Goal: Transaction & Acquisition: Purchase product/service

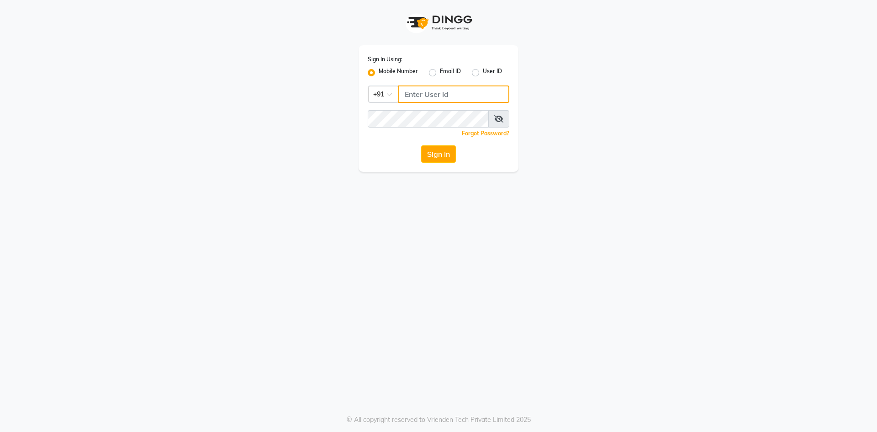
click at [421, 91] on input "Username" at bounding box center [453, 93] width 111 height 17
type input "9910809377"
click at [449, 159] on button "Sign In" at bounding box center [438, 153] width 35 height 17
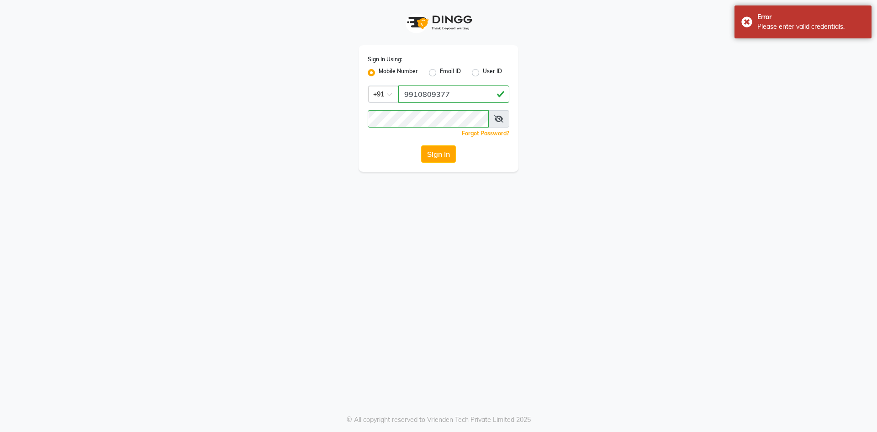
click at [491, 120] on span at bounding box center [498, 118] width 21 height 17
click at [492, 120] on span at bounding box center [498, 118] width 21 height 17
click at [497, 116] on icon at bounding box center [498, 118] width 9 height 7
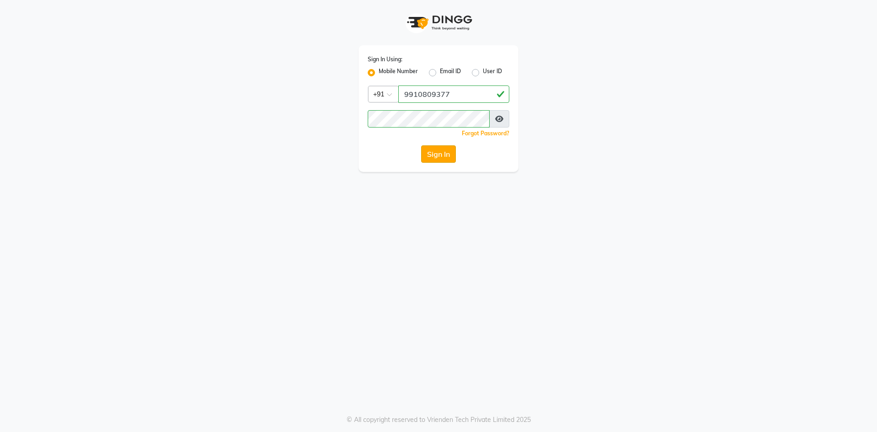
click at [431, 158] on button "Sign In" at bounding box center [438, 153] width 35 height 17
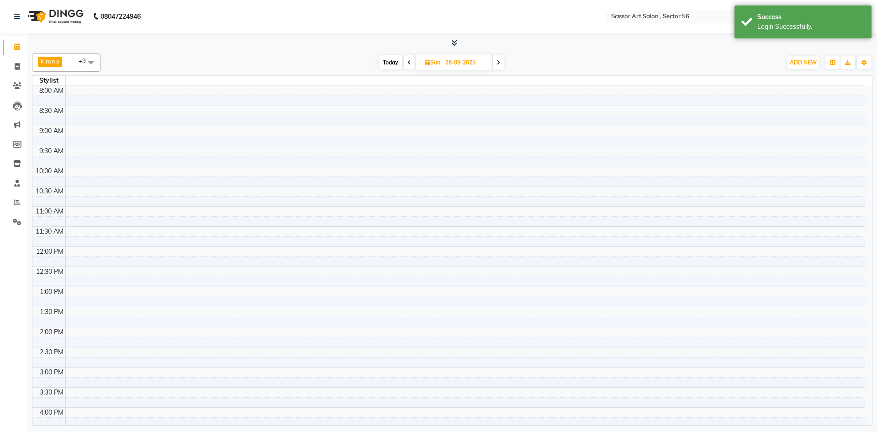
select select "en"
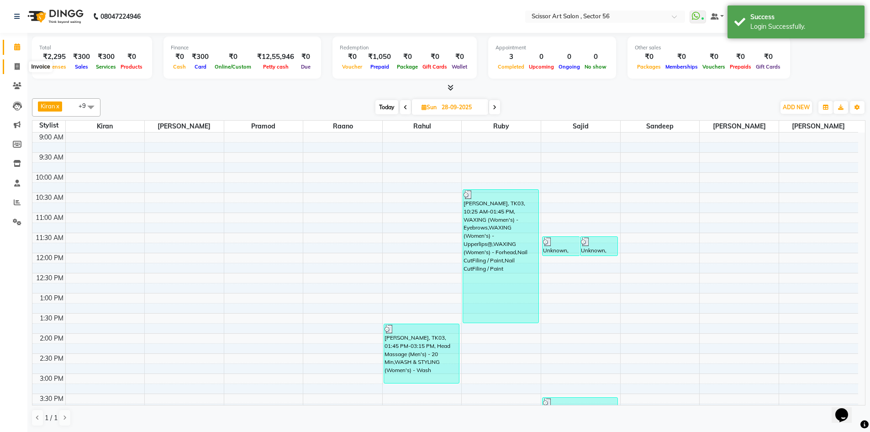
click at [18, 70] on span at bounding box center [17, 67] width 16 height 11
select select "service"
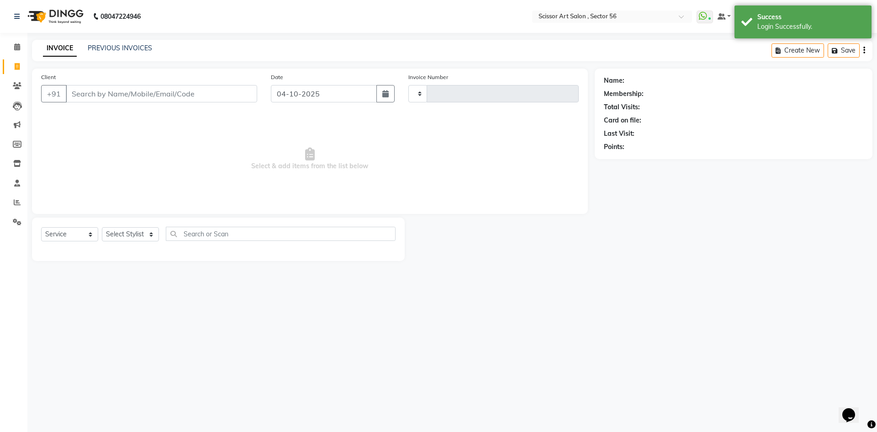
type input "1639"
select select "6185"
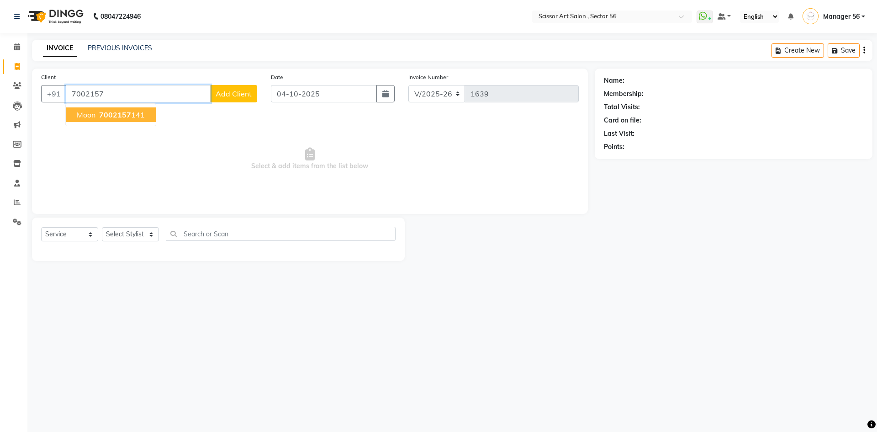
click at [114, 113] on span "7002157" at bounding box center [115, 114] width 32 height 9
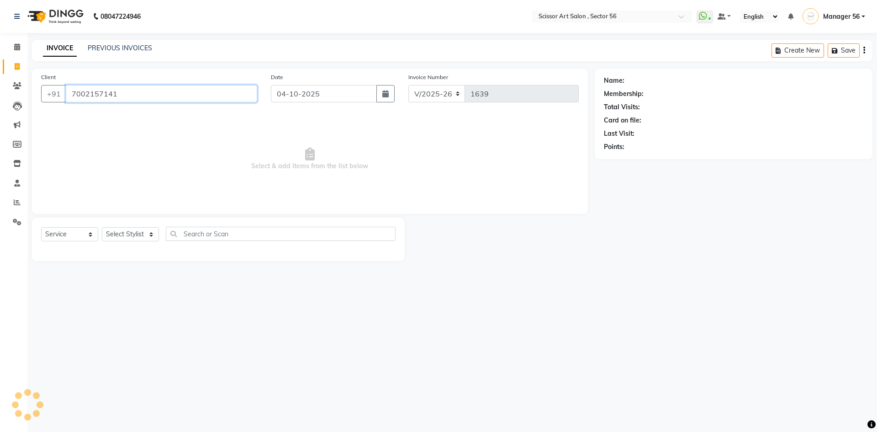
type input "7002157141"
select select "1: Object"
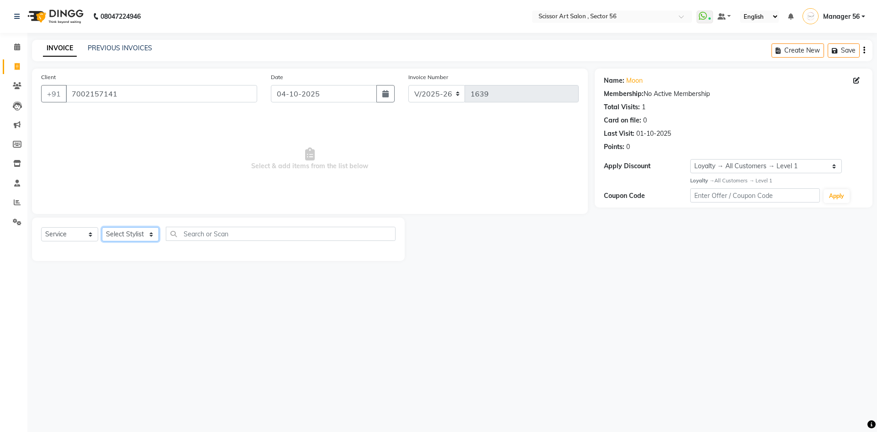
click at [126, 237] on select "Select Stylist Anees DEV DAS Kiran Manager 56 [PERSON_NAME] [PERSON_NAME] Raano…" at bounding box center [130, 234] width 57 height 14
select select "45962"
click at [102, 227] on select "Select Stylist Anees DEV DAS Kiran Manager 56 [PERSON_NAME] [PERSON_NAME] Raano…" at bounding box center [130, 234] width 57 height 14
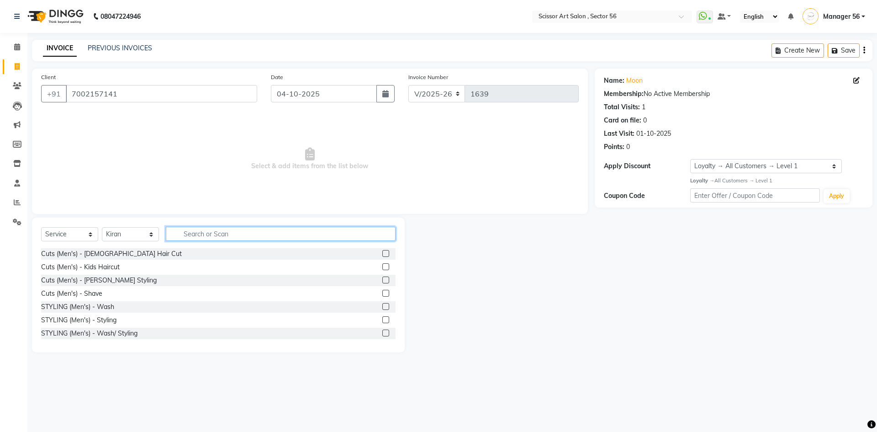
click at [196, 235] on input "text" at bounding box center [281, 234] width 230 height 14
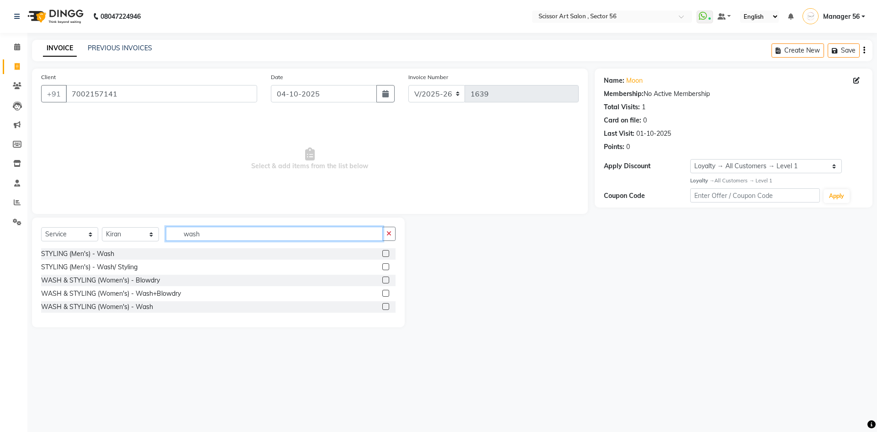
type input "wash"
click at [385, 292] on label at bounding box center [385, 293] width 7 height 7
click at [385, 292] on input "checkbox" at bounding box center [385, 293] width 6 height 6
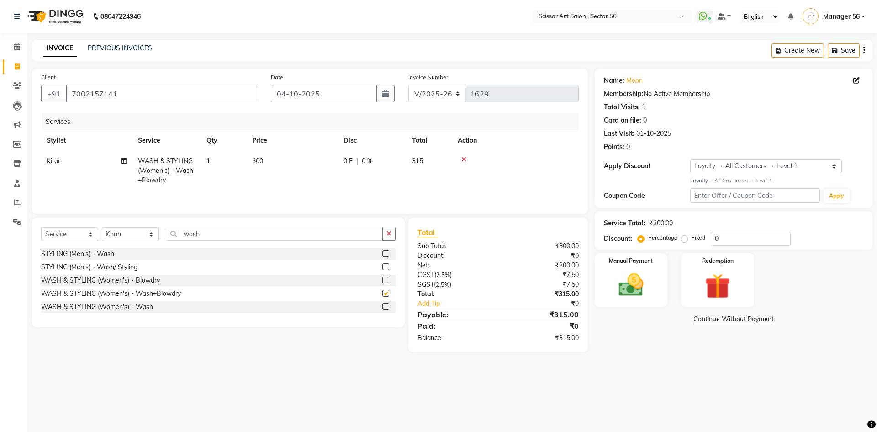
checkbox input "false"
click at [285, 158] on td "300" at bounding box center [292, 171] width 91 height 40
select select "45962"
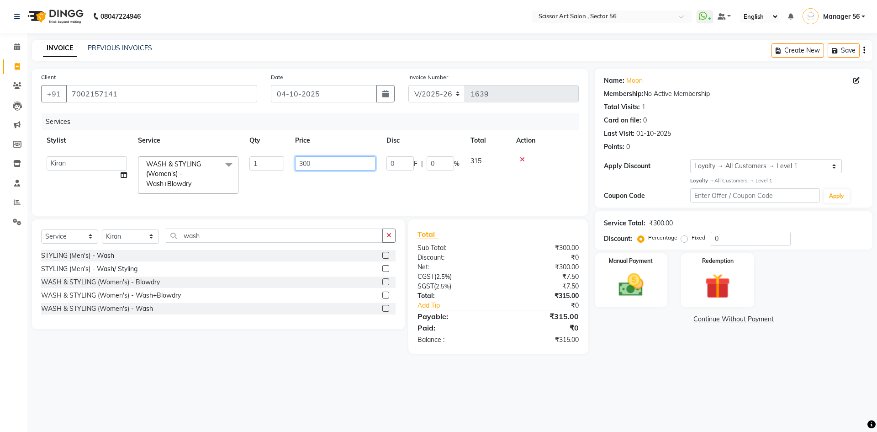
click at [313, 164] on input "300" at bounding box center [335, 163] width 80 height 14
type input "3"
type input "600"
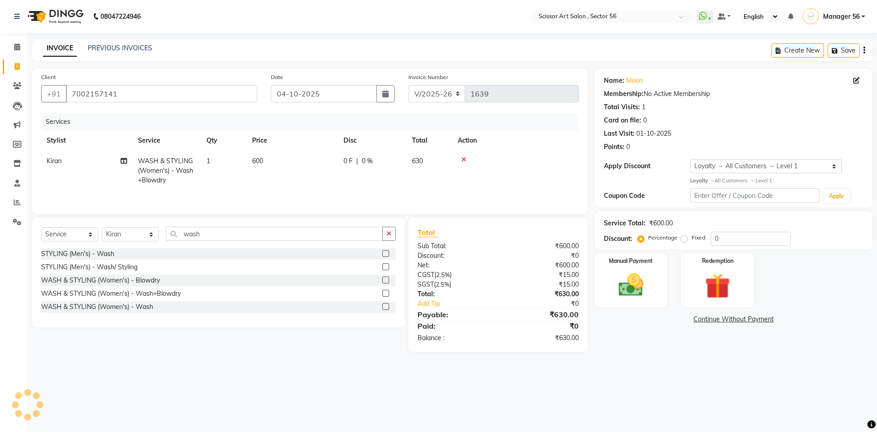
drag, startPoint x: 665, startPoint y: 393, endPoint x: 670, endPoint y: 395, distance: 5.2
click at [667, 394] on div "08047224946 Select Location × Scissor Art Salon , [GEOGRAPHIC_DATA] 56 WhatsApp…" at bounding box center [438, 216] width 877 height 432
click at [633, 282] on img at bounding box center [631, 285] width 42 height 30
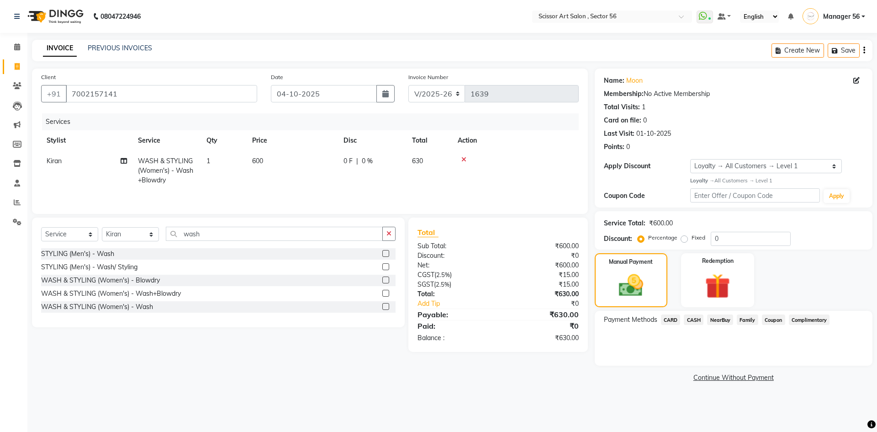
click at [671, 321] on span "CARD" at bounding box center [671, 319] width 20 height 11
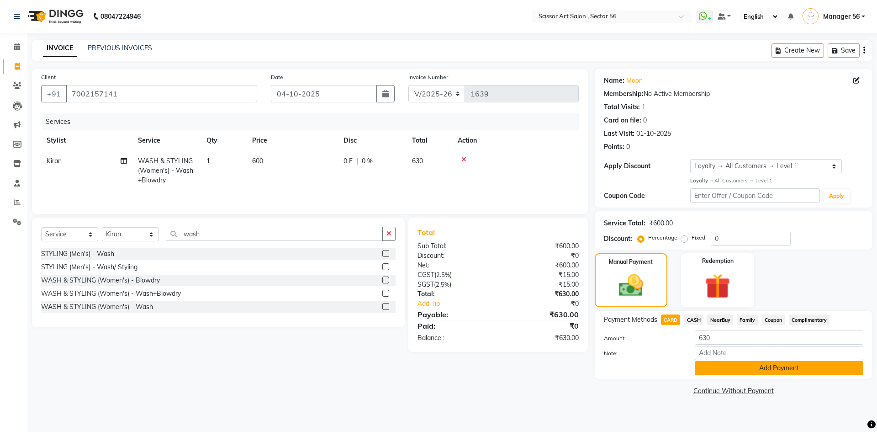
click at [721, 370] on button "Add Payment" at bounding box center [779, 368] width 169 height 14
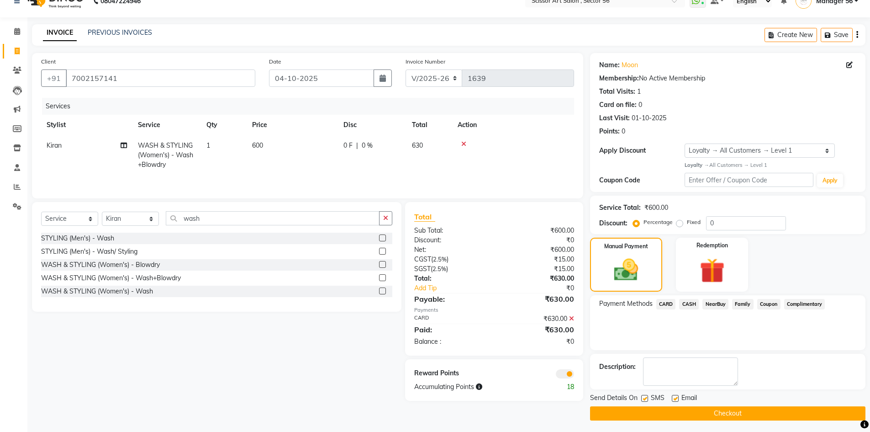
scroll to position [18, 0]
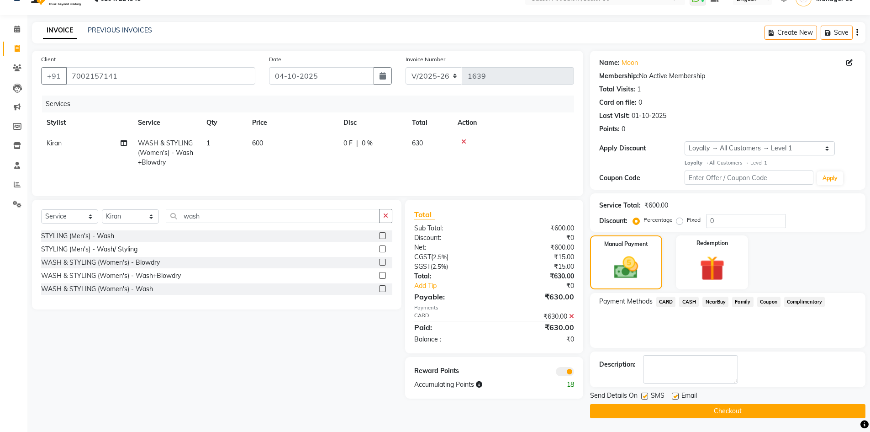
click at [713, 411] on button "Checkout" at bounding box center [727, 411] width 275 height 14
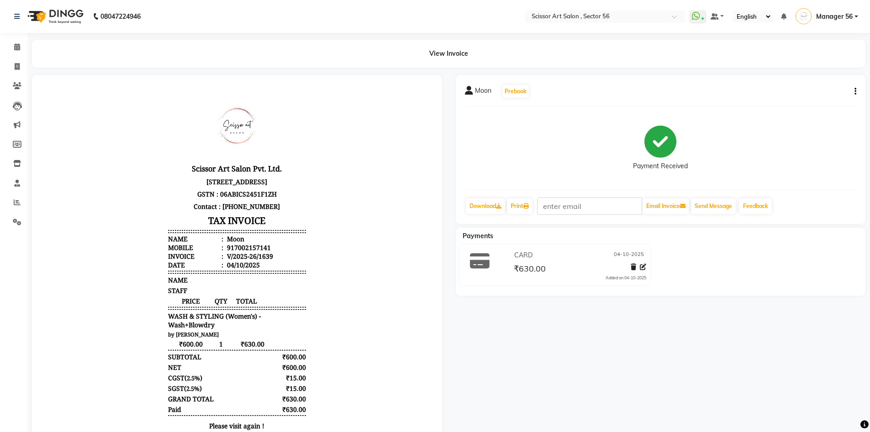
select select "service"
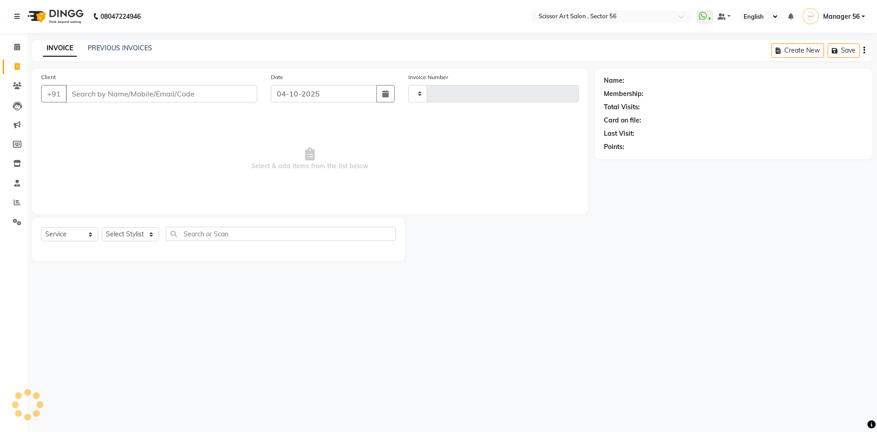
type input "1640"
select select "6185"
drag, startPoint x: 15, startPoint y: 221, endPoint x: 38, endPoint y: 216, distance: 24.4
click at [15, 221] on icon at bounding box center [17, 221] width 9 height 7
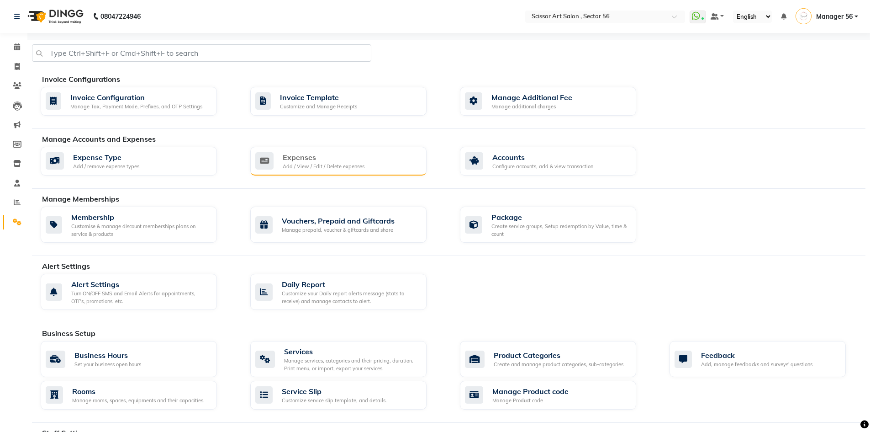
click at [335, 160] on div "Expenses" at bounding box center [324, 157] width 82 height 11
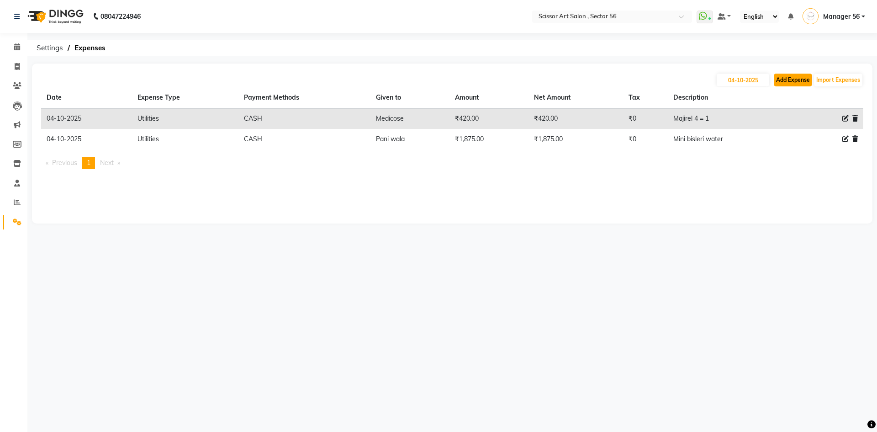
click at [787, 80] on button "Add Expense" at bounding box center [793, 80] width 38 height 13
select select "1"
select select "5170"
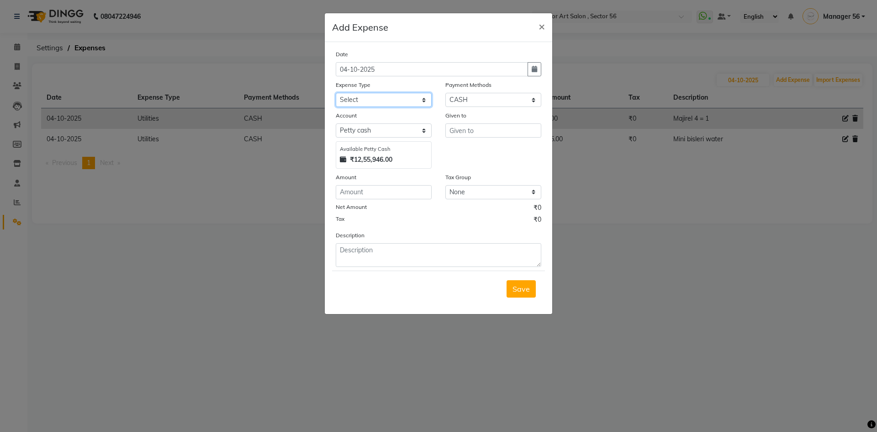
drag, startPoint x: 348, startPoint y: 100, endPoint x: 346, endPoint y: 117, distance: 17.1
click at [346, 117] on div "Date [DATE] Expense Type Select Advance Salary Bank charges Car maintenance Cas…" at bounding box center [439, 157] width 206 height 217
select select "22490"
click at [336, 93] on select "Select Advance Salary Bank charges Car maintenance Cash transfer to bank Cash t…" at bounding box center [384, 100] width 96 height 14
click at [478, 134] on input "text" at bounding box center [493, 130] width 96 height 14
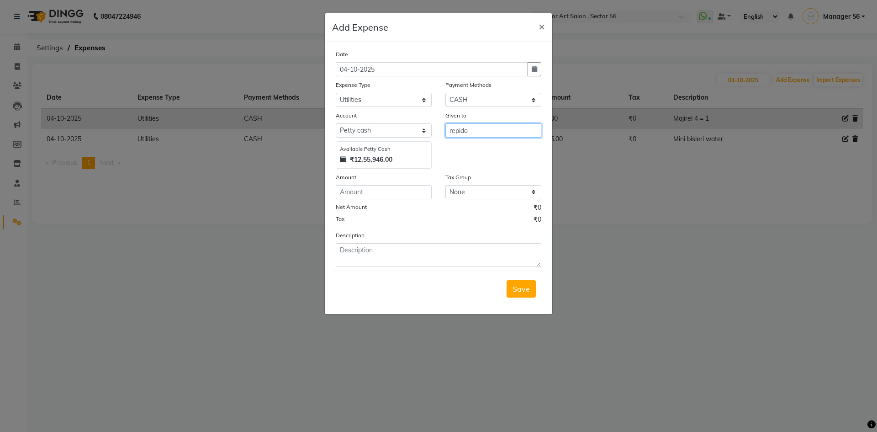
type input "repido"
click at [384, 192] on input "number" at bounding box center [384, 192] width 96 height 14
type input "27"
drag, startPoint x: 369, startPoint y: 258, endPoint x: 374, endPoint y: 259, distance: 4.7
click at [370, 258] on textarea at bounding box center [439, 255] width 206 height 24
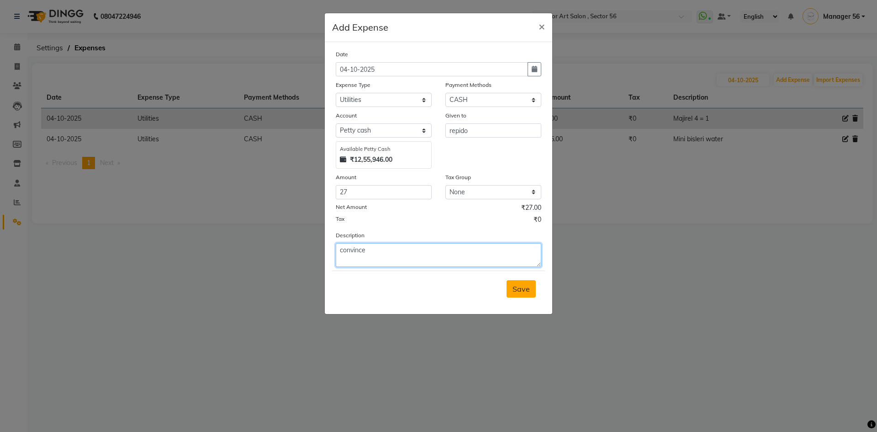
type textarea "convince"
click at [518, 290] on span "Save" at bounding box center [520, 288] width 17 height 9
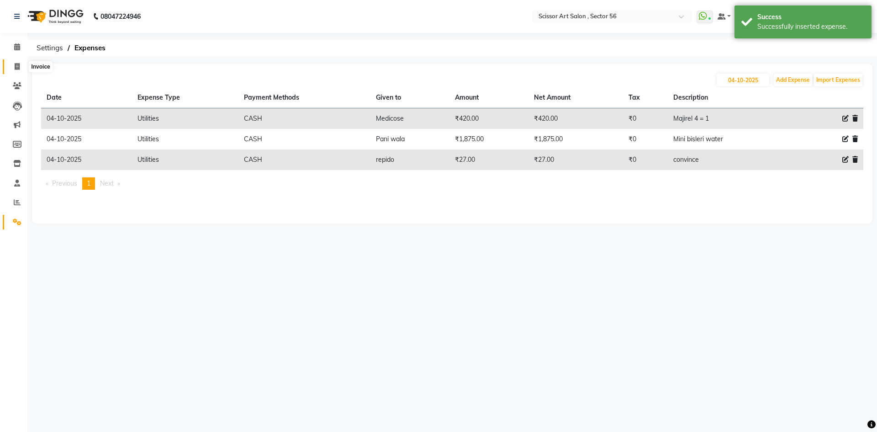
click at [16, 64] on icon at bounding box center [17, 66] width 5 height 7
select select "6185"
select select "service"
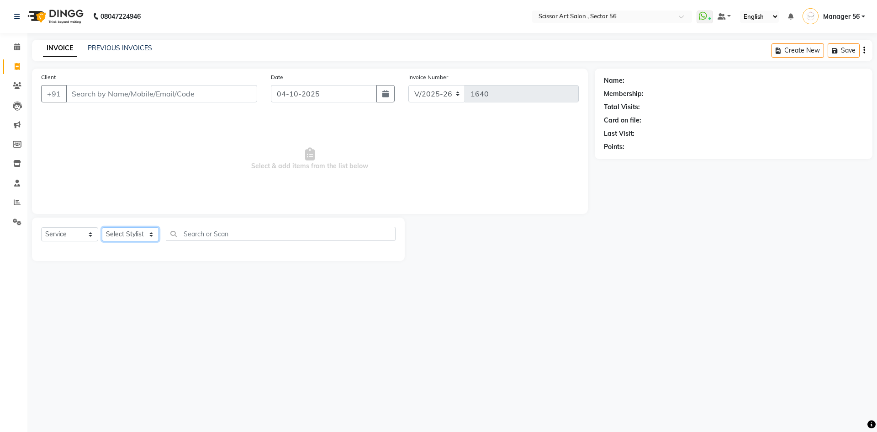
click at [124, 232] on select "Select Stylist Anees DEV DAS Kiran Manager 56 [PERSON_NAME] [PERSON_NAME] Raano…" at bounding box center [130, 234] width 57 height 14
select select "76503"
click at [102, 227] on select "Select Stylist Anees DEV DAS Kiran Manager 56 [PERSON_NAME] [PERSON_NAME] Raano…" at bounding box center [130, 234] width 57 height 14
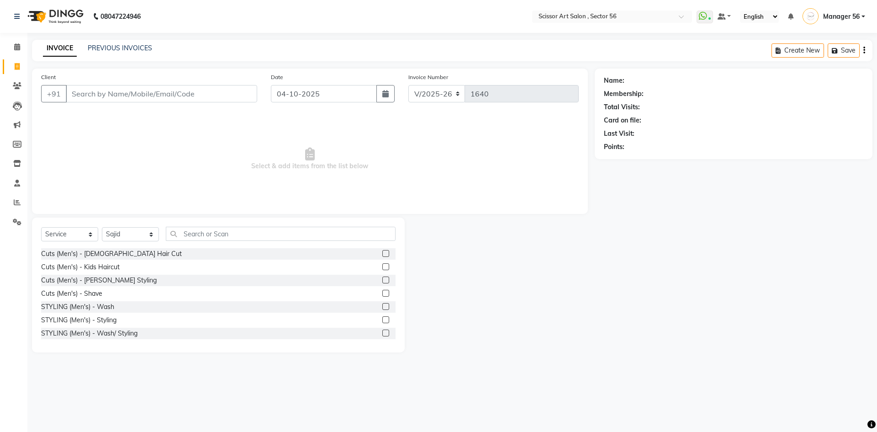
click at [382, 254] on label at bounding box center [385, 253] width 7 height 7
click at [382, 254] on input "checkbox" at bounding box center [385, 254] width 6 height 6
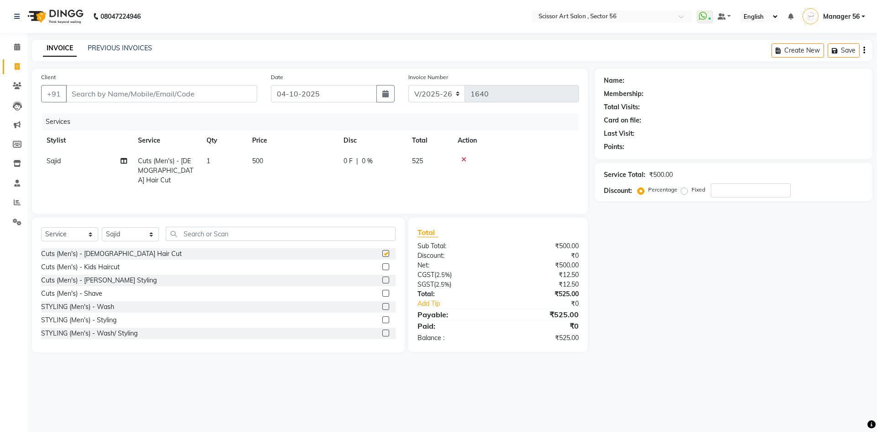
checkbox input "false"
click at [382, 279] on label at bounding box center [385, 279] width 7 height 7
click at [382, 279] on input "checkbox" at bounding box center [385, 280] width 6 height 6
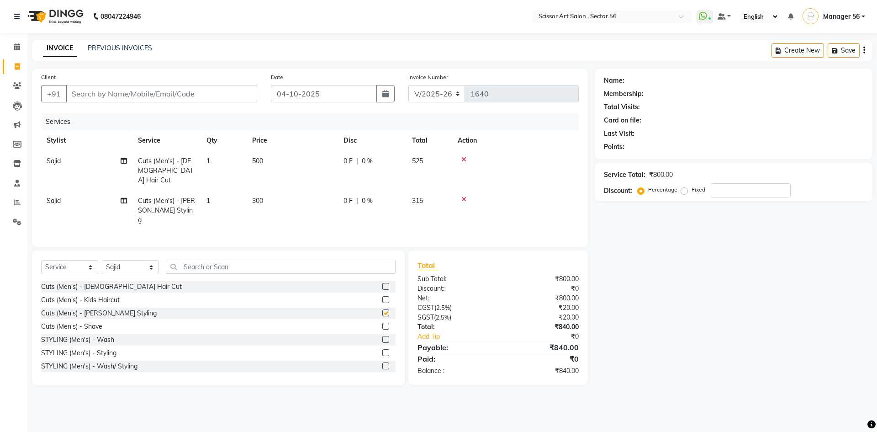
checkbox input "false"
click at [243, 100] on input "Client" at bounding box center [161, 93] width 191 height 17
type input "7"
type input "0"
type input "7874928788"
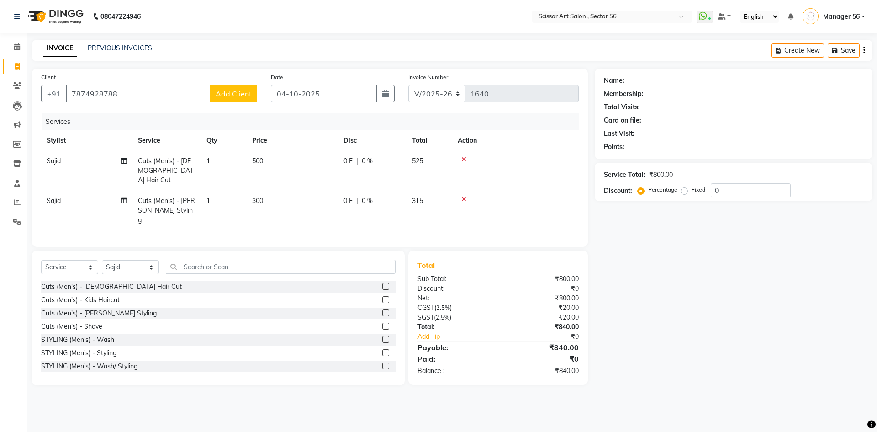
click at [239, 95] on span "Add Client" at bounding box center [234, 93] width 36 height 9
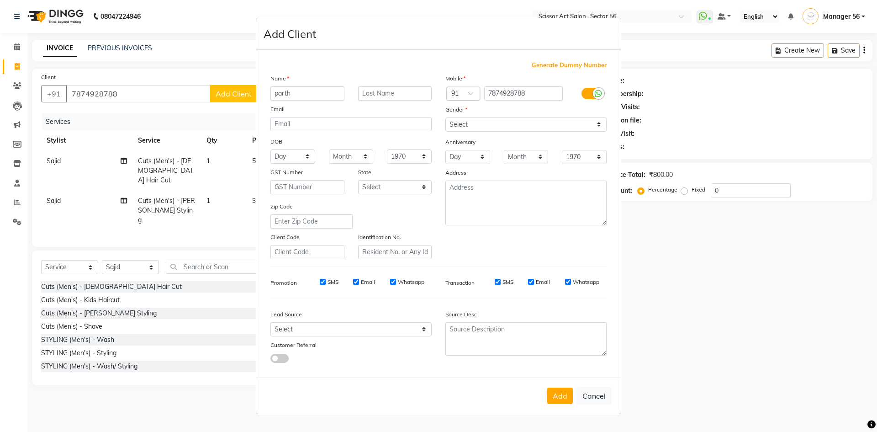
type input "parth"
click at [469, 127] on select "Select [DEMOGRAPHIC_DATA] [DEMOGRAPHIC_DATA] Other Prefer Not To Say" at bounding box center [525, 124] width 161 height 14
click at [445, 117] on select "Select [DEMOGRAPHIC_DATA] [DEMOGRAPHIC_DATA] Other Prefer Not To Say" at bounding box center [525, 124] width 161 height 14
click at [481, 127] on select "Select [DEMOGRAPHIC_DATA] [DEMOGRAPHIC_DATA] Other Prefer Not To Say" at bounding box center [525, 124] width 161 height 14
select select "[DEMOGRAPHIC_DATA]"
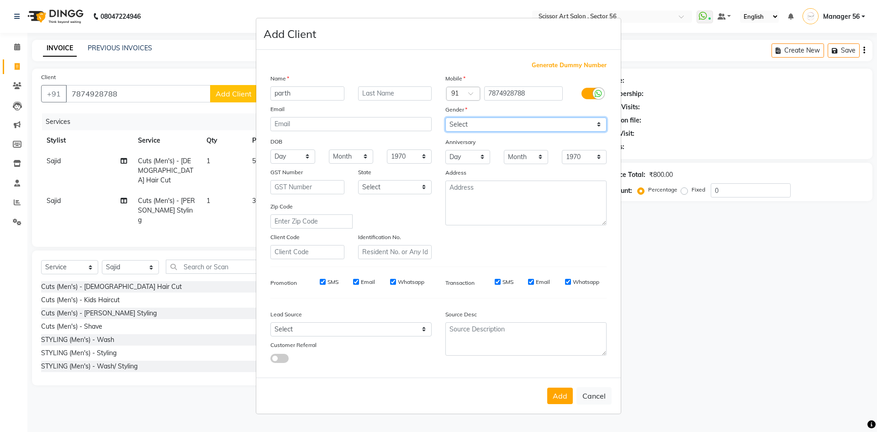
click at [445, 117] on select "Select [DEMOGRAPHIC_DATA] [DEMOGRAPHIC_DATA] Other Prefer Not To Say" at bounding box center [525, 124] width 161 height 14
click at [567, 400] on button "Add" at bounding box center [560, 395] width 26 height 16
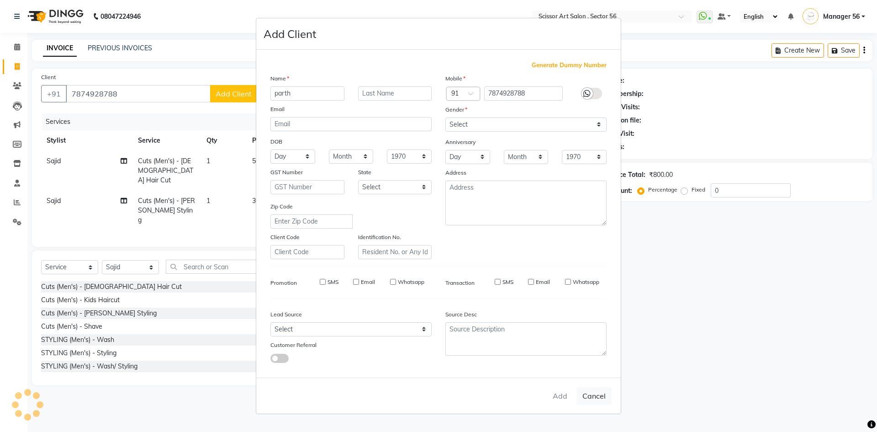
select select
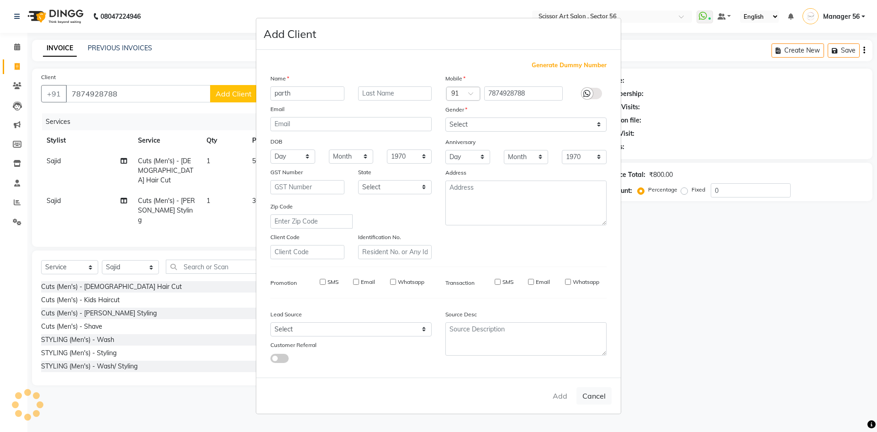
select select
checkbox input "false"
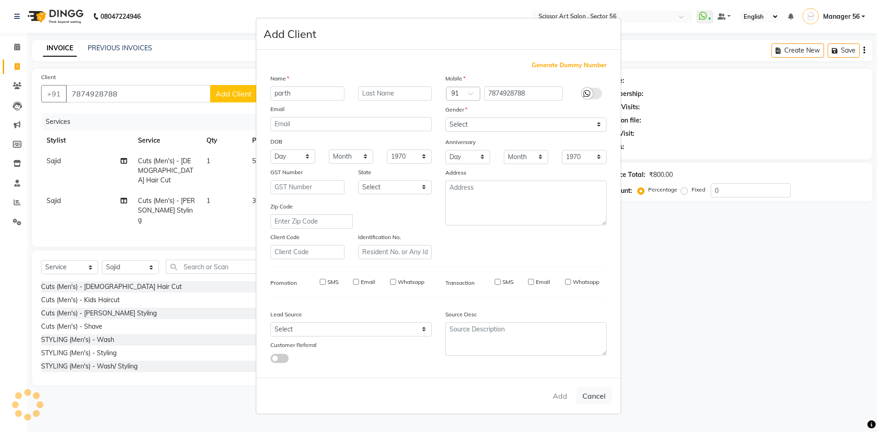
checkbox input "false"
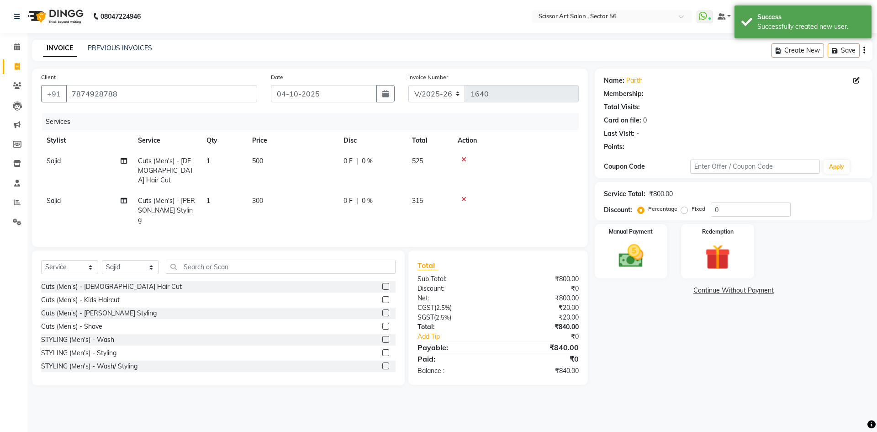
select select "1: Object"
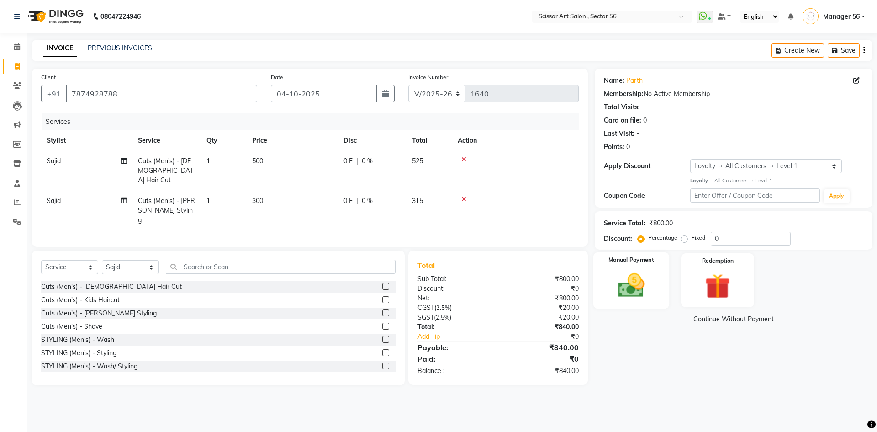
click at [665, 294] on div "Manual Payment" at bounding box center [631, 280] width 76 height 56
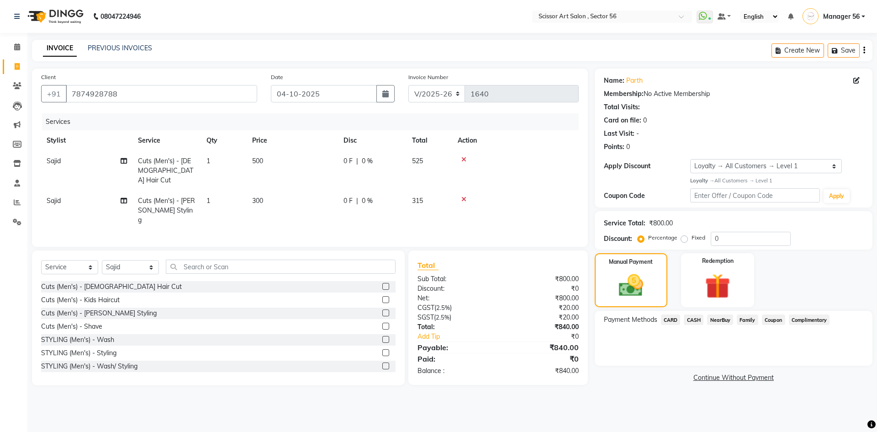
click at [674, 322] on span "CARD" at bounding box center [671, 319] width 20 height 11
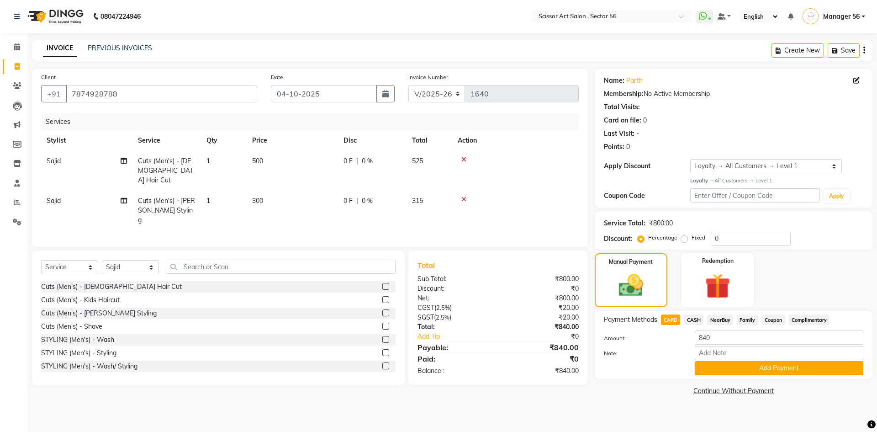
click at [733, 361] on button "Add Payment" at bounding box center [779, 368] width 169 height 14
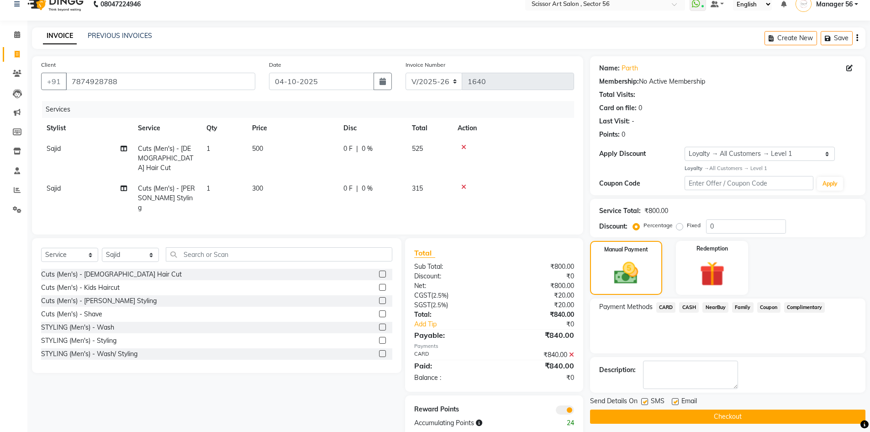
scroll to position [19, 0]
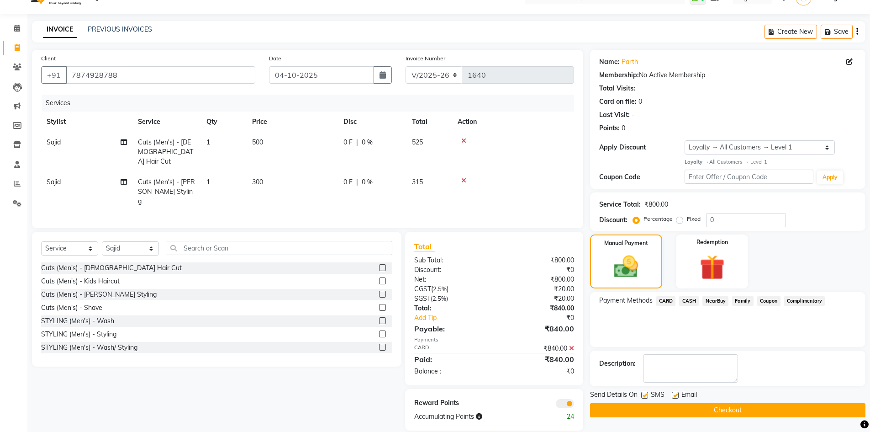
click at [738, 406] on button "Checkout" at bounding box center [727, 410] width 275 height 14
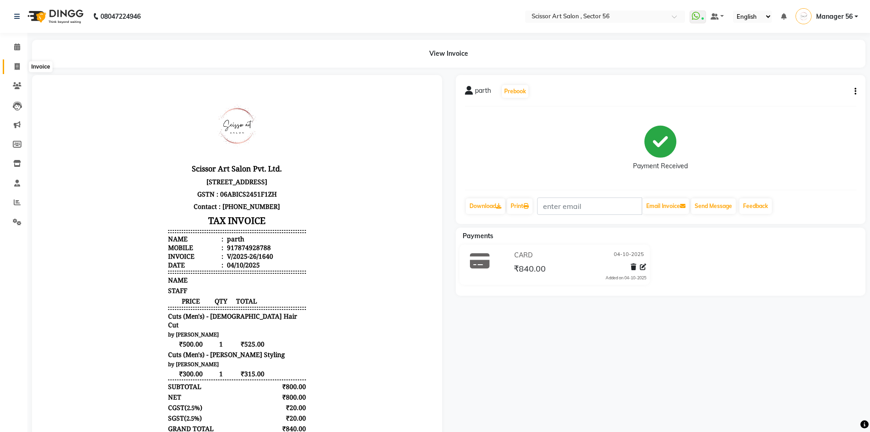
click at [18, 68] on icon at bounding box center [17, 66] width 5 height 7
select select "service"
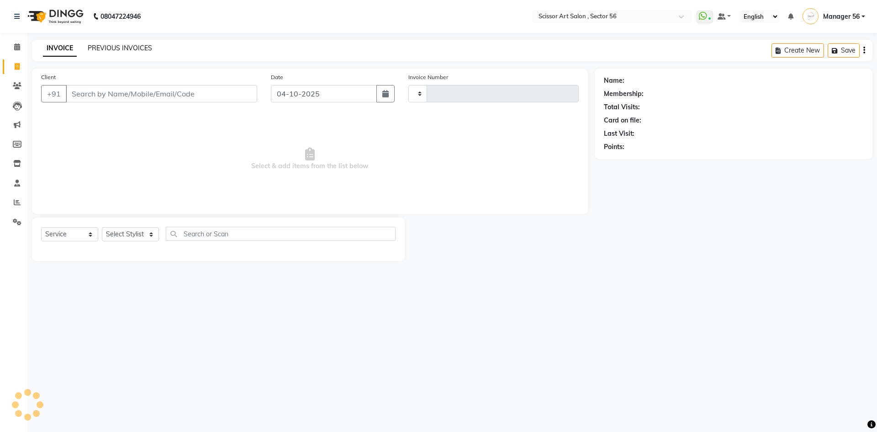
type input "1641"
select select "6185"
click at [120, 237] on select "Select Stylist Anees DEV DAS Kiran Manager 56 [PERSON_NAME] [PERSON_NAME] Raano…" at bounding box center [130, 234] width 57 height 14
select select "76503"
click at [102, 227] on select "Select Stylist Anees DEV DAS Kiran Manager 56 [PERSON_NAME] [PERSON_NAME] Raano…" at bounding box center [130, 234] width 57 height 14
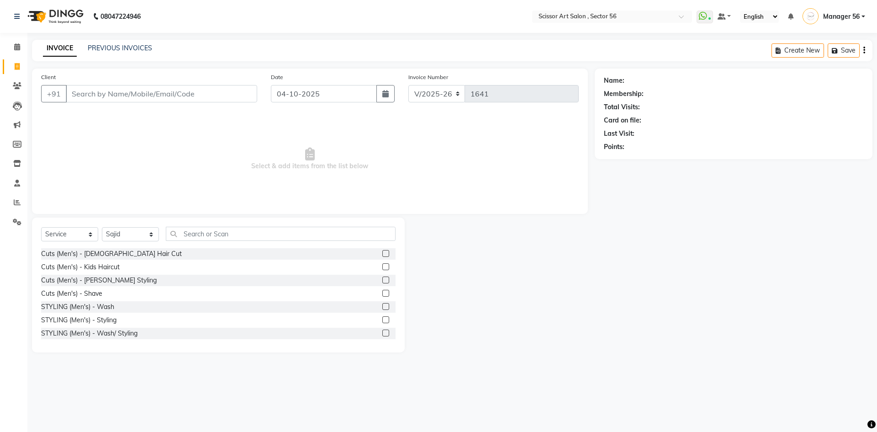
click at [382, 280] on label at bounding box center [385, 279] width 7 height 7
click at [382, 280] on input "checkbox" at bounding box center [385, 280] width 6 height 6
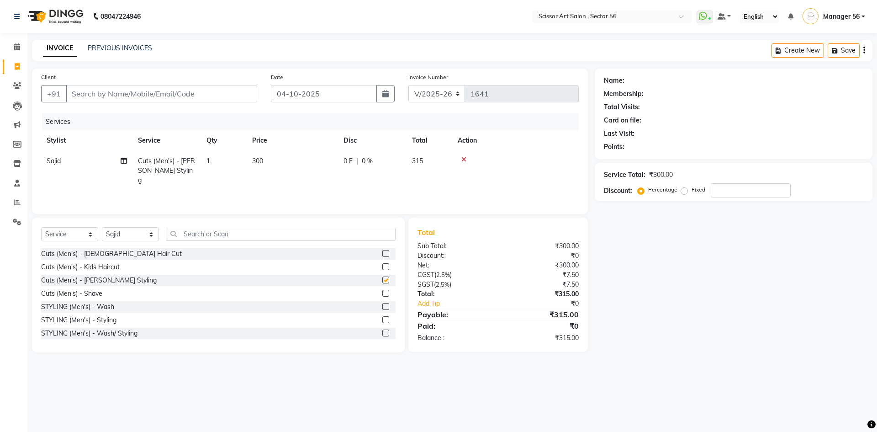
checkbox input "false"
click at [728, 189] on input "number" at bounding box center [751, 190] width 80 height 14
type input "50"
click at [664, 311] on div "Name: Membership: Total Visits: Card on file: Last Visit: Points: Service Total…" at bounding box center [737, 211] width 285 height 284
click at [100, 93] on input "Client" at bounding box center [161, 93] width 191 height 17
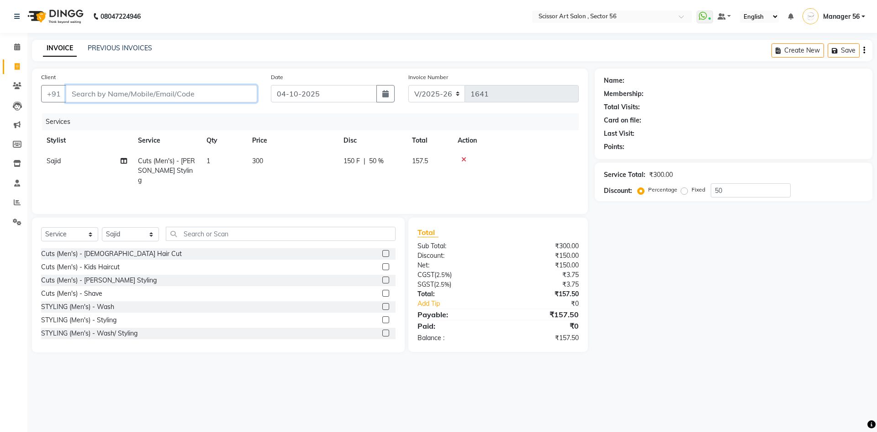
type input "y"
type input "0"
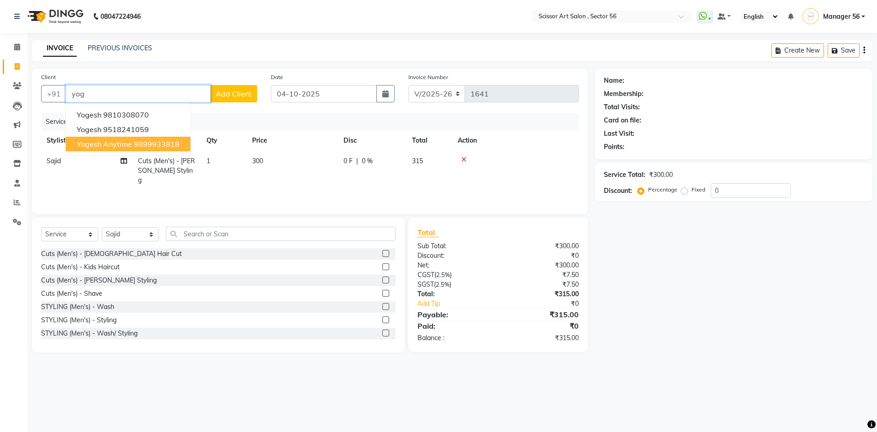
click at [128, 142] on span "Yogesh Anytime" at bounding box center [104, 143] width 55 height 9
type input "9899933818"
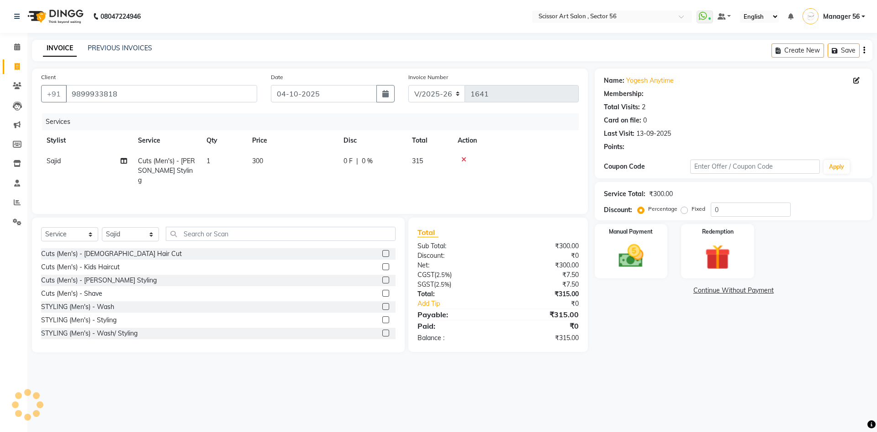
select select "1: Object"
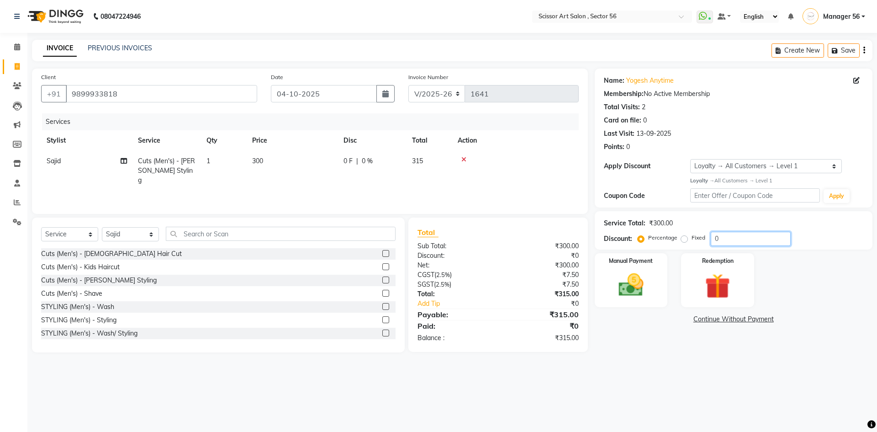
click at [712, 238] on input "0" at bounding box center [751, 239] width 80 height 14
type input "50"
click at [640, 279] on img at bounding box center [631, 285] width 42 height 30
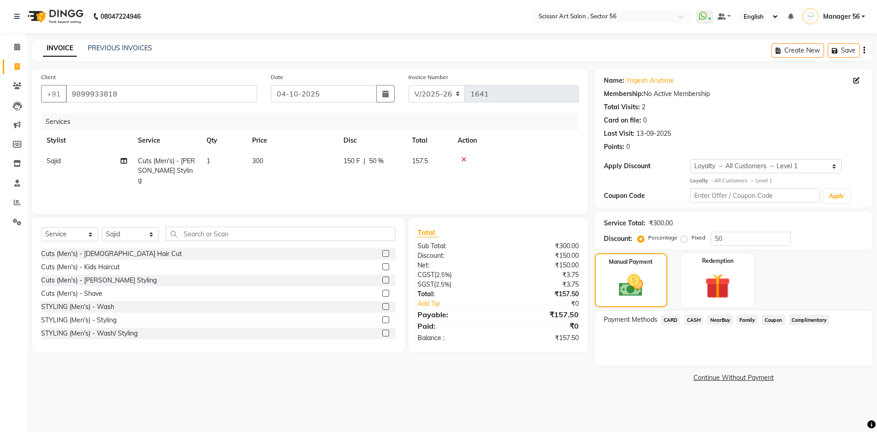
click at [695, 319] on span "CASH" at bounding box center [694, 319] width 20 height 11
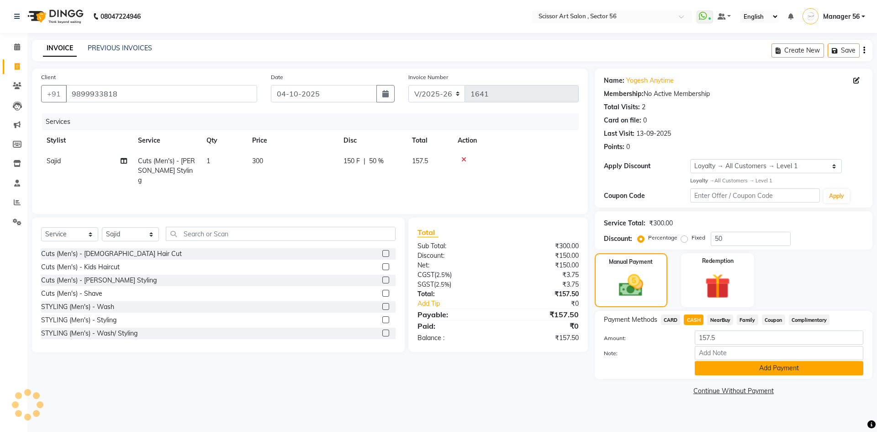
click at [758, 370] on button "Add Payment" at bounding box center [779, 368] width 169 height 14
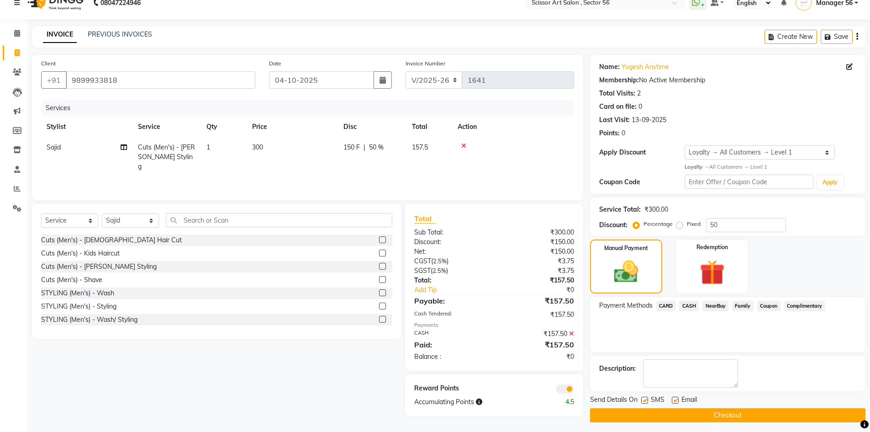
scroll to position [18, 0]
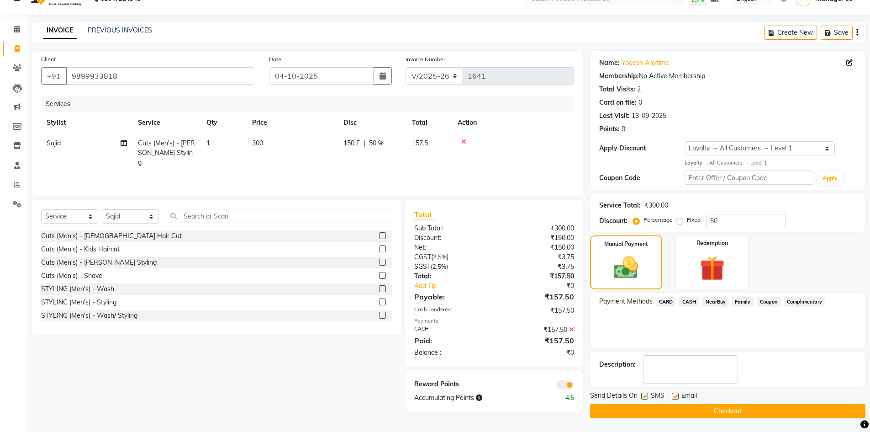
click at [735, 405] on button "Checkout" at bounding box center [727, 411] width 275 height 14
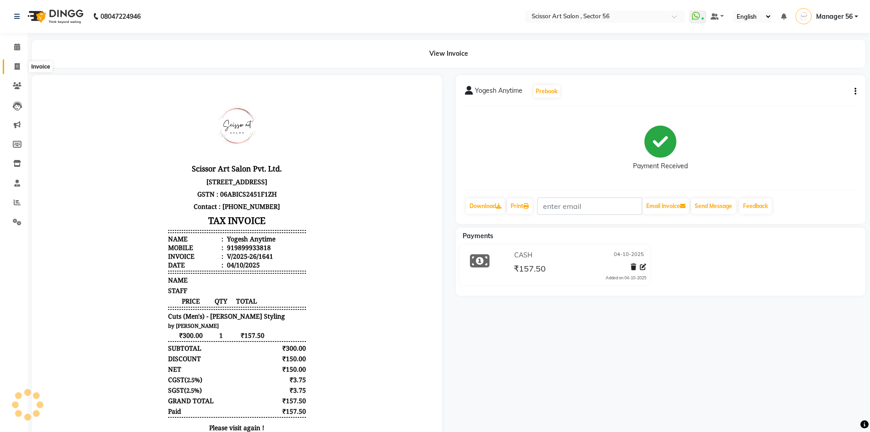
click at [21, 69] on span at bounding box center [17, 67] width 16 height 11
select select "service"
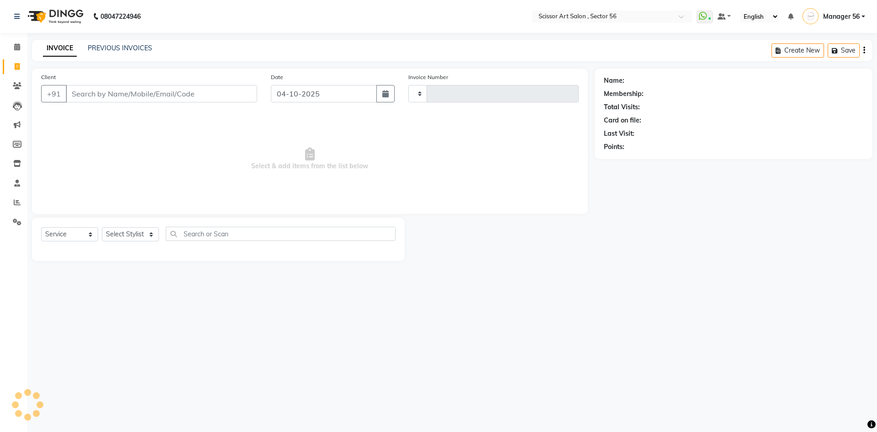
type input "1642"
select select "6185"
click at [11, 223] on span at bounding box center [17, 222] width 16 height 11
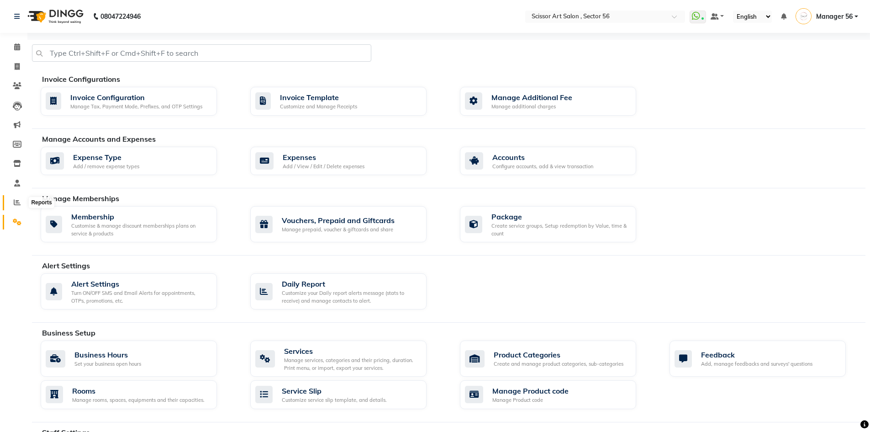
click at [20, 197] on span at bounding box center [17, 202] width 16 height 11
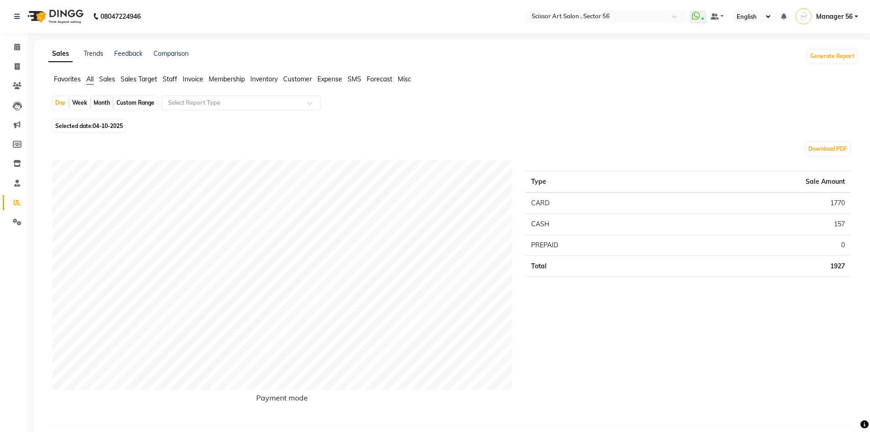
click at [98, 130] on span "Selected date: [DATE]" at bounding box center [89, 125] width 72 height 11
select select "10"
select select "2025"
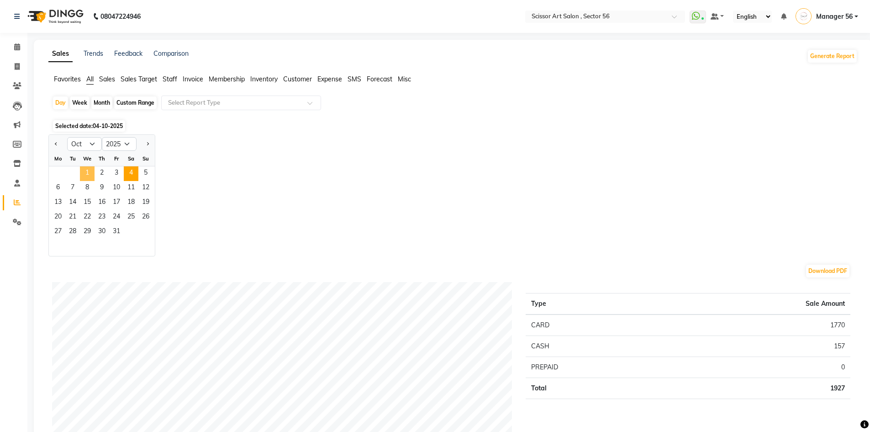
click at [90, 170] on span "1" at bounding box center [87, 173] width 15 height 15
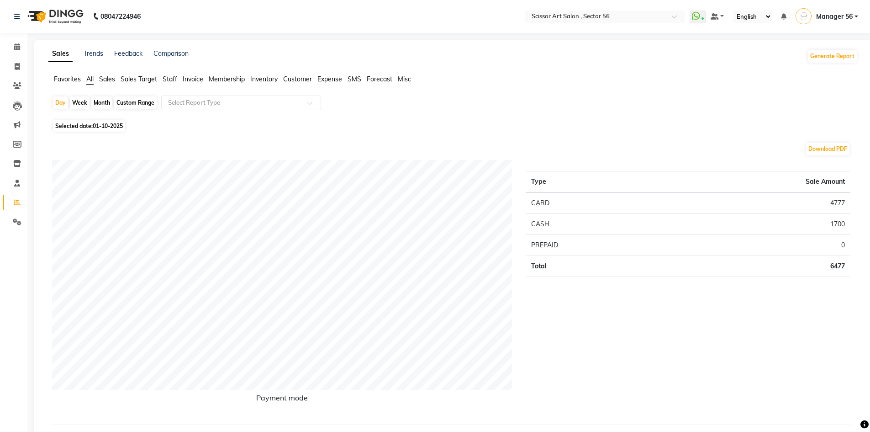
click at [72, 122] on span "Selected date: 01-10-2025" at bounding box center [89, 125] width 72 height 11
select select "10"
select select "2025"
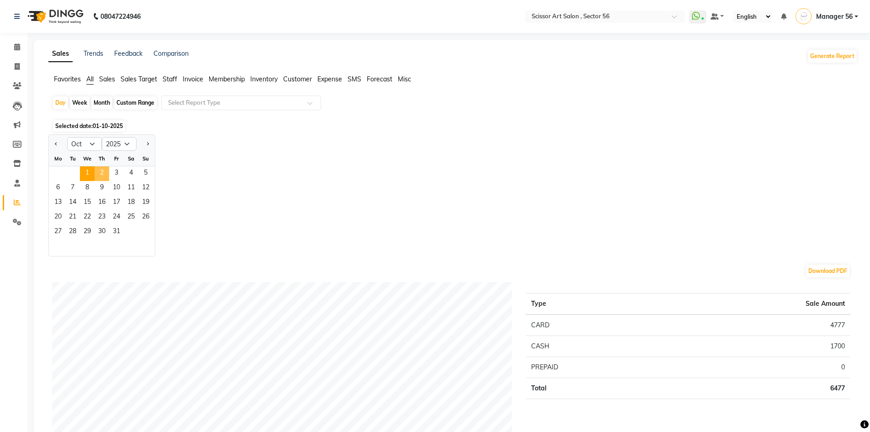
click at [107, 174] on span "2" at bounding box center [102, 173] width 15 height 15
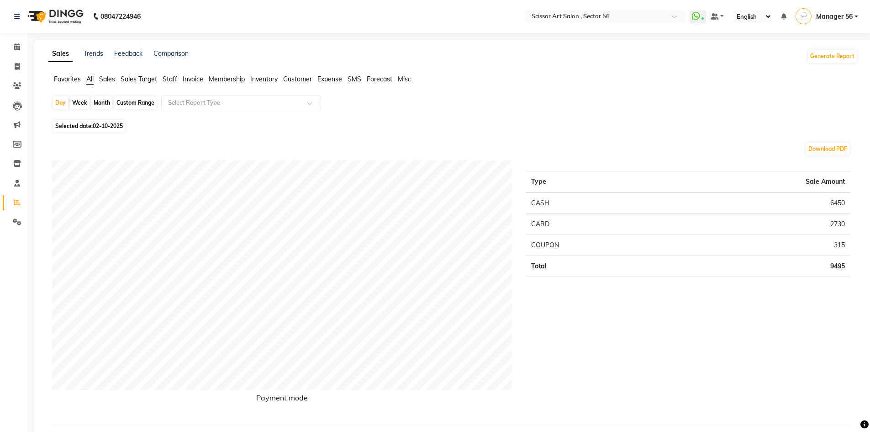
click at [106, 125] on span "02-10-2025" at bounding box center [108, 125] width 30 height 7
select select "10"
select select "2025"
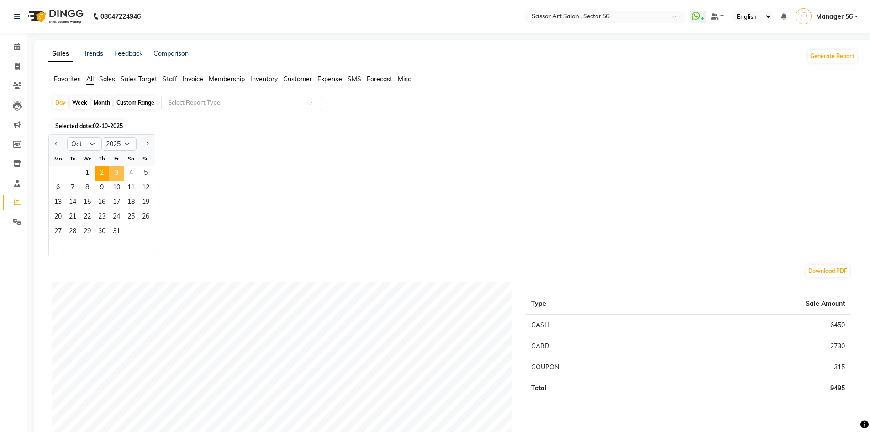
click at [113, 169] on span "3" at bounding box center [116, 173] width 15 height 15
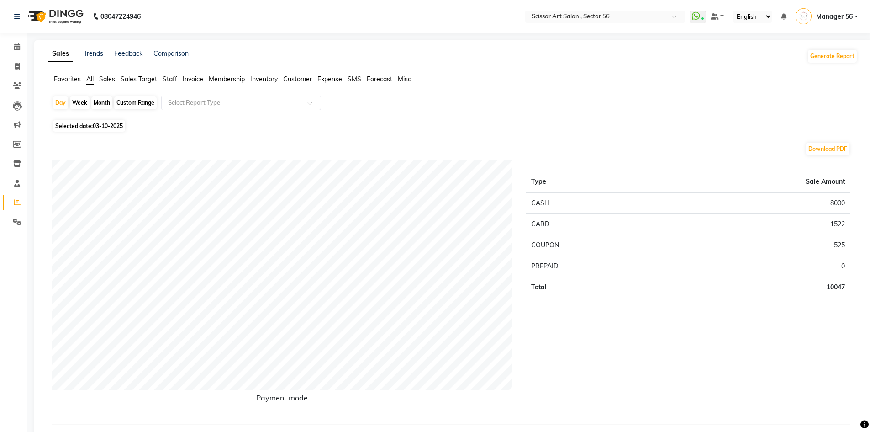
click at [113, 128] on span "03-10-2025" at bounding box center [108, 125] width 30 height 7
select select "10"
select select "2025"
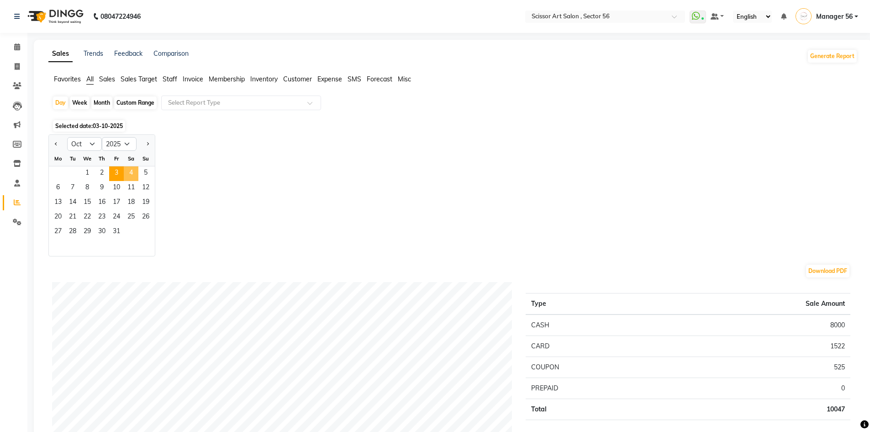
click at [135, 175] on span "4" at bounding box center [131, 173] width 15 height 15
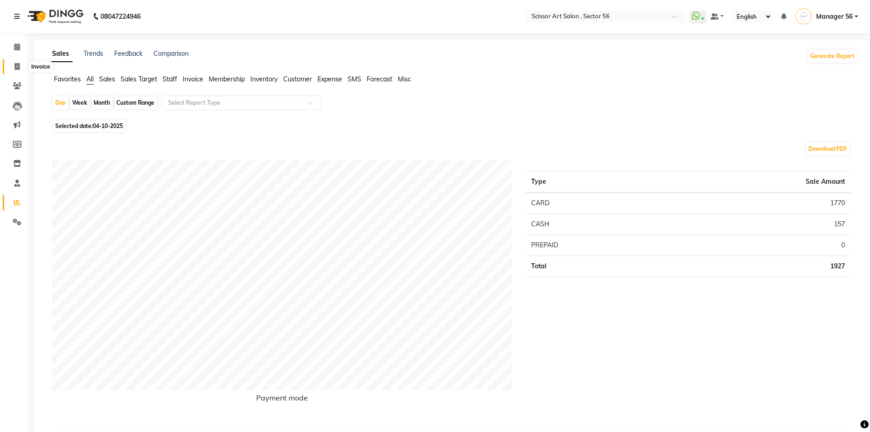
drag, startPoint x: 17, startPoint y: 66, endPoint x: 48, endPoint y: 65, distance: 31.5
click at [18, 66] on icon at bounding box center [17, 66] width 5 height 7
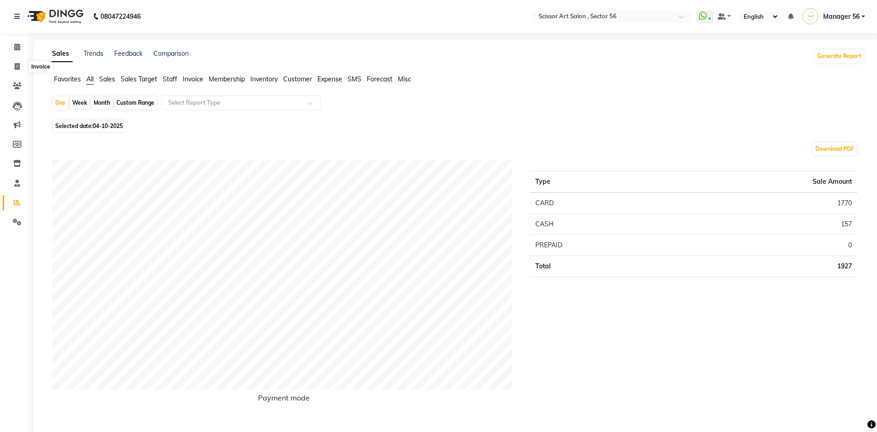
select select "service"
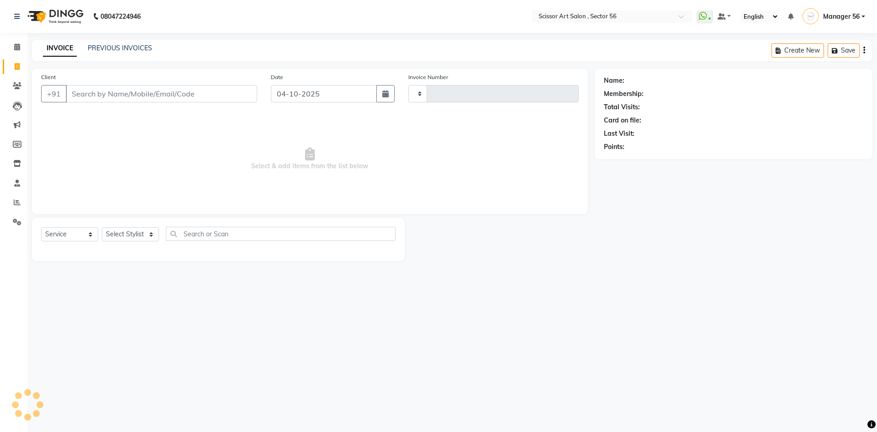
type input "1642"
select select "6185"
click at [162, 90] on input "Client" at bounding box center [161, 93] width 191 height 17
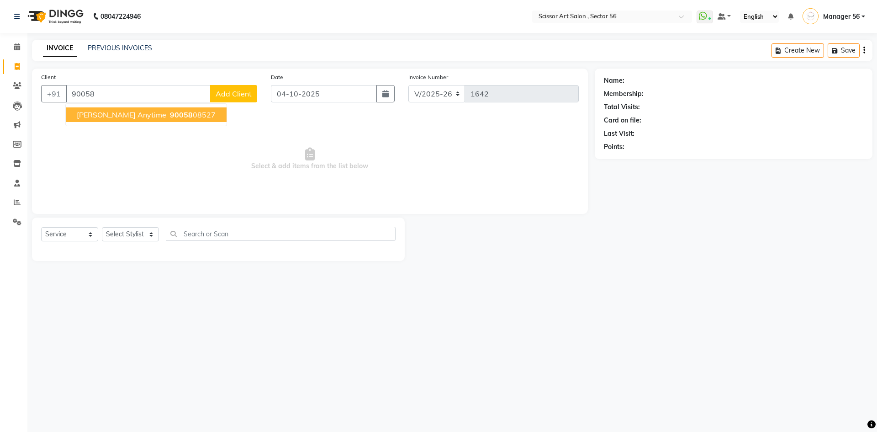
click at [168, 117] on ngb-highlight "90058 08527" at bounding box center [191, 114] width 47 height 9
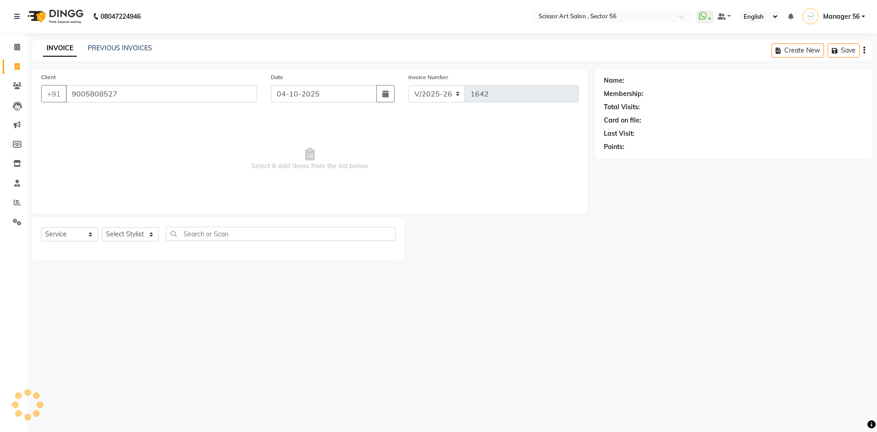
type input "9005808527"
select select "1: Object"
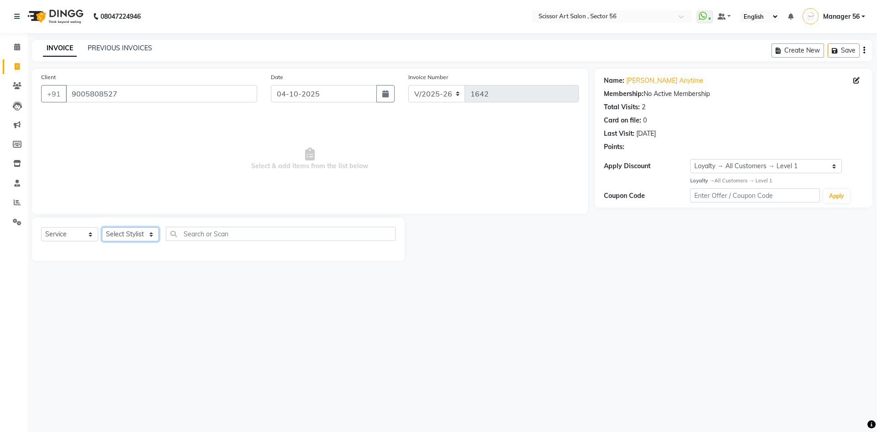
click at [133, 237] on select "Select Stylist Anees DEV DAS Kiran Manager 56 [PERSON_NAME] [PERSON_NAME] Raano…" at bounding box center [130, 234] width 57 height 14
select select "76503"
click at [102, 227] on select "Select Stylist Anees DEV DAS Kiran Manager 56 [PERSON_NAME] [PERSON_NAME] Raano…" at bounding box center [130, 234] width 57 height 14
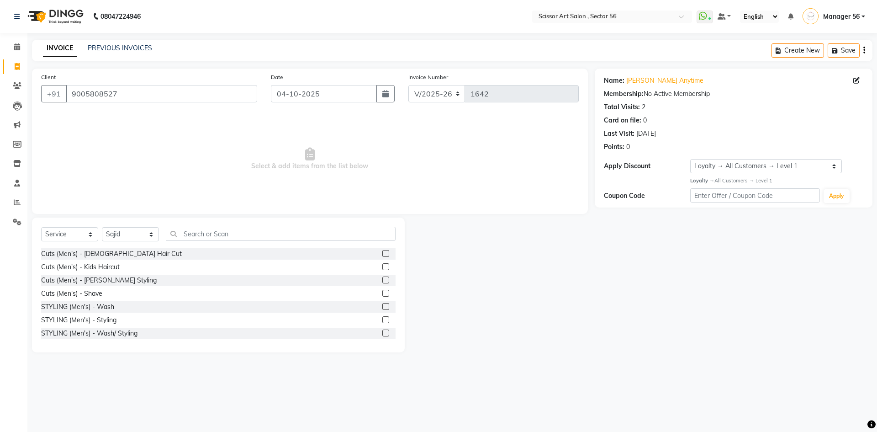
click at [382, 253] on label at bounding box center [385, 253] width 7 height 7
click at [382, 253] on input "checkbox" at bounding box center [385, 254] width 6 height 6
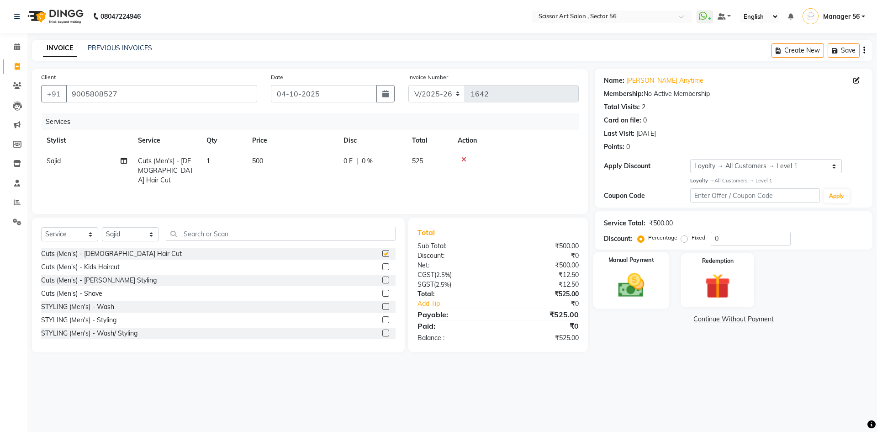
checkbox input "false"
click at [631, 285] on img at bounding box center [631, 285] width 42 height 30
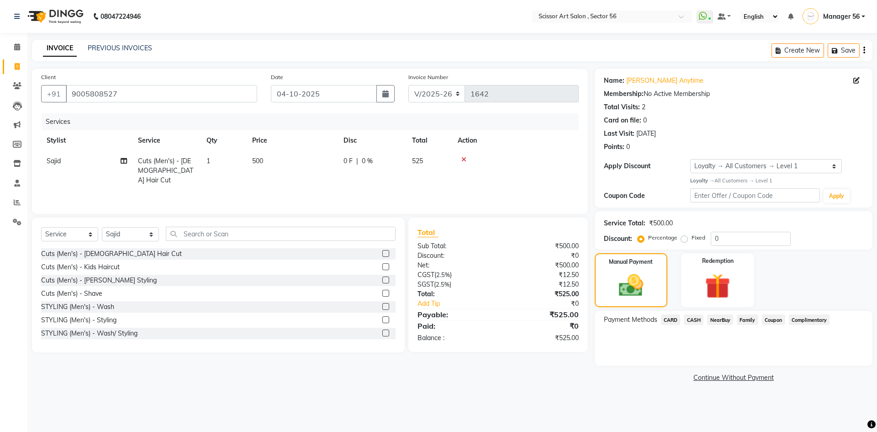
click at [771, 316] on span "Coupon" at bounding box center [773, 319] width 23 height 11
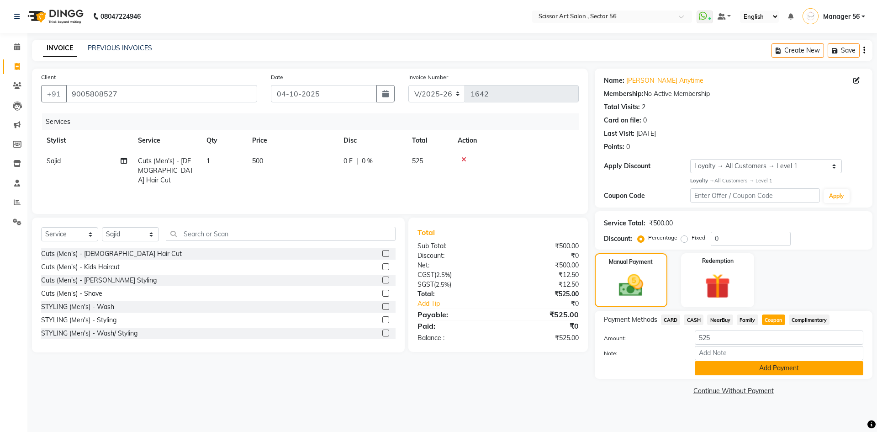
click at [770, 366] on button "Add Payment" at bounding box center [779, 368] width 169 height 14
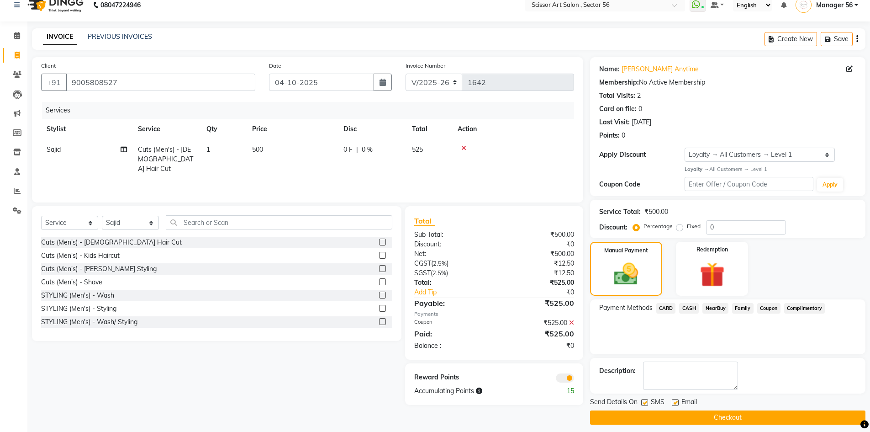
scroll to position [18, 0]
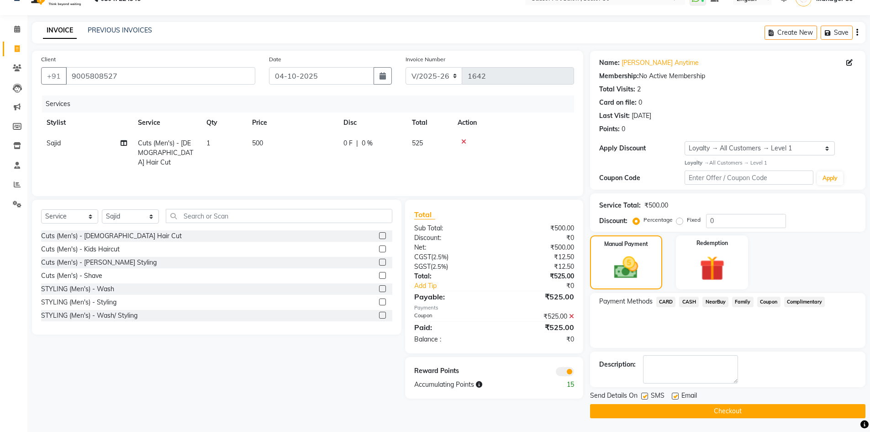
click at [768, 411] on button "Checkout" at bounding box center [727, 411] width 275 height 14
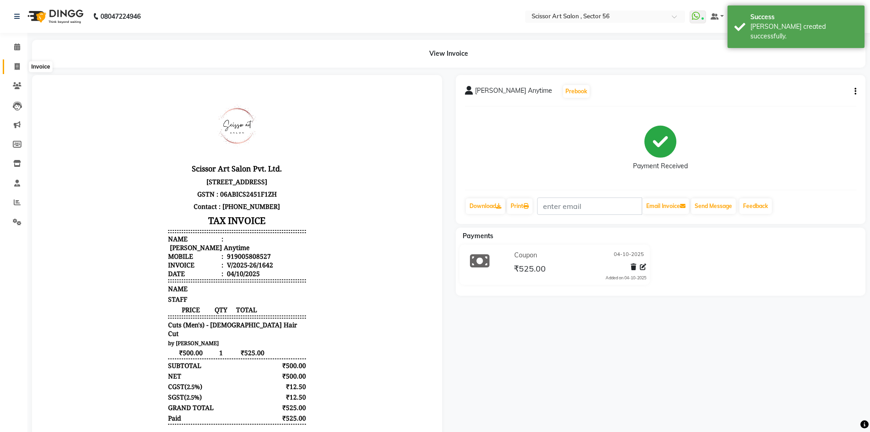
drag, startPoint x: 15, startPoint y: 65, endPoint x: 21, endPoint y: 68, distance: 7.4
click at [16, 66] on icon at bounding box center [17, 66] width 5 height 7
select select "6185"
select select "service"
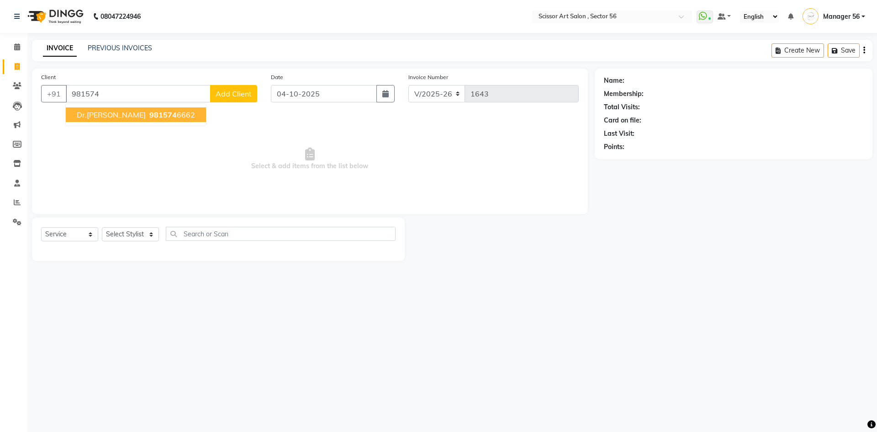
click at [149, 112] on span "981574" at bounding box center [162, 114] width 27 height 9
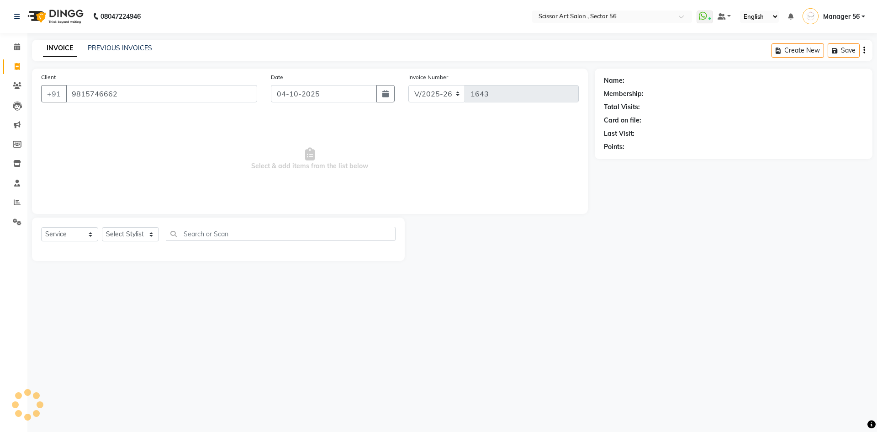
type input "9815746662"
select select "1: Object"
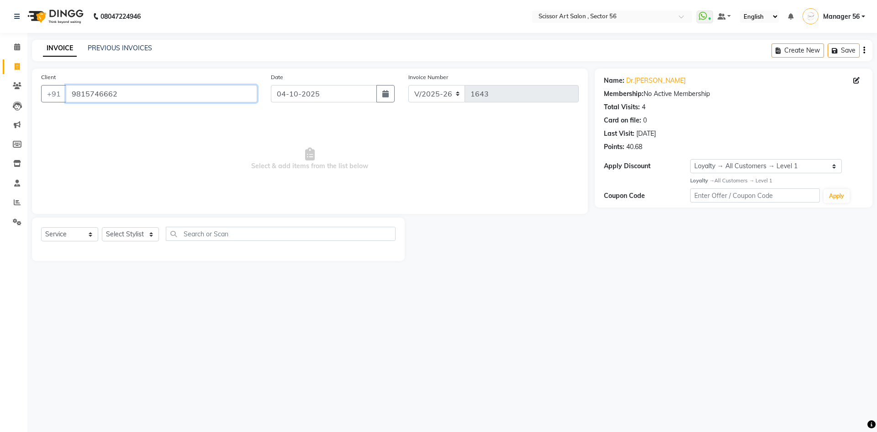
click at [71, 95] on input "9815746662" at bounding box center [161, 93] width 191 height 17
click at [21, 87] on icon at bounding box center [17, 85] width 9 height 7
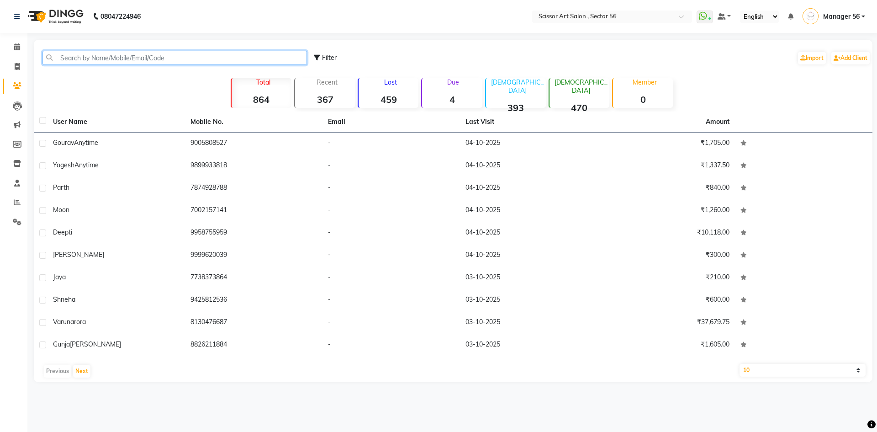
click at [146, 62] on input "text" at bounding box center [174, 58] width 264 height 14
paste input "9815746662"
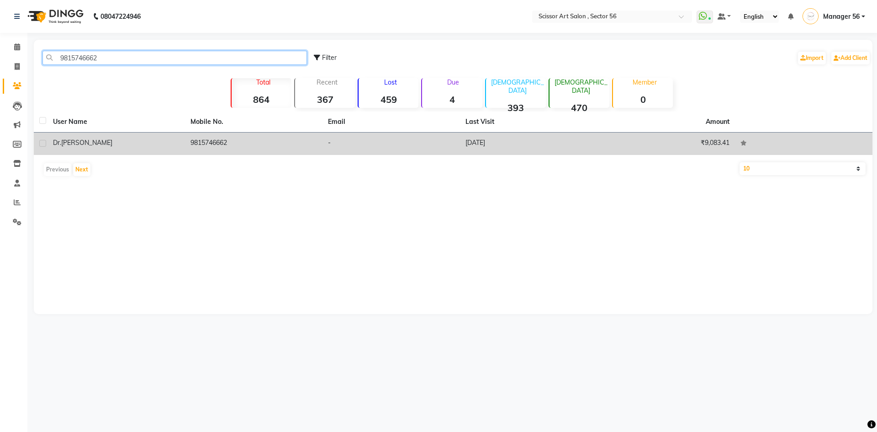
type input "9815746662"
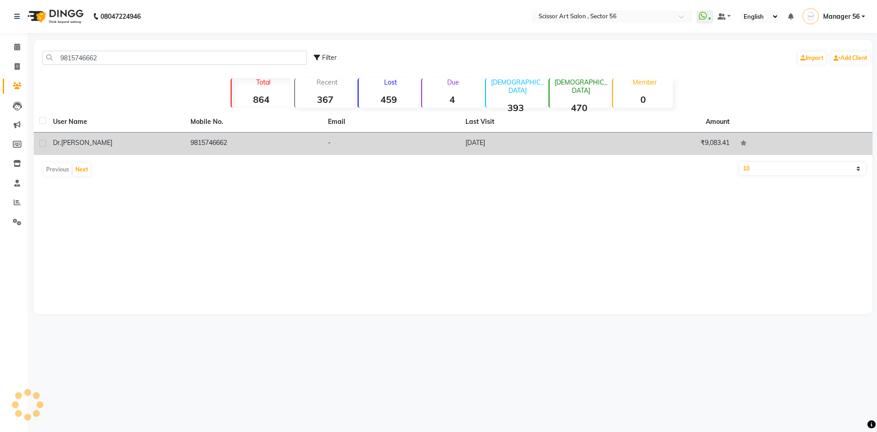
click at [723, 143] on td "₹9,083.41" at bounding box center [665, 143] width 137 height 22
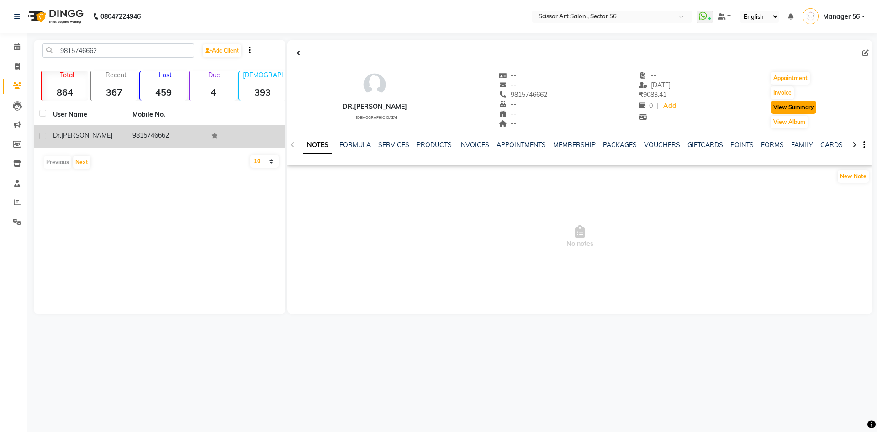
click at [788, 110] on button "View Summary" at bounding box center [793, 107] width 45 height 13
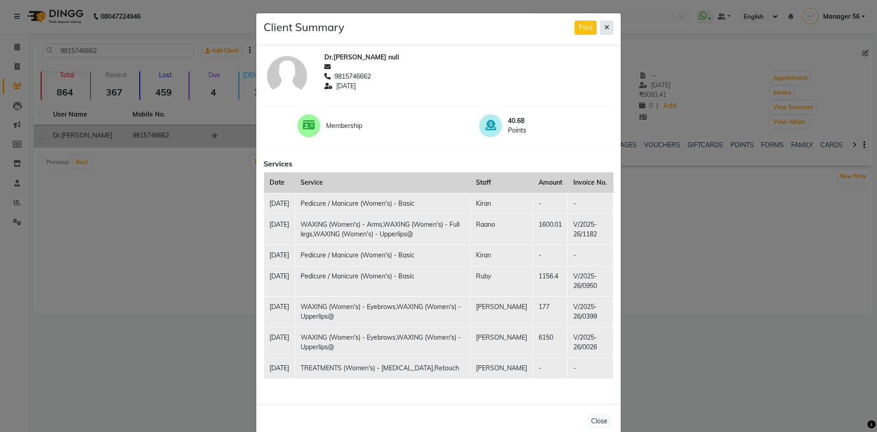
click at [604, 29] on icon at bounding box center [606, 27] width 5 height 6
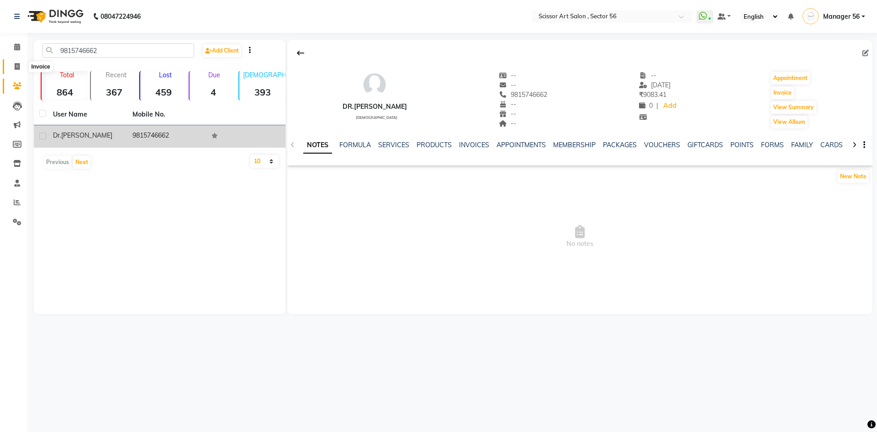
click at [15, 66] on icon at bounding box center [17, 66] width 5 height 7
select select "6185"
select select "service"
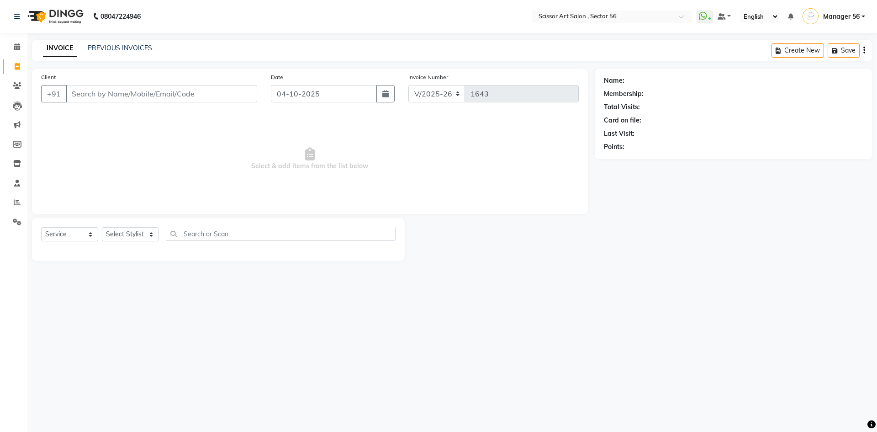
click at [164, 90] on input "Client" at bounding box center [161, 93] width 191 height 17
type input "9815746662"
select select "1: Object"
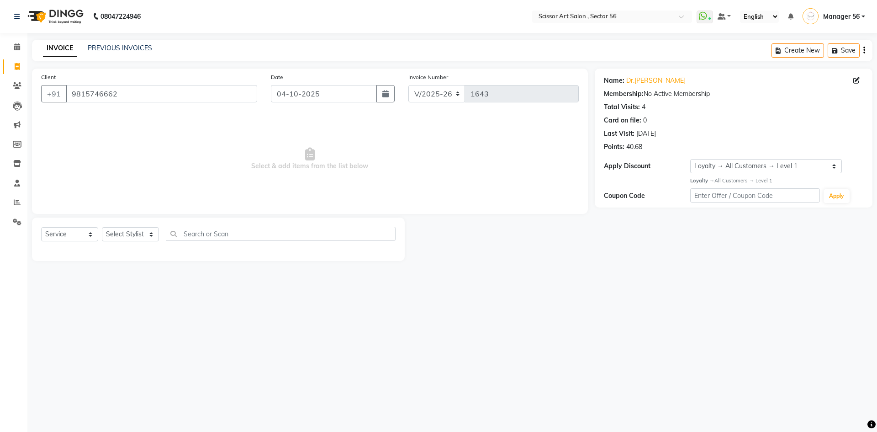
click at [657, 153] on div "Name: Dr.[PERSON_NAME] Membership: No Active Membership Total Visits: 4 Card on…" at bounding box center [734, 138] width 278 height 139
click at [20, 88] on icon at bounding box center [17, 85] width 9 height 7
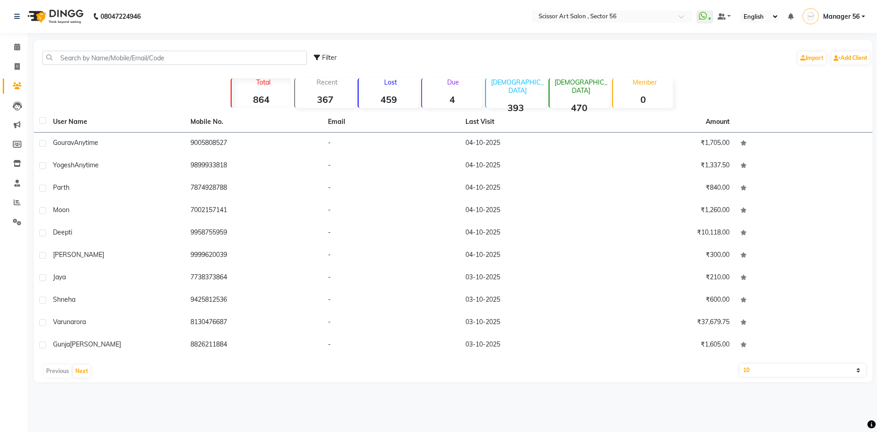
click at [101, 50] on div "Filter Import Add Client" at bounding box center [453, 57] width 835 height 29
click at [101, 51] on input "text" at bounding box center [174, 58] width 264 height 14
paste input "9815746662"
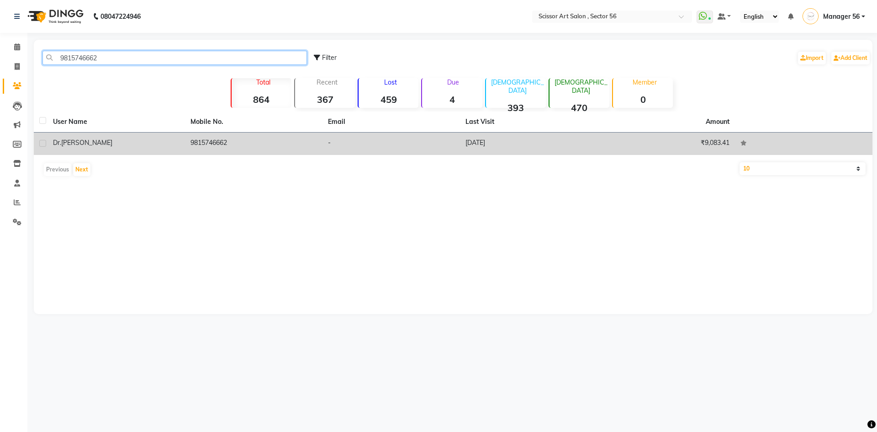
type input "9815746662"
click at [730, 146] on td "₹9,083.41" at bounding box center [665, 143] width 137 height 22
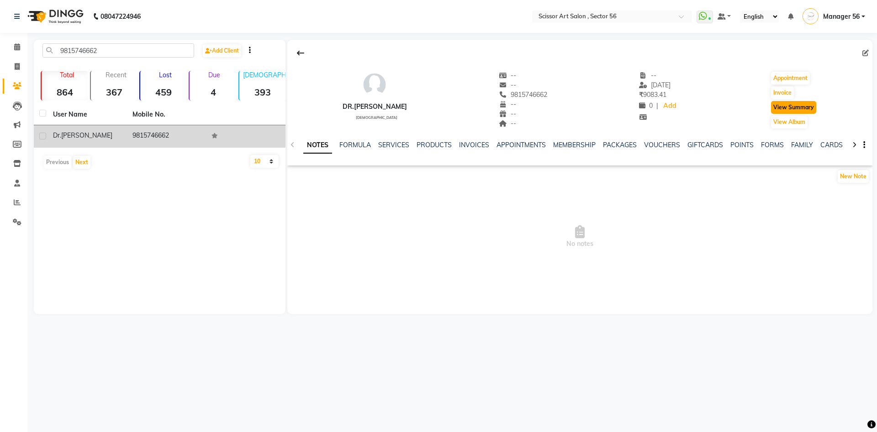
click at [788, 111] on button "View Summary" at bounding box center [793, 107] width 45 height 13
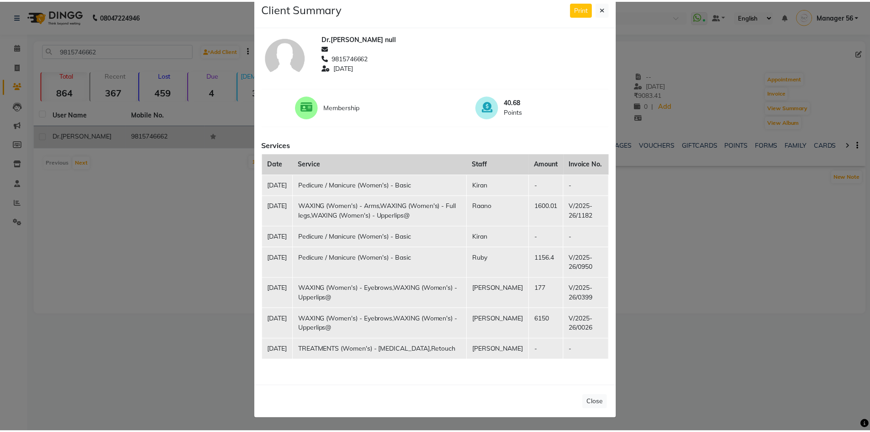
scroll to position [47, 0]
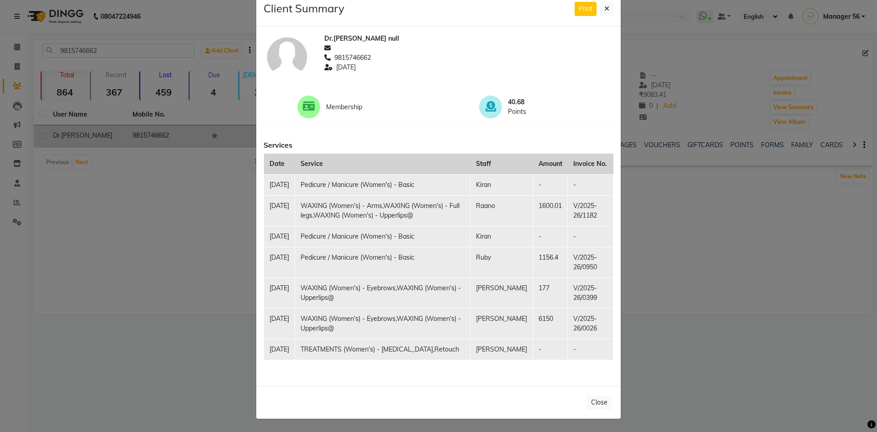
click at [410, 226] on td "Pedicure / Manicure (Women's) - Basic" at bounding box center [382, 236] width 175 height 21
click at [501, 226] on td "Kiran" at bounding box center [501, 236] width 63 height 21
click at [497, 232] on td "Kiran" at bounding box center [501, 236] width 63 height 21
click at [712, 241] on ngb-modal-window "Client Summary Print Dr.[PERSON_NAME] null 9815746662 [DATE] Membership 40.68 P…" at bounding box center [438, 216] width 877 height 432
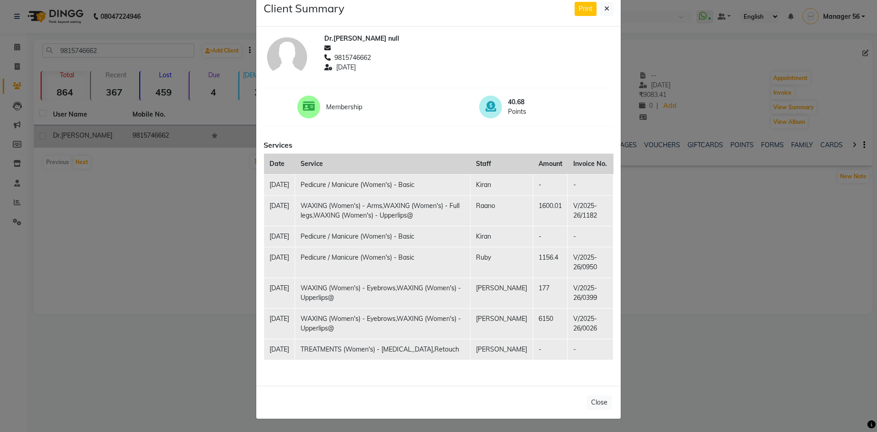
click at [455, 174] on td "Pedicure / Manicure (Women's) - Basic" at bounding box center [382, 184] width 175 height 21
click at [495, 195] on td "Raano" at bounding box center [501, 210] width 63 height 31
click at [522, 277] on td "[PERSON_NAME]" at bounding box center [501, 292] width 63 height 31
click at [598, 406] on button "Close" at bounding box center [599, 402] width 25 height 14
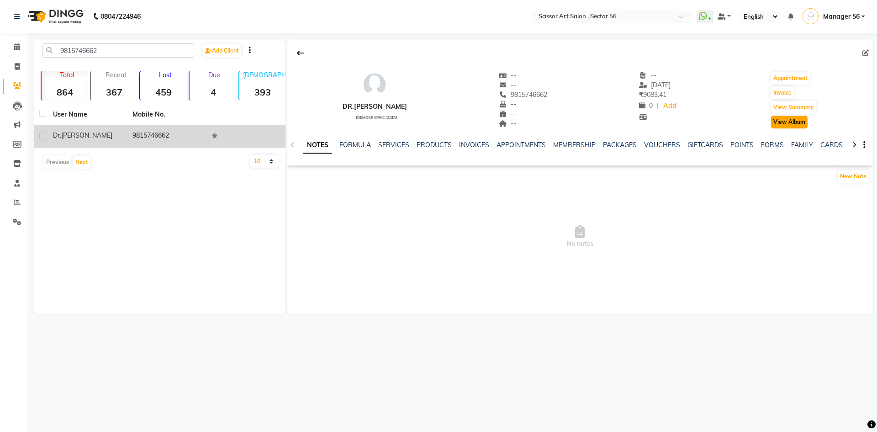
click at [788, 125] on button "View Album" at bounding box center [789, 122] width 37 height 13
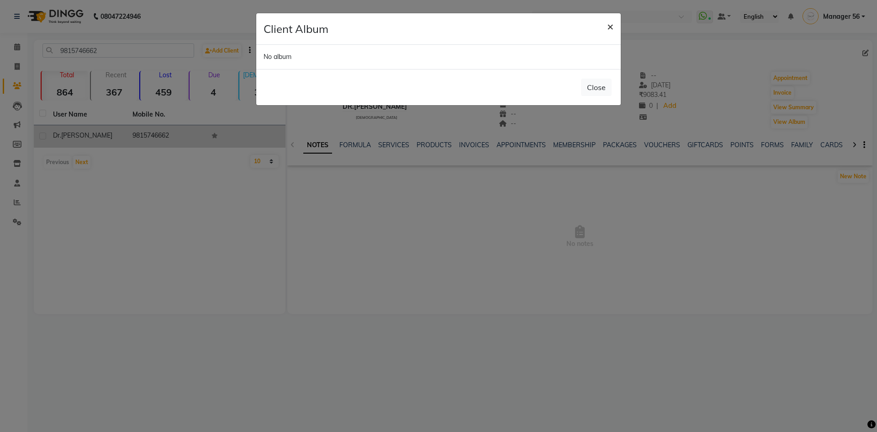
click at [608, 27] on span "×" at bounding box center [610, 26] width 6 height 14
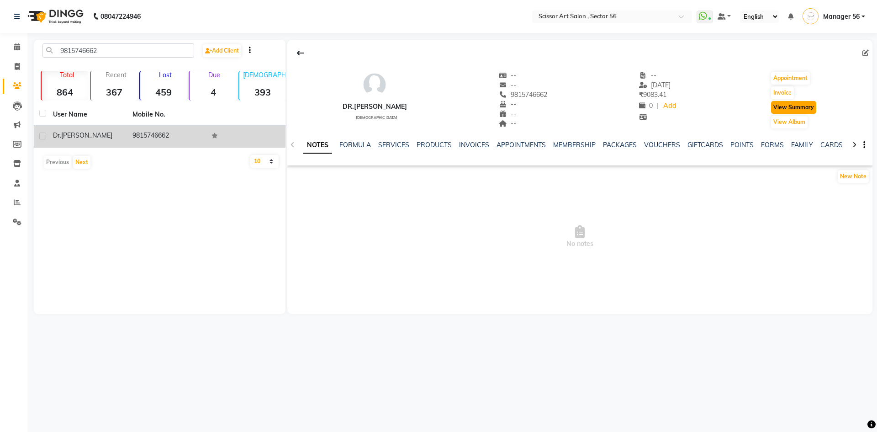
click at [780, 106] on button "View Summary" at bounding box center [793, 107] width 45 height 13
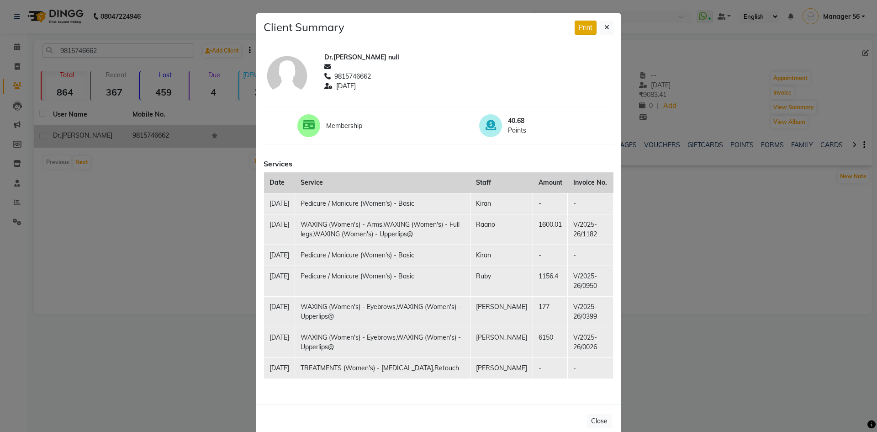
click at [581, 34] on button "Print" at bounding box center [586, 28] width 22 height 14
drag, startPoint x: 680, startPoint y: 280, endPoint x: 689, endPoint y: 274, distance: 11.1
click at [689, 274] on ngb-modal-window "Client Summary Print Dr.[PERSON_NAME] null 9815746662 [DATE] Membership 40.68 P…" at bounding box center [438, 216] width 877 height 432
click at [610, 25] on div "Client Summary Print" at bounding box center [438, 29] width 364 height 32
click at [608, 26] on button at bounding box center [606, 28] width 13 height 14
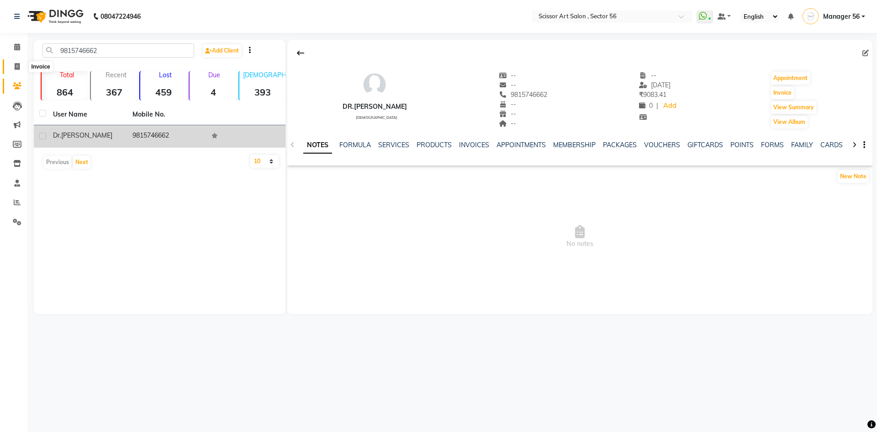
click at [15, 62] on span at bounding box center [17, 67] width 16 height 11
select select "service"
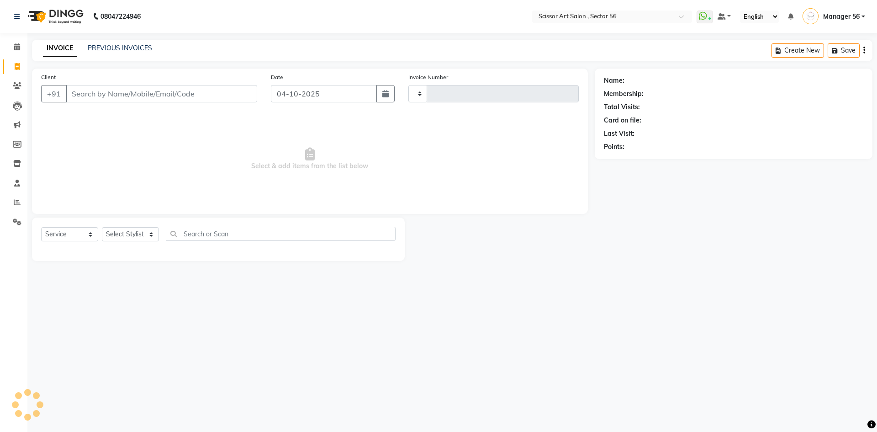
type input "1643"
select select "6185"
click at [135, 45] on link "PREVIOUS INVOICES" at bounding box center [120, 48] width 64 height 8
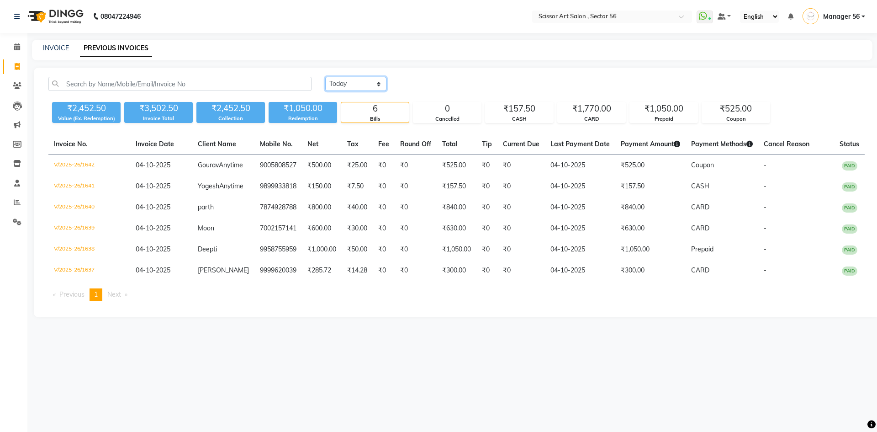
click at [346, 85] on select "[DATE] [DATE] Custom Range" at bounding box center [355, 84] width 61 height 14
select select "range"
click at [325, 77] on select "[DATE] [DATE] Custom Range" at bounding box center [355, 84] width 61 height 14
click at [318, 8] on nav "08047224946 Select Location × Scissor Art Salon , Sector 56 WhatsApp Status ✕ S…" at bounding box center [438, 16] width 877 height 33
click at [16, 203] on icon at bounding box center [17, 202] width 7 height 7
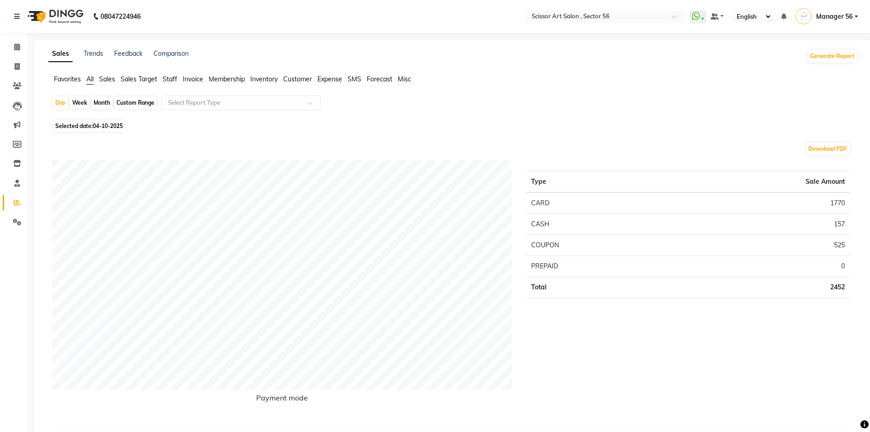
click at [142, 101] on div "Custom Range" at bounding box center [135, 102] width 42 height 13
select select "10"
select select "2025"
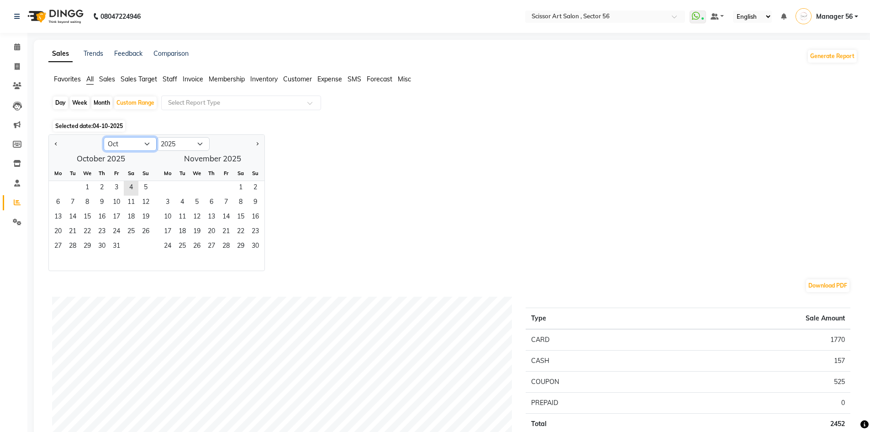
click at [151, 147] on select "Jan Feb Mar Apr May Jun [DATE] Aug Sep Oct Nov Dec" at bounding box center [130, 144] width 53 height 14
select select "9"
click at [104, 137] on select "Jan Feb Mar Apr May Jun [DATE] Aug Sep Oct Nov Dec" at bounding box center [130, 144] width 53 height 14
click at [121, 226] on span "26" at bounding box center [116, 232] width 15 height 15
click at [105, 100] on div "Month" at bounding box center [101, 102] width 21 height 13
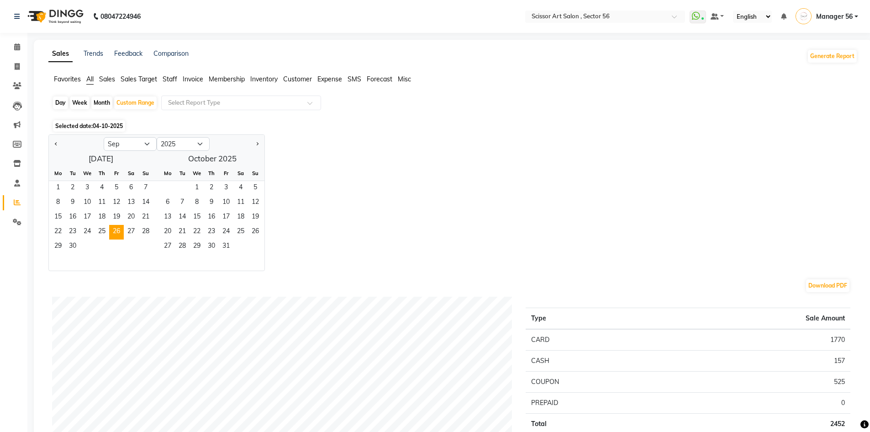
select select "9"
select select "2025"
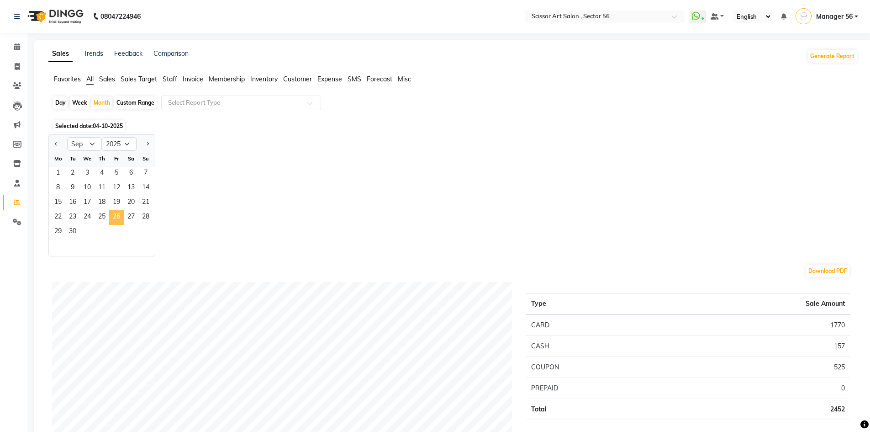
click at [123, 211] on span "26" at bounding box center [116, 217] width 15 height 15
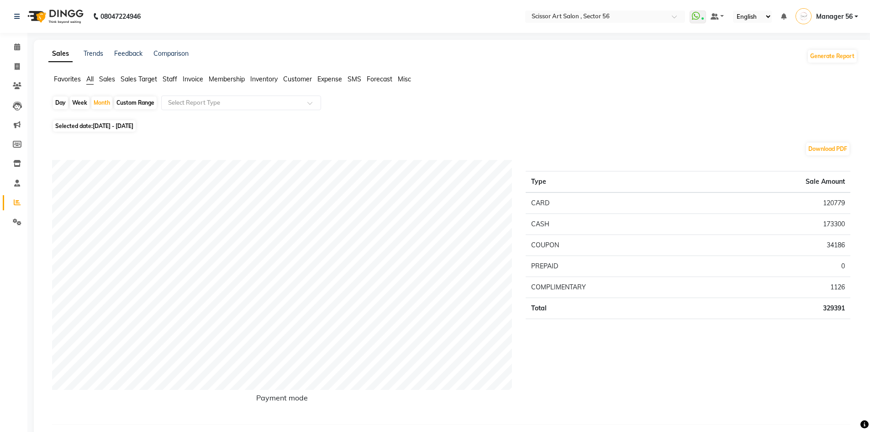
click at [59, 103] on div "Day" at bounding box center [60, 102] width 15 height 13
select select "9"
select select "2025"
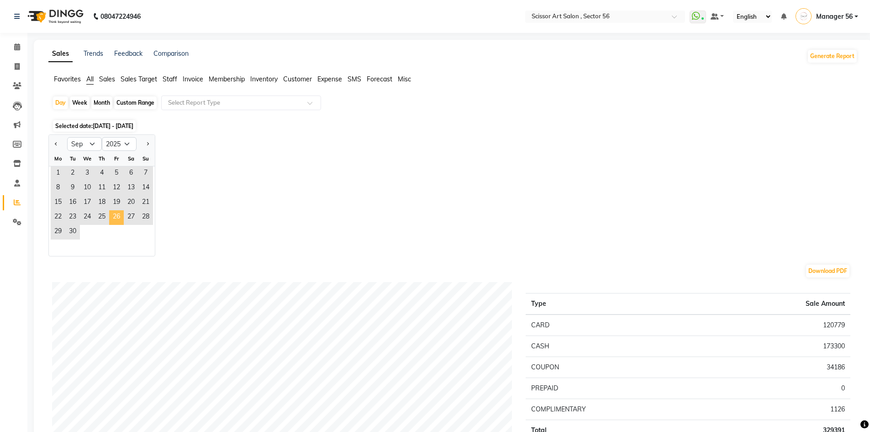
click at [110, 216] on span "26" at bounding box center [116, 217] width 15 height 15
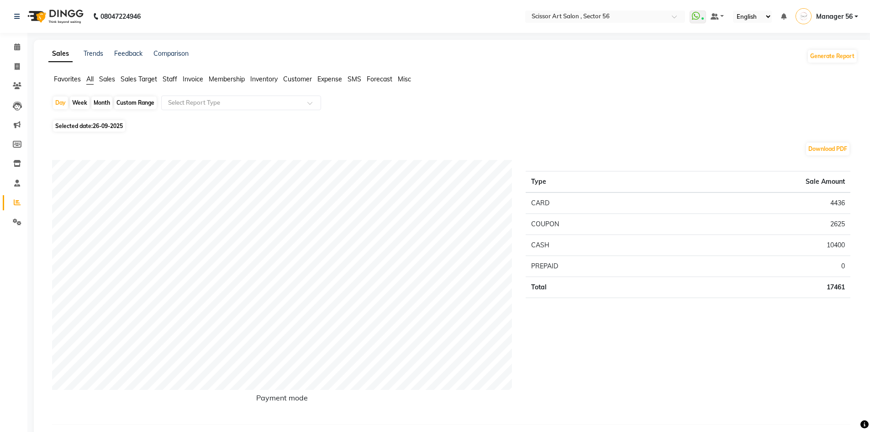
click at [97, 125] on span "26-09-2025" at bounding box center [108, 125] width 30 height 7
select select "9"
select select "2025"
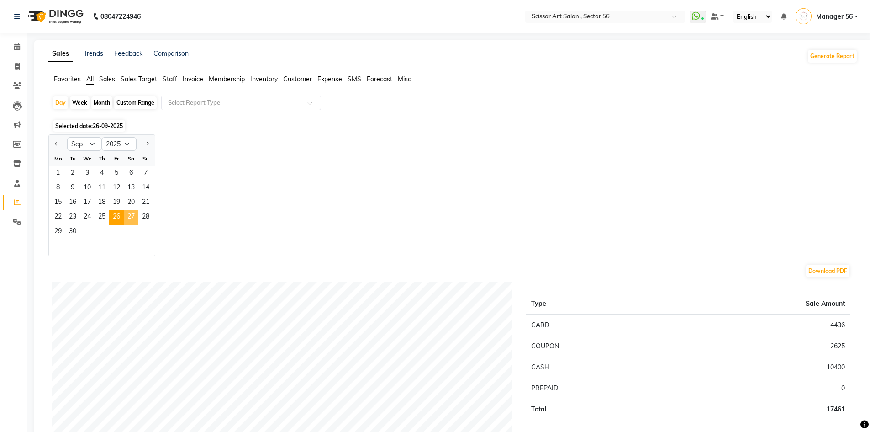
click at [126, 216] on span "27" at bounding box center [131, 217] width 15 height 15
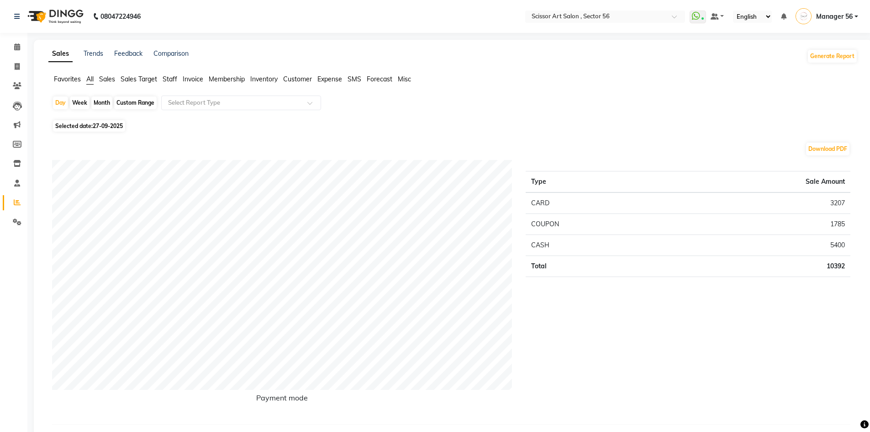
click at [99, 124] on span "Selected date: [DATE]" at bounding box center [89, 125] width 72 height 11
select select "9"
select select "2025"
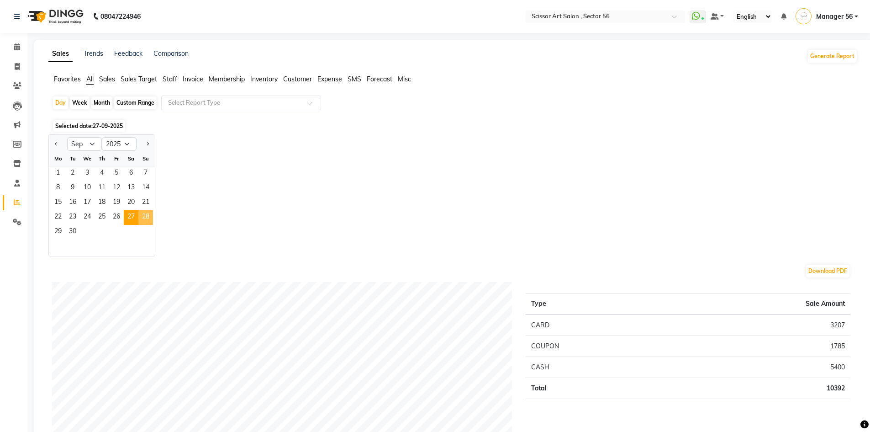
click at [146, 218] on span "28" at bounding box center [145, 217] width 15 height 15
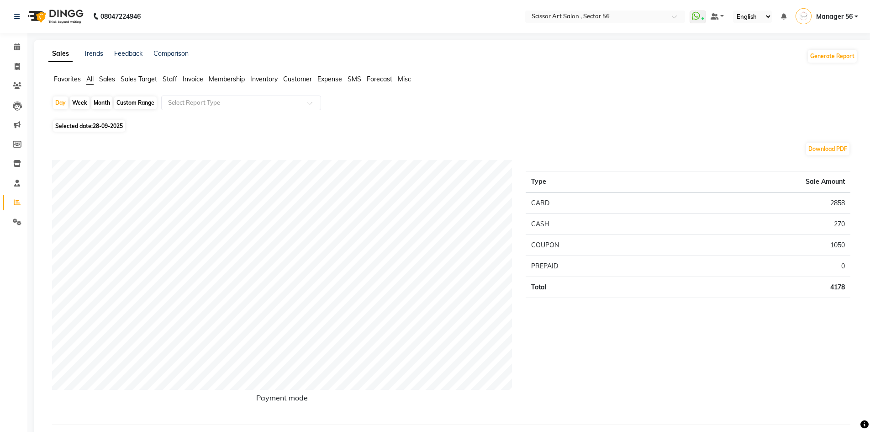
click at [95, 127] on span "28-09-2025" at bounding box center [108, 125] width 30 height 7
select select "9"
select select "2025"
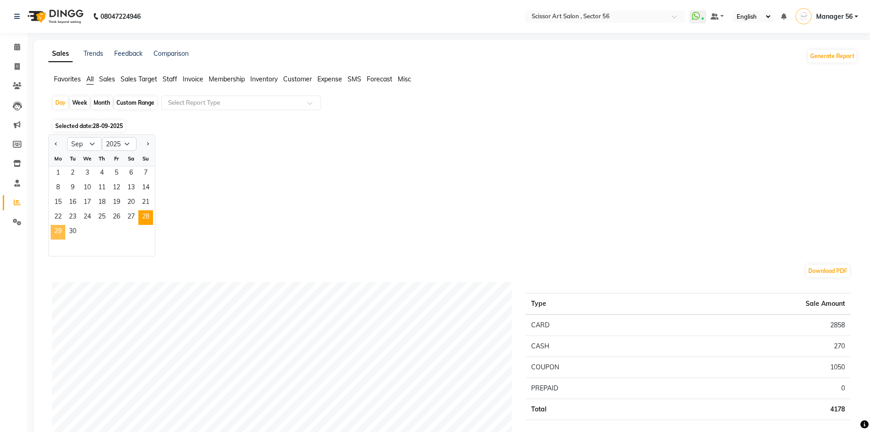
click at [58, 234] on span "29" at bounding box center [58, 232] width 15 height 15
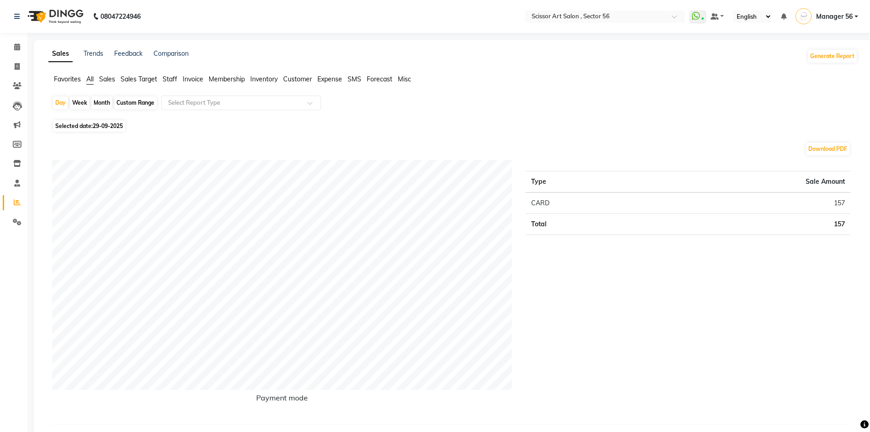
click at [100, 127] on span "29-09-2025" at bounding box center [108, 125] width 30 height 7
select select "9"
select select "2025"
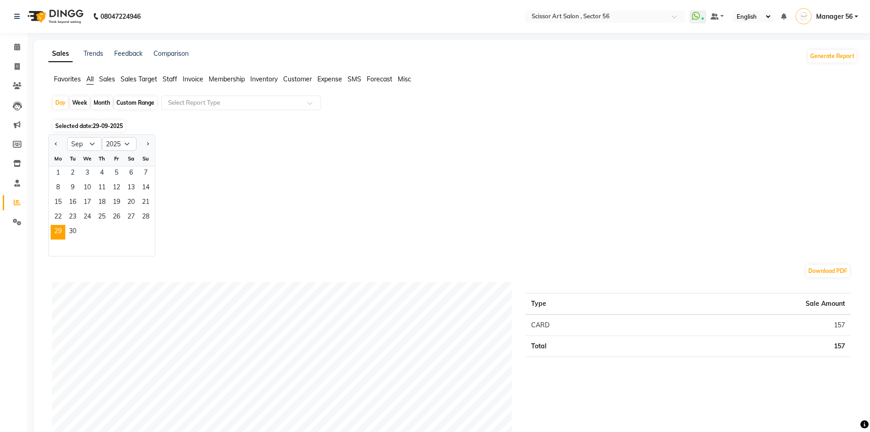
click at [197, 199] on div "Jan Feb Mar Apr May Jun [DATE] Aug Sep Oct Nov [DATE] 2016 2017 2018 2019 2020 …" at bounding box center [452, 195] width 809 height 122
click at [70, 232] on span "30" at bounding box center [72, 232] width 15 height 15
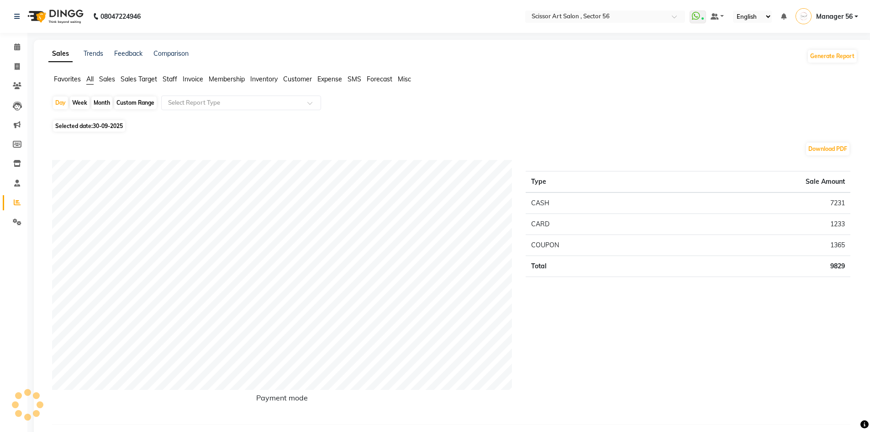
click at [104, 125] on span "30-09-2025" at bounding box center [108, 125] width 30 height 7
select select "9"
select select "2025"
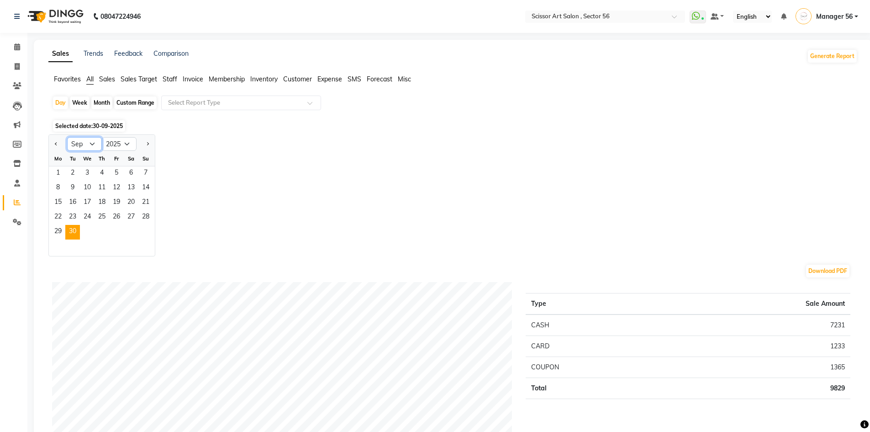
click at [95, 142] on select "Jan Feb Mar Apr May Jun [DATE] Aug Sep Oct Nov Dec" at bounding box center [84, 144] width 35 height 14
select select "10"
click at [67, 137] on select "Jan Feb Mar Apr May Jun [DATE] Aug Sep Oct Nov Dec" at bounding box center [84, 144] width 35 height 14
click at [92, 171] on span "1" at bounding box center [87, 173] width 15 height 15
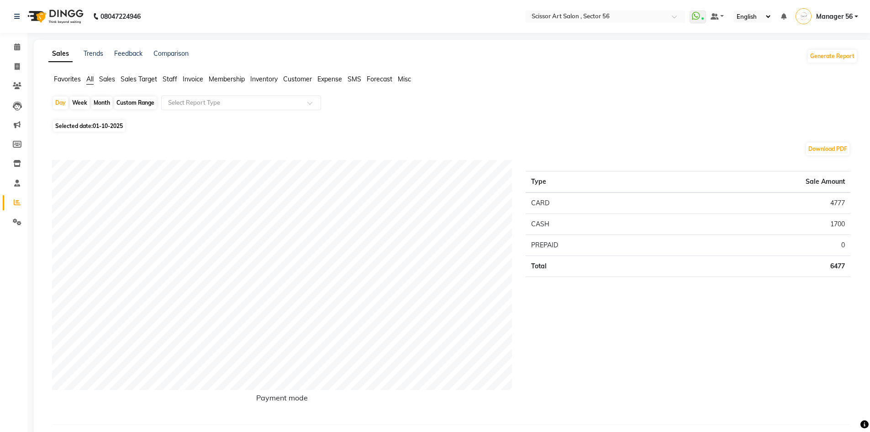
click at [107, 129] on span "Selected date: 01-10-2025" at bounding box center [89, 125] width 72 height 11
select select "10"
select select "2025"
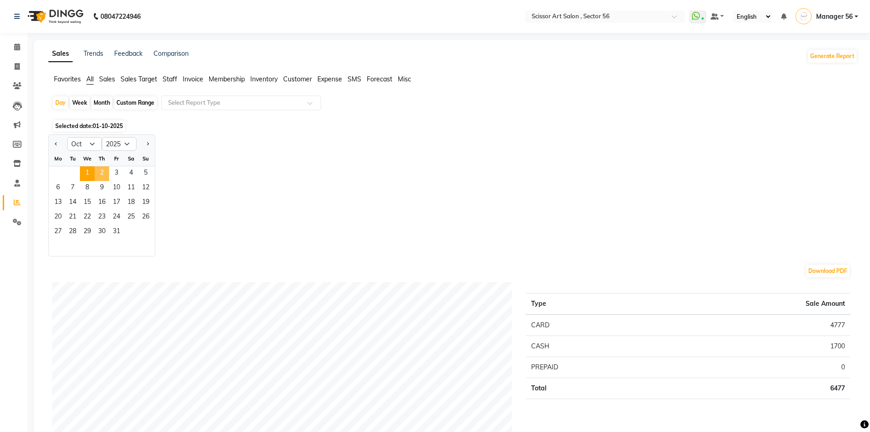
click at [105, 175] on span "2" at bounding box center [102, 173] width 15 height 15
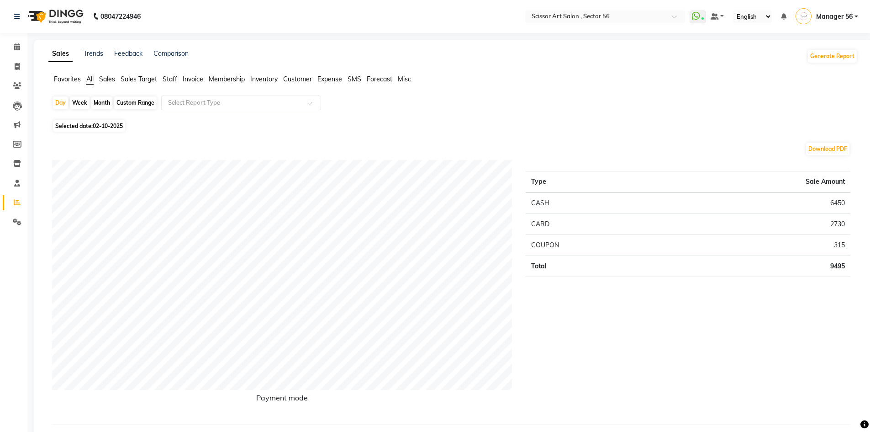
click at [69, 127] on span "Selected date: [DATE]" at bounding box center [89, 125] width 72 height 11
select select "10"
select select "2025"
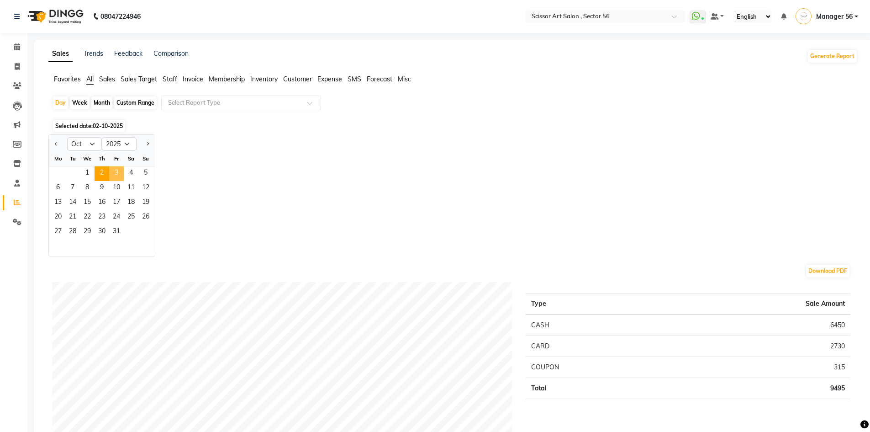
click at [121, 174] on span "3" at bounding box center [116, 173] width 15 height 15
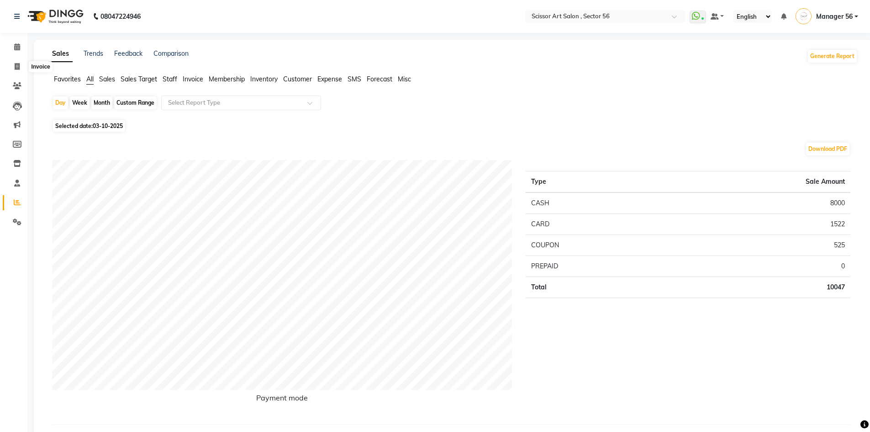
click at [7, 55] on li "Calendar" at bounding box center [13, 47] width 27 height 20
click at [16, 62] on span at bounding box center [17, 67] width 16 height 11
select select "service"
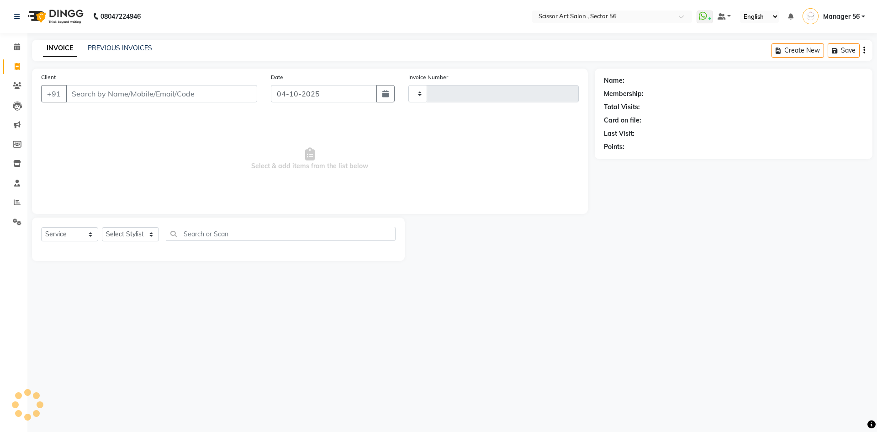
type input "1643"
select select "6185"
click at [116, 229] on select "Select Stylist" at bounding box center [130, 234] width 57 height 14
select select "63014"
click at [102, 227] on select "Select Stylist Anees DEV DAS Kiran Manager 56 [PERSON_NAME] [PERSON_NAME] Raano…" at bounding box center [130, 234] width 57 height 14
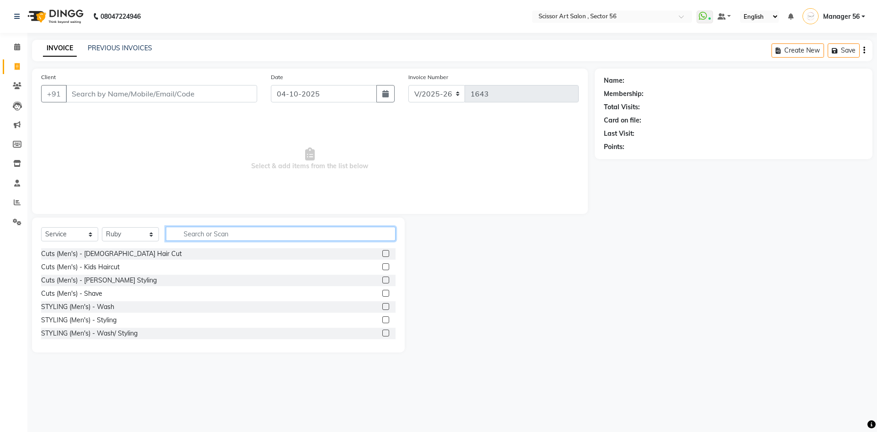
click at [229, 234] on input "text" at bounding box center [281, 234] width 230 height 14
type input "[PERSON_NAME]"
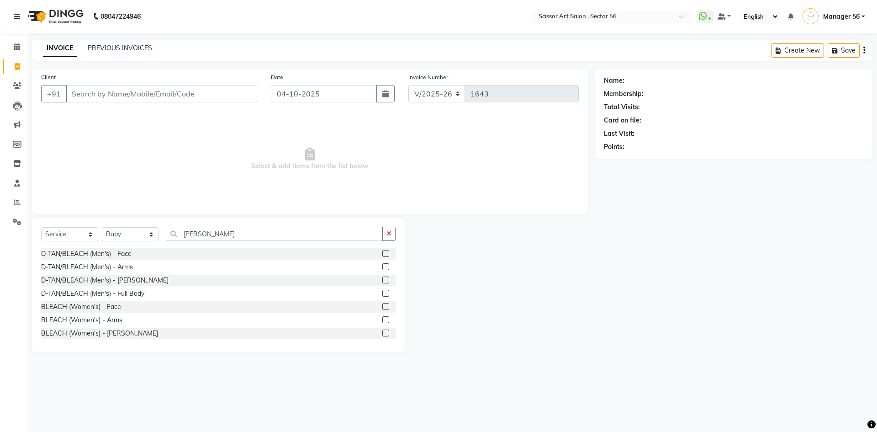
click at [382, 308] on label at bounding box center [385, 306] width 7 height 7
click at [382, 308] on input "checkbox" at bounding box center [385, 307] width 6 height 6
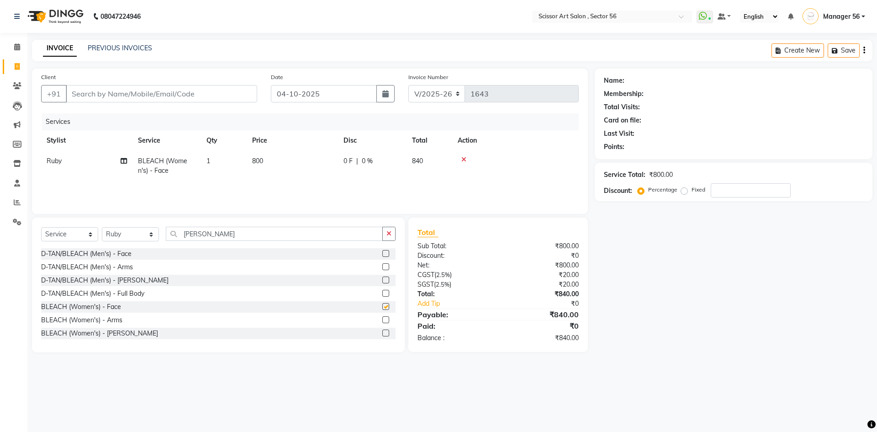
checkbox input "false"
click at [386, 235] on button "button" at bounding box center [388, 234] width 13 height 14
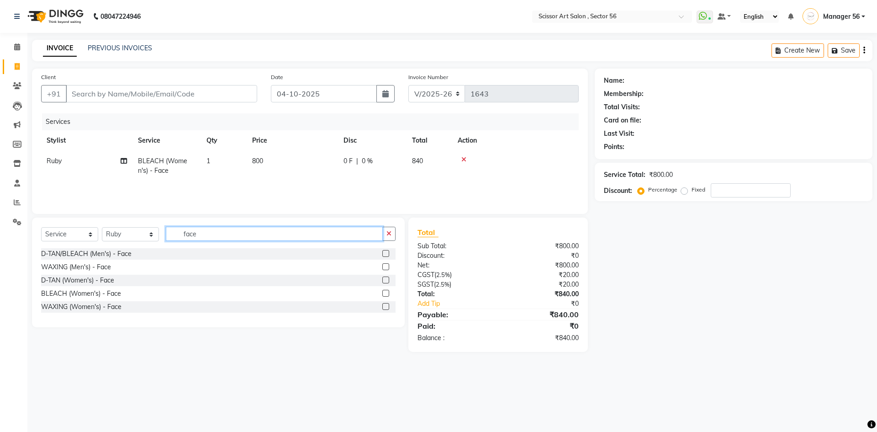
type input "face"
click at [385, 305] on label at bounding box center [385, 306] width 7 height 7
click at [385, 305] on input "checkbox" at bounding box center [385, 307] width 6 height 6
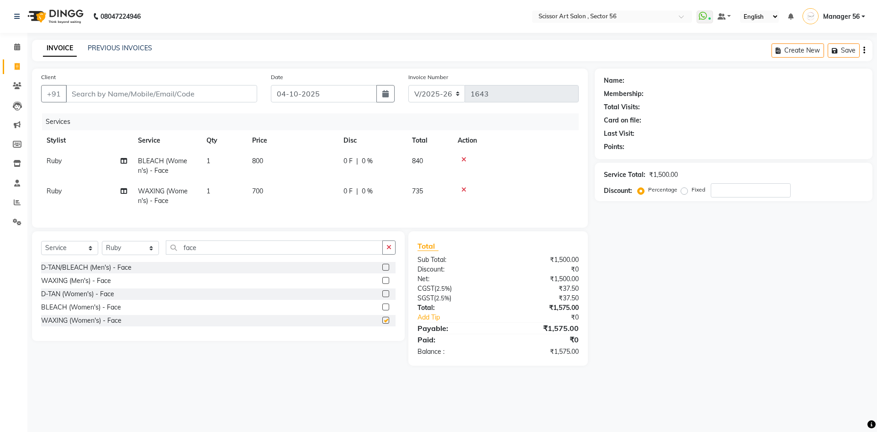
checkbox input "false"
click at [278, 190] on td "700" at bounding box center [292, 196] width 91 height 30
select select "63014"
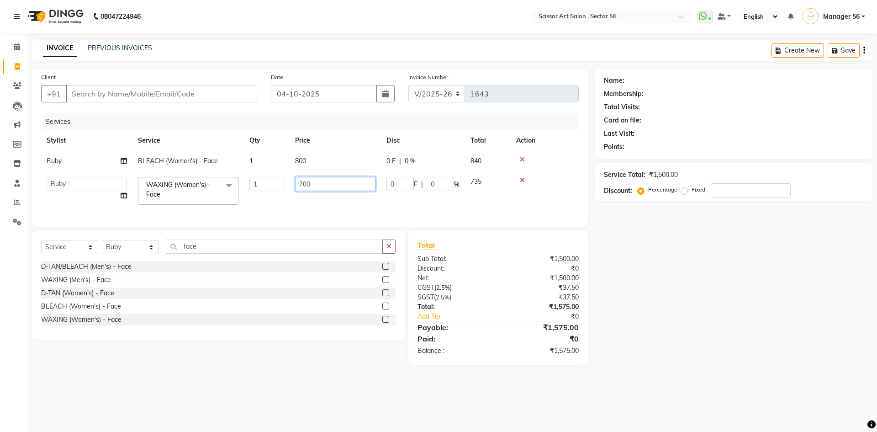
click at [332, 185] on input "700" at bounding box center [335, 184] width 80 height 14
type input "7"
type input "400"
click at [755, 277] on div "Name: Membership: Total Visits: Card on file: Last Visit: Points: Service Total…" at bounding box center [737, 217] width 285 height 296
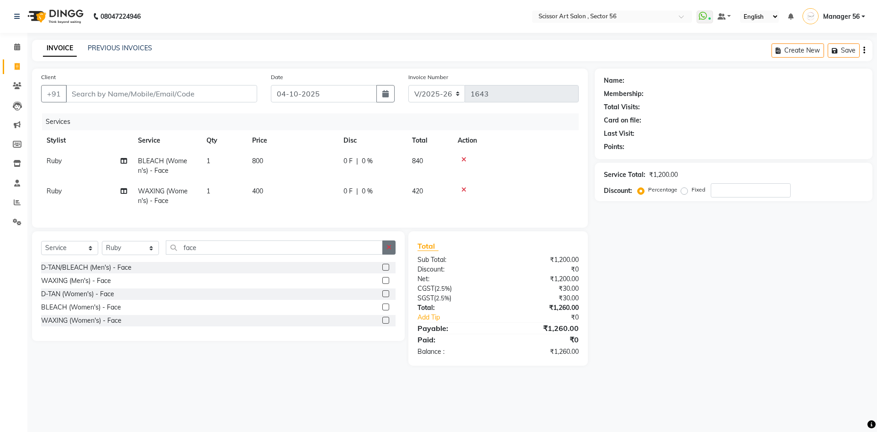
click at [391, 250] on icon "button" at bounding box center [388, 247] width 5 height 6
type input "arms"
click at [387, 323] on label at bounding box center [385, 319] width 7 height 7
click at [387, 323] on input "checkbox" at bounding box center [385, 320] width 6 height 6
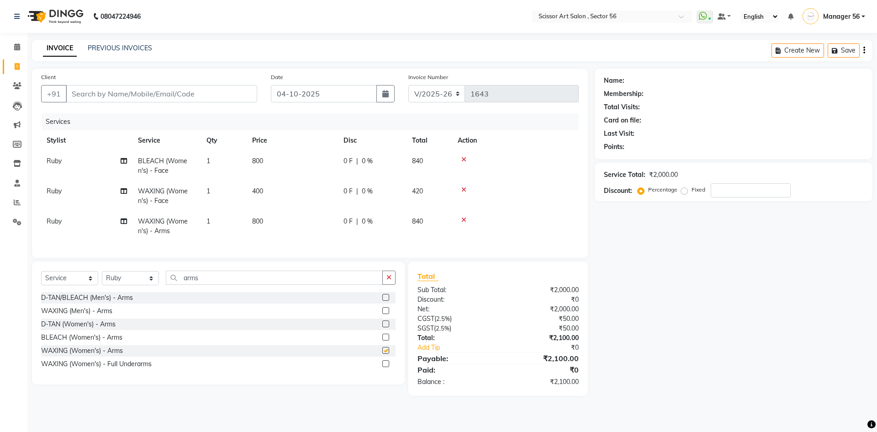
checkbox input "false"
click at [386, 285] on button "button" at bounding box center [388, 277] width 13 height 14
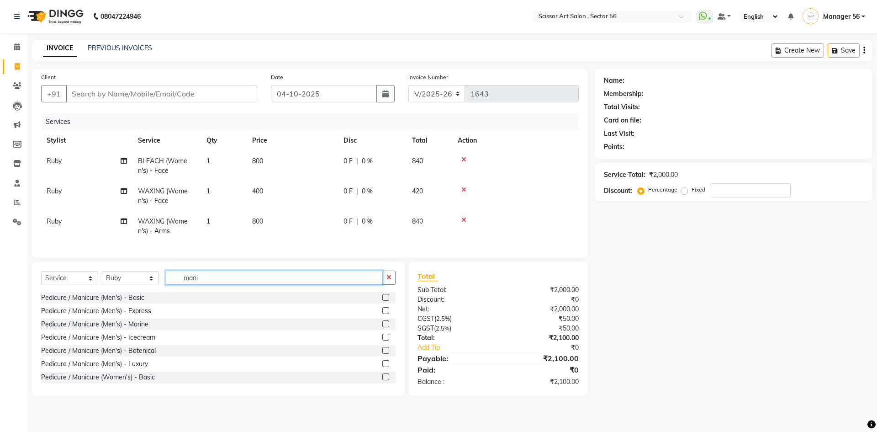
type input "mani"
click at [382, 301] on label at bounding box center [385, 297] width 7 height 7
click at [382, 301] on input "checkbox" at bounding box center [385, 298] width 6 height 6
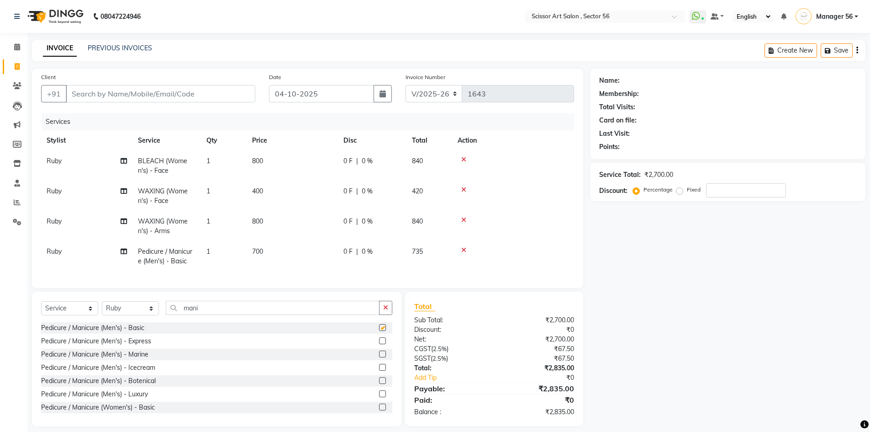
checkbox input "false"
click at [128, 315] on select "Select Stylist Anees DEV DAS Kiran Manager 56 [PERSON_NAME] [PERSON_NAME] Raano…" at bounding box center [130, 308] width 57 height 14
select select "45962"
click at [102, 308] on select "Select Stylist Anees DEV DAS Kiran Manager 56 [PERSON_NAME] [PERSON_NAME] Raano…" at bounding box center [130, 308] width 57 height 14
click at [386, 311] on icon "button" at bounding box center [385, 307] width 5 height 6
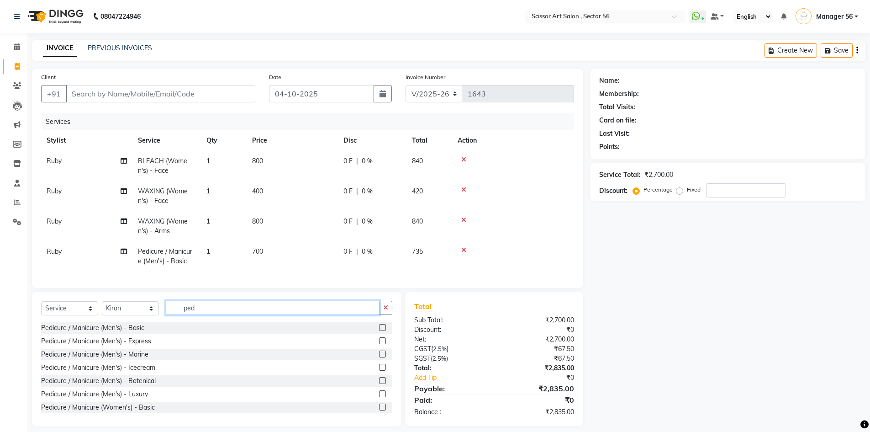
type input "ped"
click at [379, 331] on label at bounding box center [382, 327] width 7 height 7
click at [379, 331] on input "checkbox" at bounding box center [382, 328] width 6 height 6
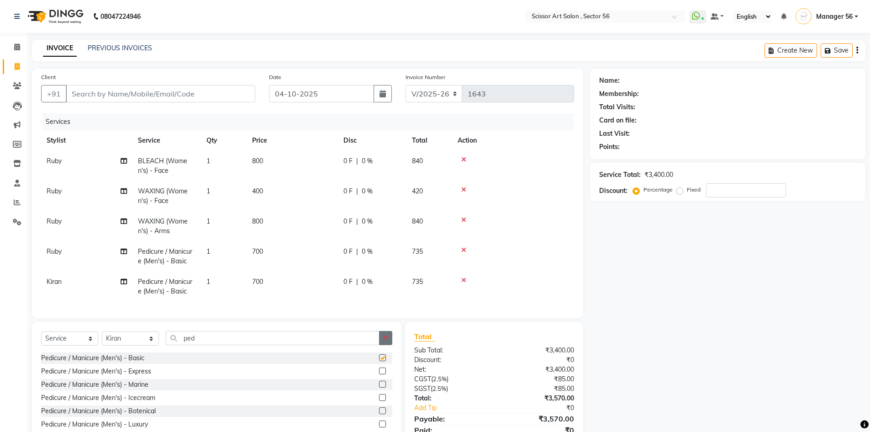
checkbox input "false"
click at [389, 343] on button "button" at bounding box center [385, 338] width 13 height 14
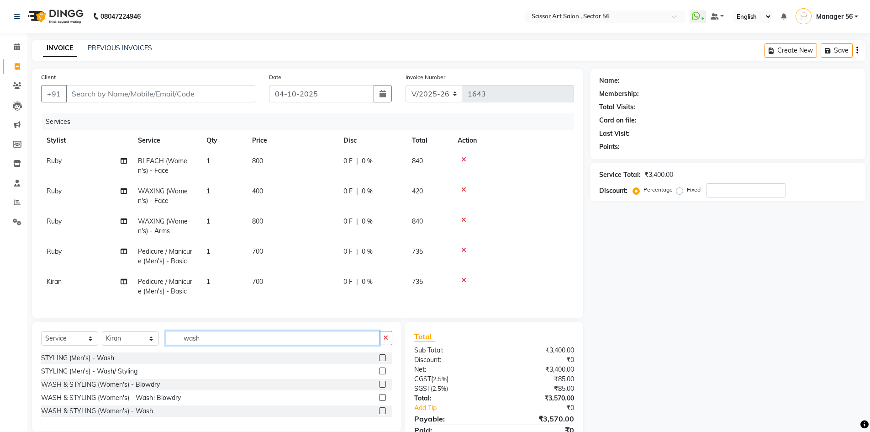
type input "wash"
click at [383, 401] on label at bounding box center [382, 397] width 7 height 7
click at [383, 401] on input "checkbox" at bounding box center [382, 398] width 6 height 6
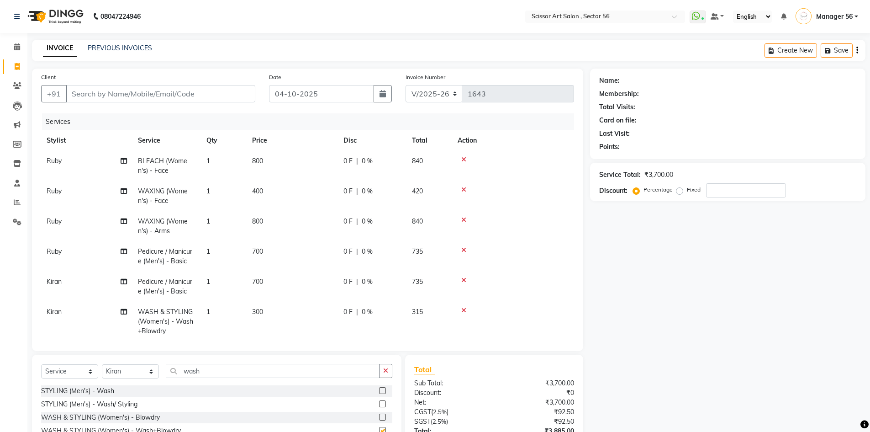
checkbox input "false"
drag, startPoint x: 278, startPoint y: 311, endPoint x: 305, endPoint y: 306, distance: 27.8
click at [279, 311] on td "300" at bounding box center [292, 321] width 91 height 40
select select "45962"
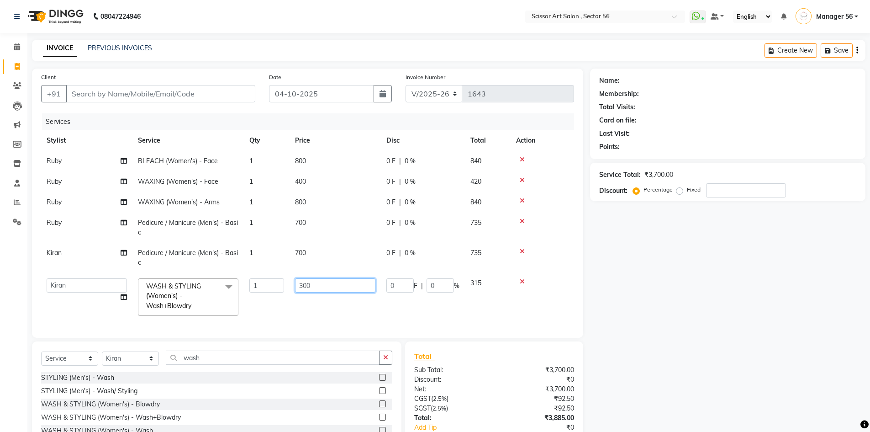
click at [348, 281] on input "300" at bounding box center [335, 285] width 80 height 14
type input "3"
type input "600"
click at [643, 283] on div "Name: Membership: Total Visits: Card on file: Last Visit: Points: Service Total…" at bounding box center [731, 272] width 282 height 407
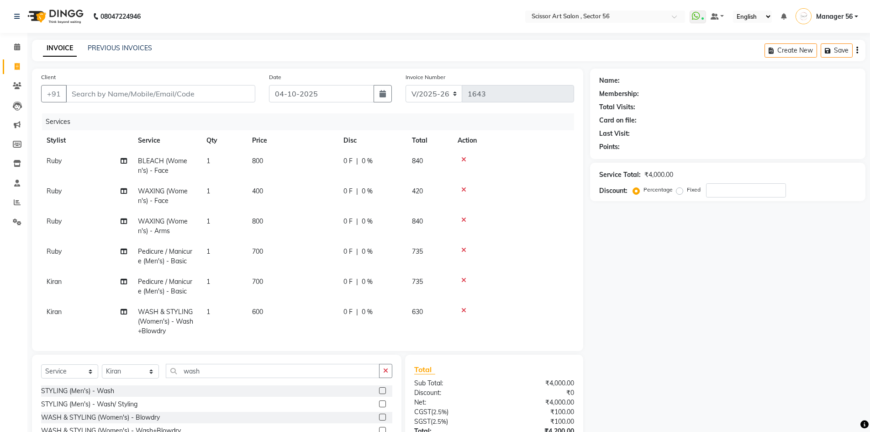
click at [754, 182] on div "Service Total: ₹4,000.00 Discount: Percentage Fixed" at bounding box center [727, 181] width 257 height 31
click at [768, 193] on input "number" at bounding box center [746, 190] width 80 height 14
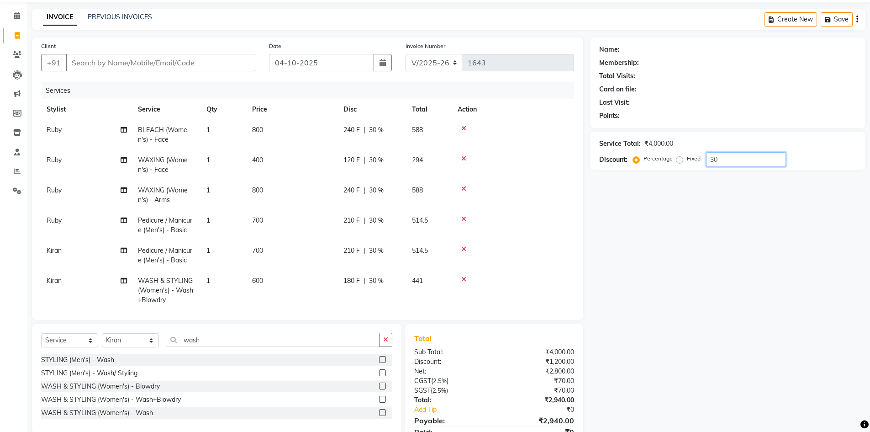
scroll to position [71, 0]
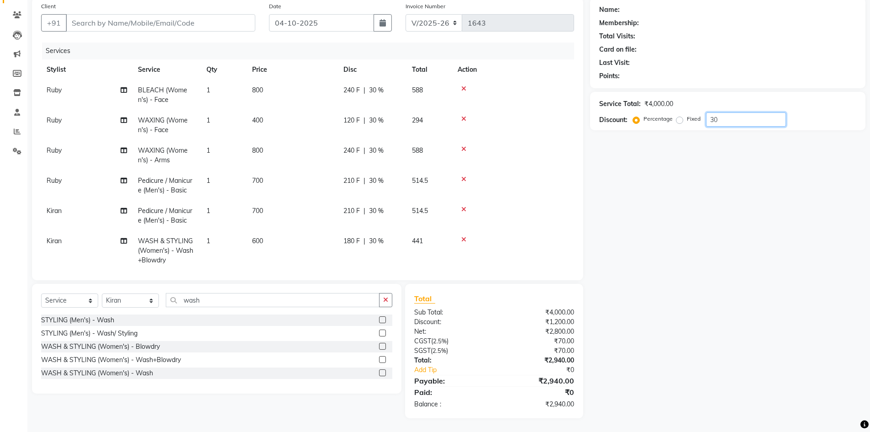
type input "3"
click at [735, 120] on input "25" at bounding box center [746, 119] width 80 height 14
click at [728, 121] on input "20" at bounding box center [746, 119] width 80 height 14
type input "2"
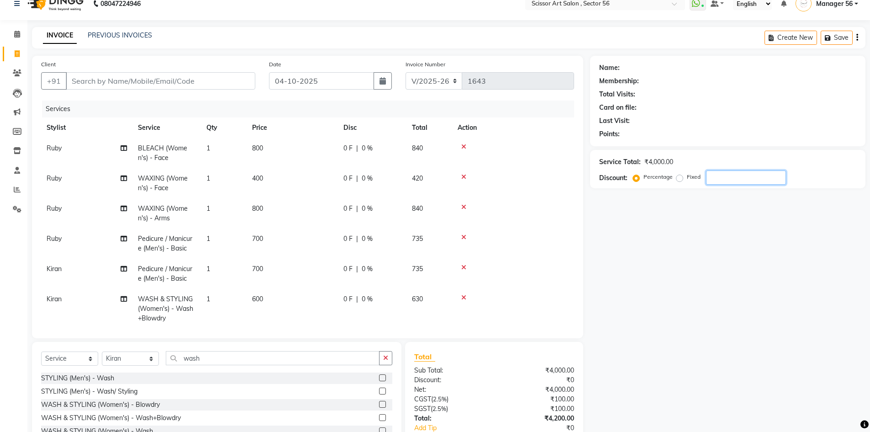
scroll to position [0, 0]
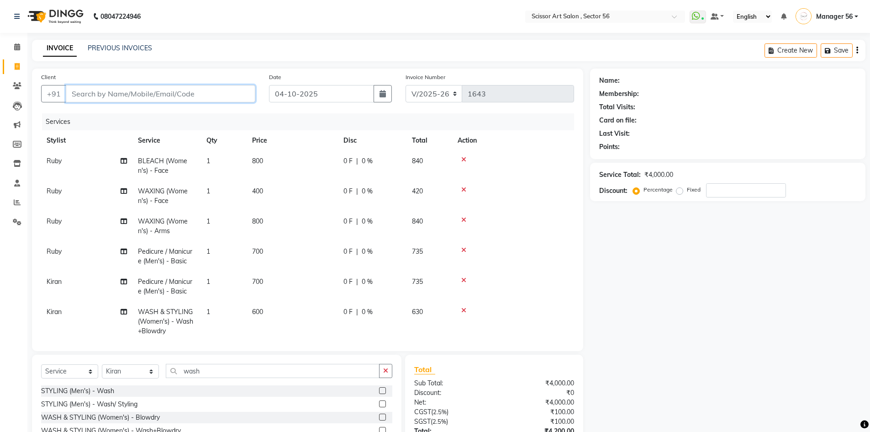
click at [167, 97] on input "Client" at bounding box center [161, 93] width 190 height 17
type input "9"
type input "0"
click at [80, 92] on input "9900855773" at bounding box center [137, 93] width 143 height 17
click at [93, 93] on input "99100855773" at bounding box center [137, 93] width 143 height 17
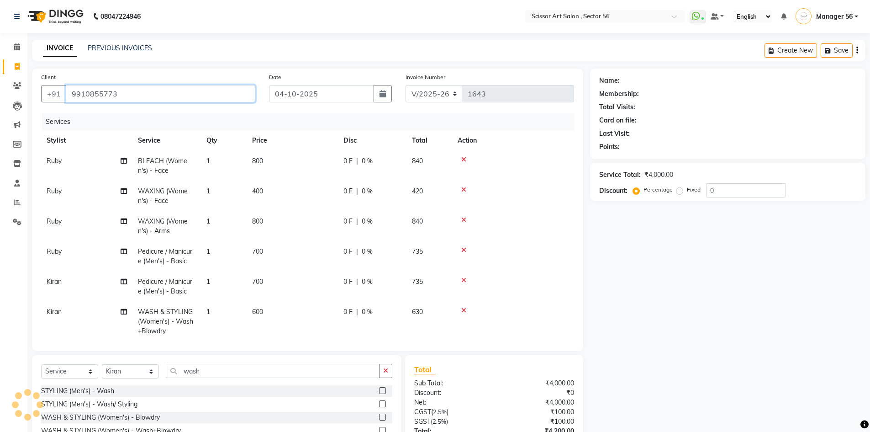
type input "9910855773"
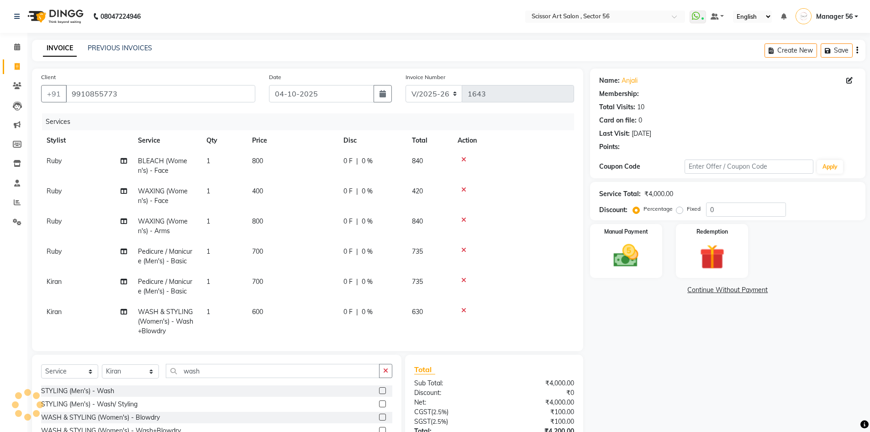
select select "1: Object"
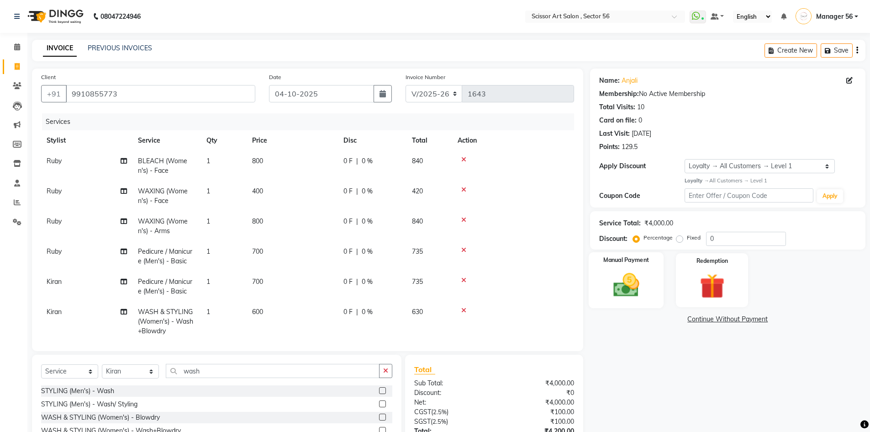
click at [638, 291] on img at bounding box center [626, 285] width 42 height 30
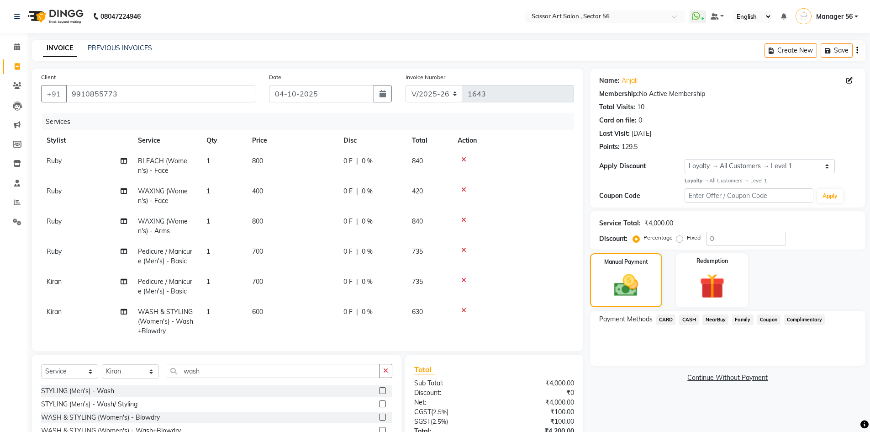
click at [667, 318] on span "CARD" at bounding box center [666, 319] width 20 height 11
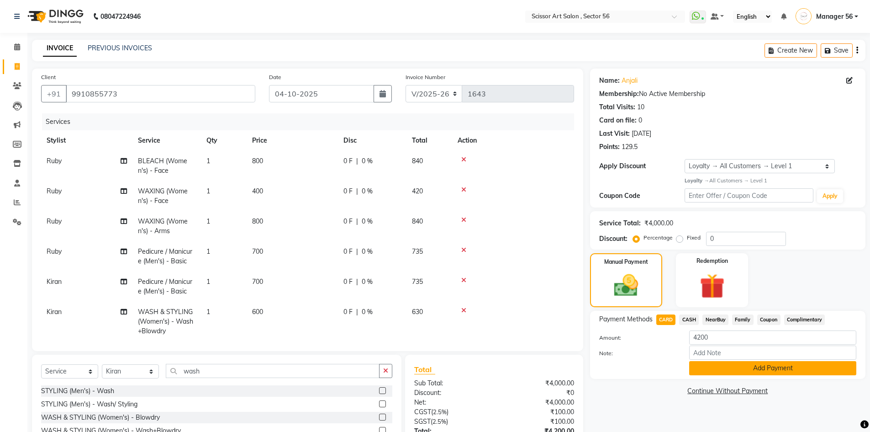
click at [754, 370] on button "Add Payment" at bounding box center [772, 368] width 167 height 14
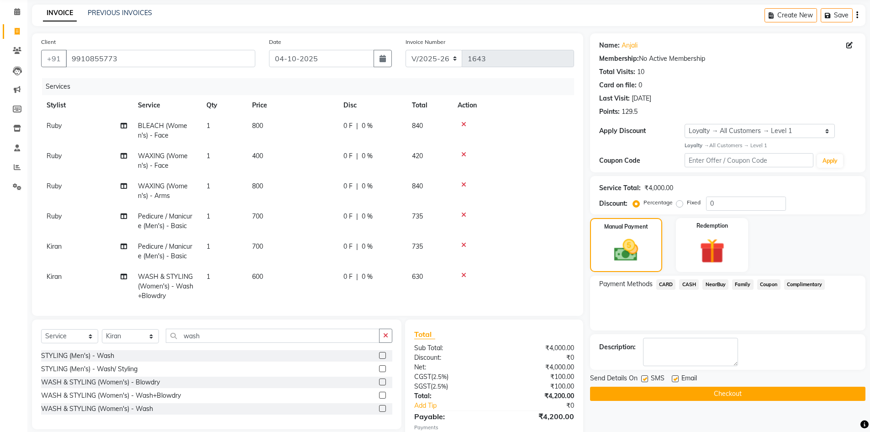
scroll to position [135, 0]
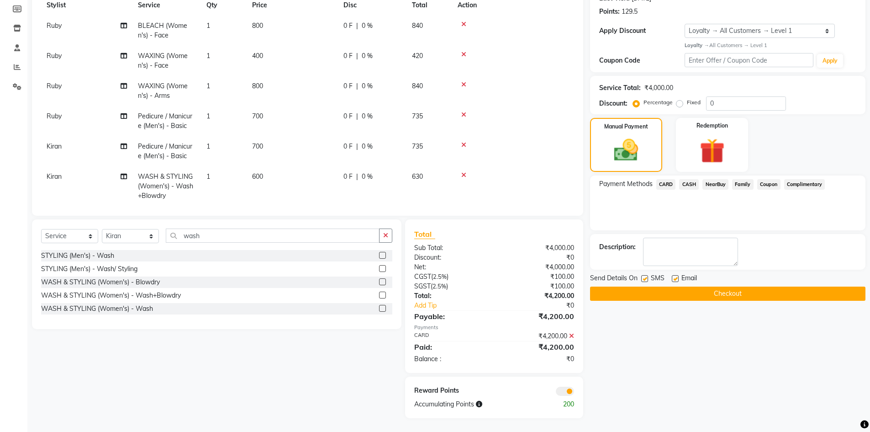
click at [680, 295] on button "Checkout" at bounding box center [727, 293] width 275 height 14
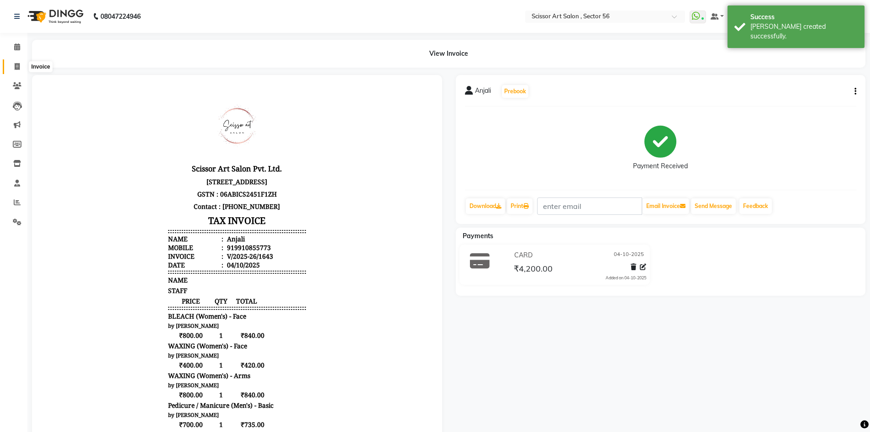
click at [16, 69] on icon at bounding box center [17, 66] width 5 height 7
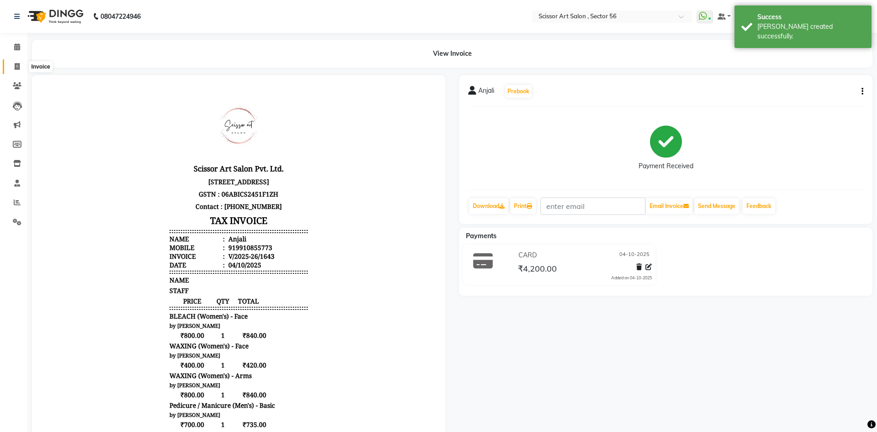
select select "service"
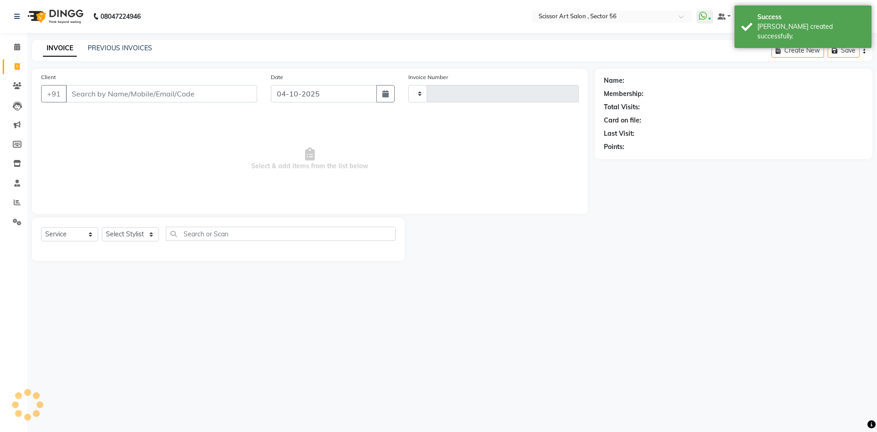
type input "1644"
select select "6185"
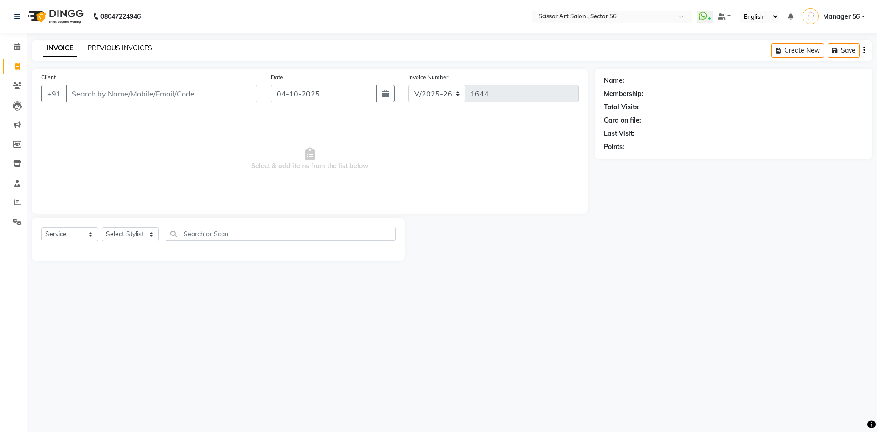
click at [104, 47] on link "PREVIOUS INVOICES" at bounding box center [120, 48] width 64 height 8
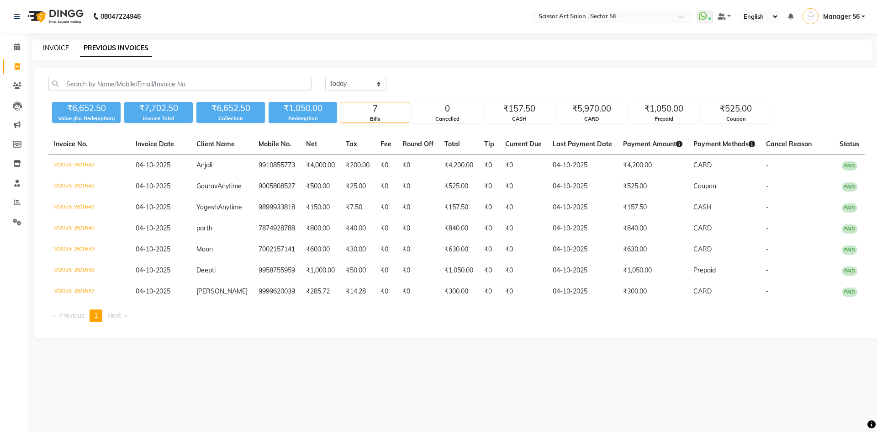
click at [57, 49] on link "INVOICE" at bounding box center [56, 48] width 26 height 8
select select "service"
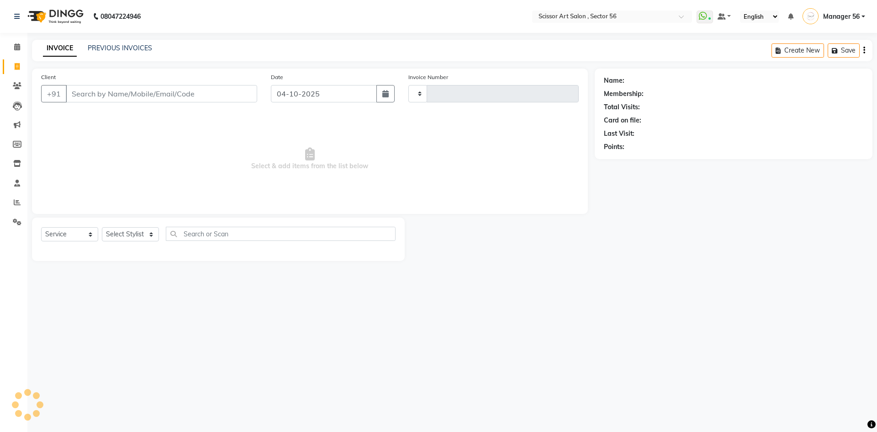
type input "1644"
select select "6185"
click at [143, 233] on select "Select Stylist Anees DEV DAS Kiran Manager 56 [PERSON_NAME] [PERSON_NAME] Raano…" at bounding box center [130, 234] width 57 height 14
select select "85435"
click at [102, 227] on select "Select Stylist Anees DEV DAS Kiran Manager 56 [PERSON_NAME] [PERSON_NAME] Raano…" at bounding box center [130, 234] width 57 height 14
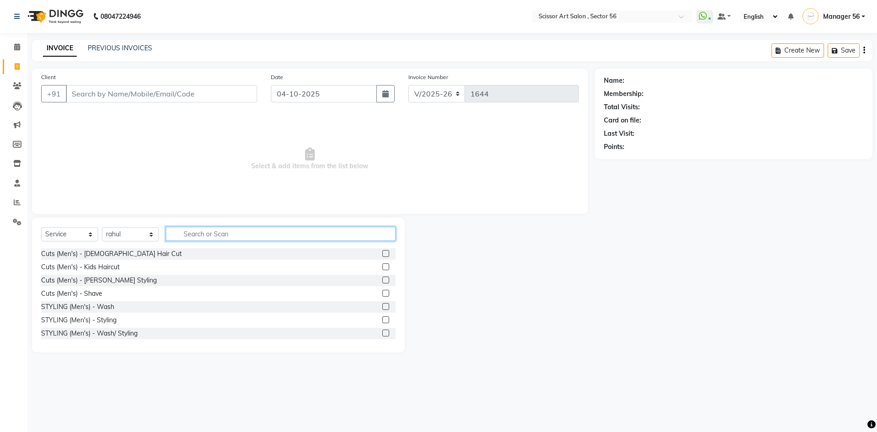
click at [221, 236] on input "text" at bounding box center [281, 234] width 230 height 14
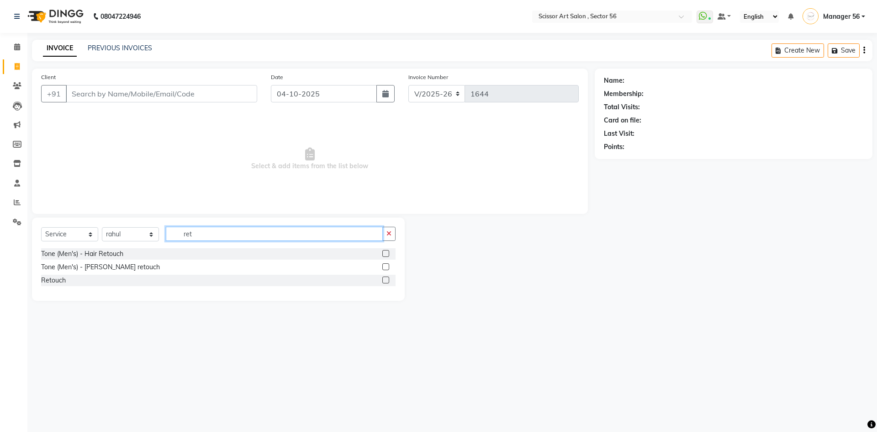
type input "ret"
click at [386, 278] on label at bounding box center [385, 279] width 7 height 7
click at [386, 278] on input "checkbox" at bounding box center [385, 280] width 6 height 6
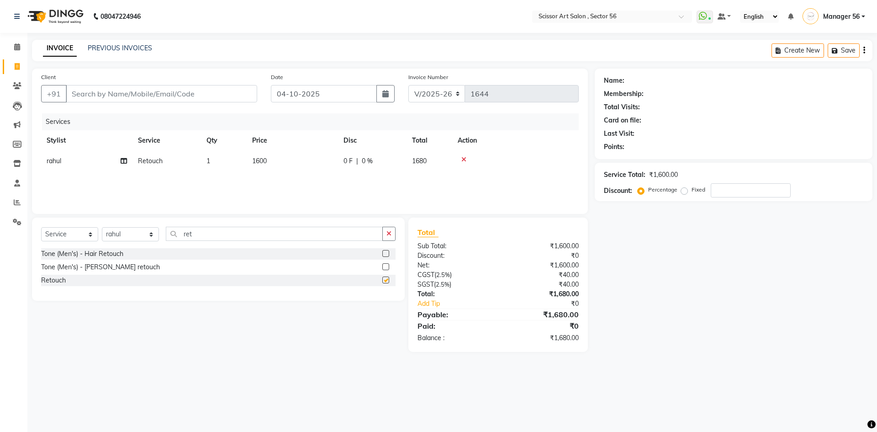
checkbox input "false"
click at [259, 160] on span "1600" at bounding box center [259, 161] width 15 height 8
select select "85435"
click at [306, 163] on input "1600" at bounding box center [335, 163] width 80 height 14
type input "1500"
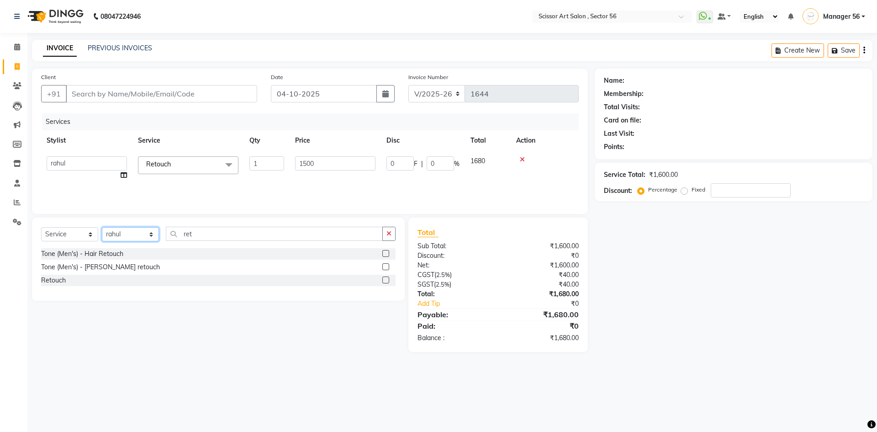
click at [127, 228] on select "Select Stylist Anees DEV DAS Kiran Manager 56 [PERSON_NAME] [PERSON_NAME] Raano…" at bounding box center [130, 234] width 57 height 14
select select "63014"
click at [102, 227] on select "Select Stylist Anees DEV DAS Kiran Manager 56 [PERSON_NAME] [PERSON_NAME] Raano…" at bounding box center [130, 234] width 57 height 14
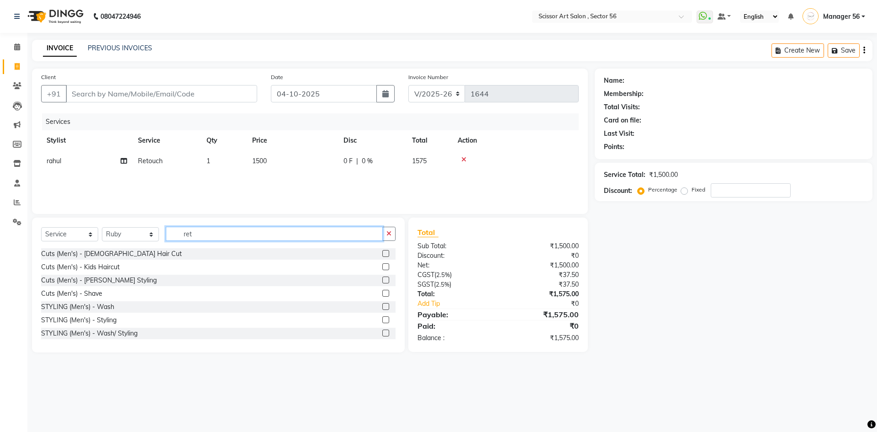
click at [211, 239] on input "ret" at bounding box center [274, 234] width 217 height 14
type input "r"
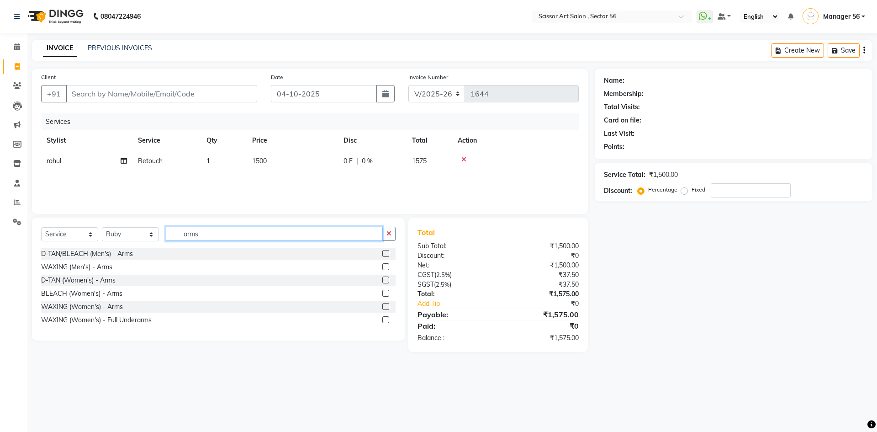
type input "arms"
click at [386, 306] on label at bounding box center [385, 306] width 7 height 7
click at [386, 306] on input "checkbox" at bounding box center [385, 307] width 6 height 6
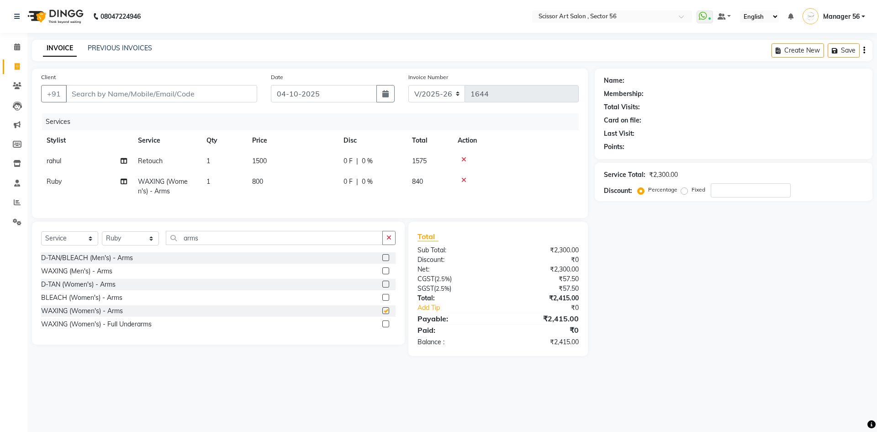
checkbox input "false"
click at [207, 244] on input "arms" at bounding box center [274, 238] width 217 height 14
type input "a"
type input "leg"
click at [385, 314] on label at bounding box center [385, 310] width 7 height 7
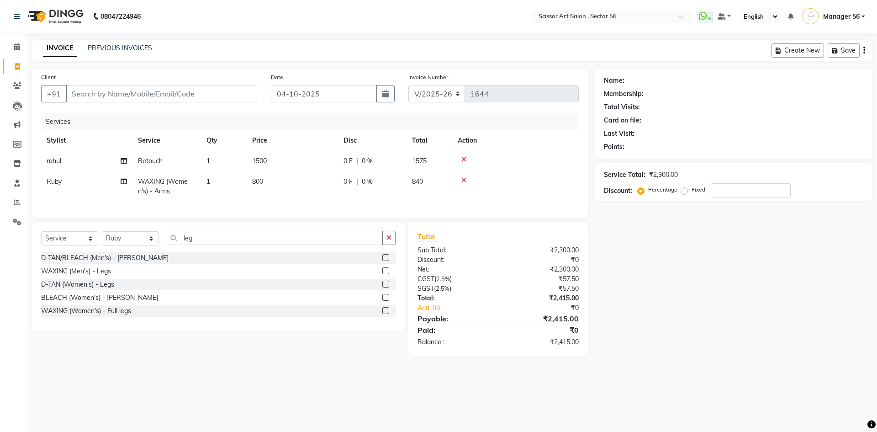
click at [385, 314] on input "checkbox" at bounding box center [385, 311] width 6 height 6
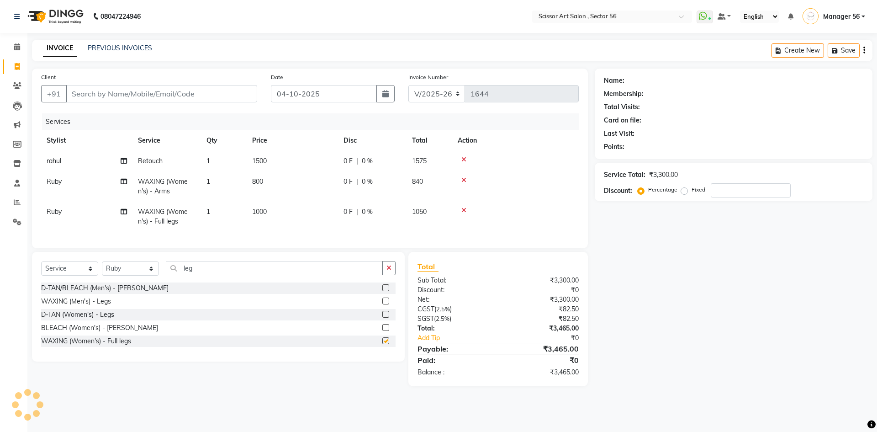
checkbox input "false"
click at [280, 175] on td "800" at bounding box center [292, 186] width 91 height 30
select select "63014"
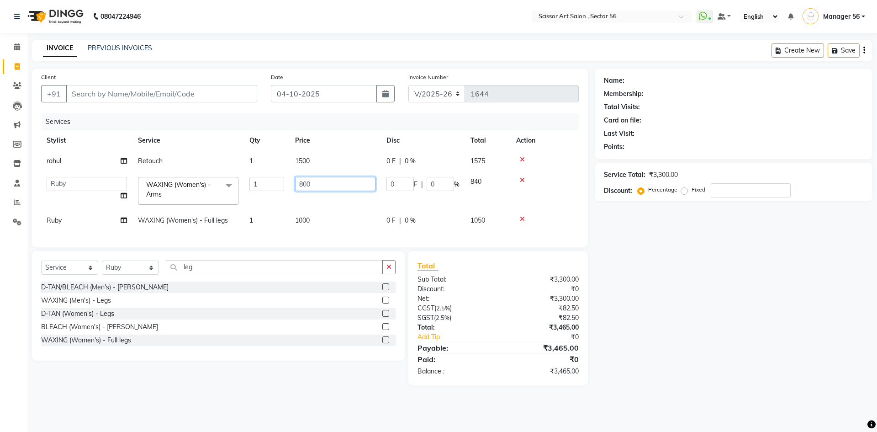
click at [302, 183] on input "800" at bounding box center [335, 184] width 80 height 14
type input "700"
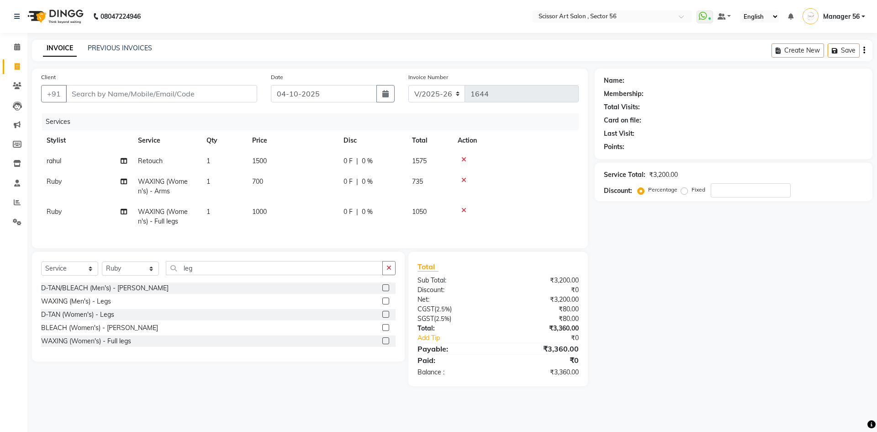
click at [303, 220] on td "1000" at bounding box center [292, 216] width 91 height 30
select select "63014"
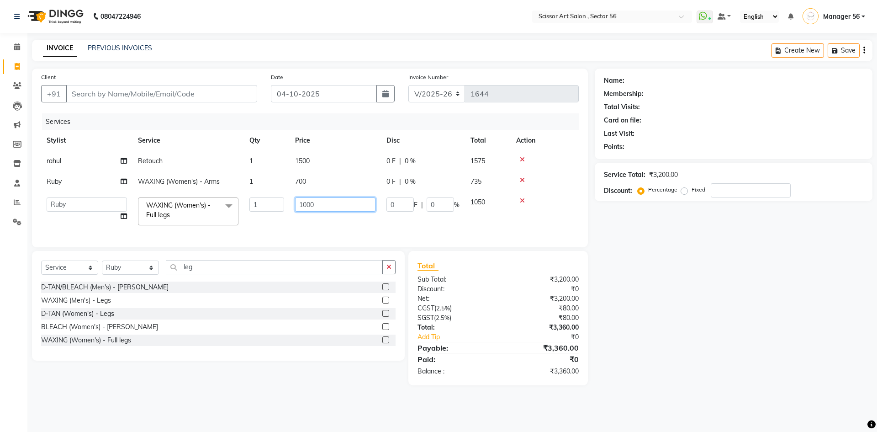
click at [306, 204] on input "1000" at bounding box center [335, 204] width 80 height 14
type input "800"
click at [726, 331] on div "Name: Membership: Total Visits: Card on file: Last Visit: Points: Service Total…" at bounding box center [737, 227] width 285 height 316
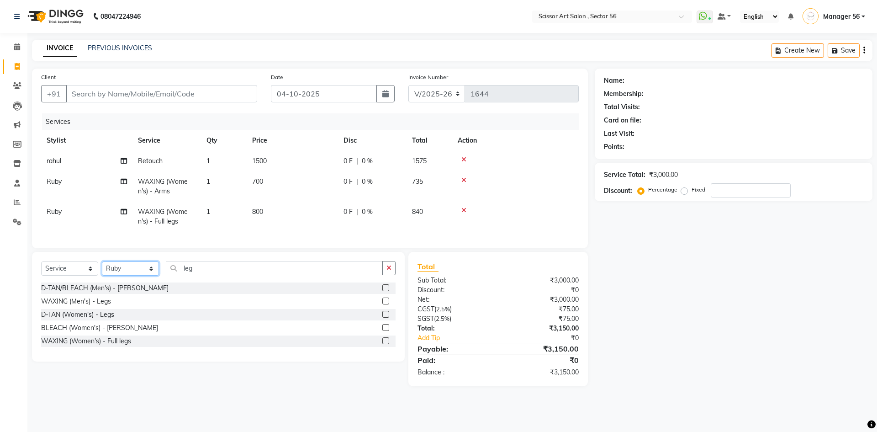
click at [128, 275] on select "Select Stylist Anees DEV DAS Kiran Manager 56 [PERSON_NAME] [PERSON_NAME] Raano…" at bounding box center [130, 268] width 57 height 14
select select "85435"
click at [102, 268] on select "Select Stylist Anees DEV DAS Kiran Manager 56 [PERSON_NAME] [PERSON_NAME] Raano…" at bounding box center [130, 268] width 57 height 14
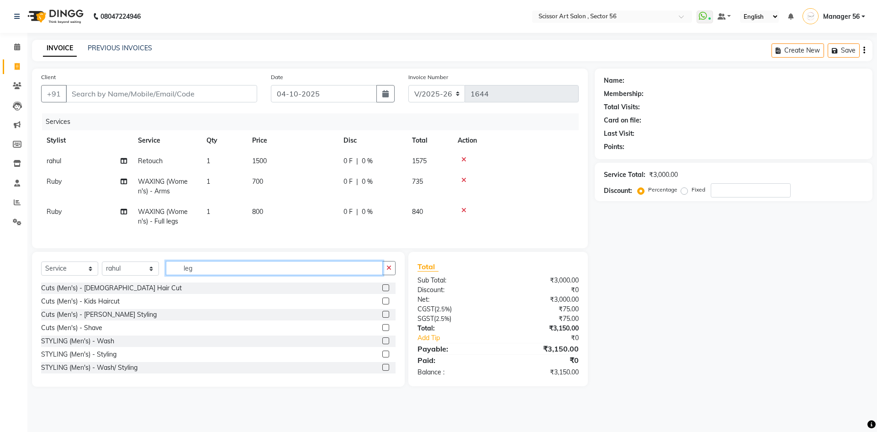
click at [206, 275] on input "leg" at bounding box center [274, 268] width 217 height 14
type input "l"
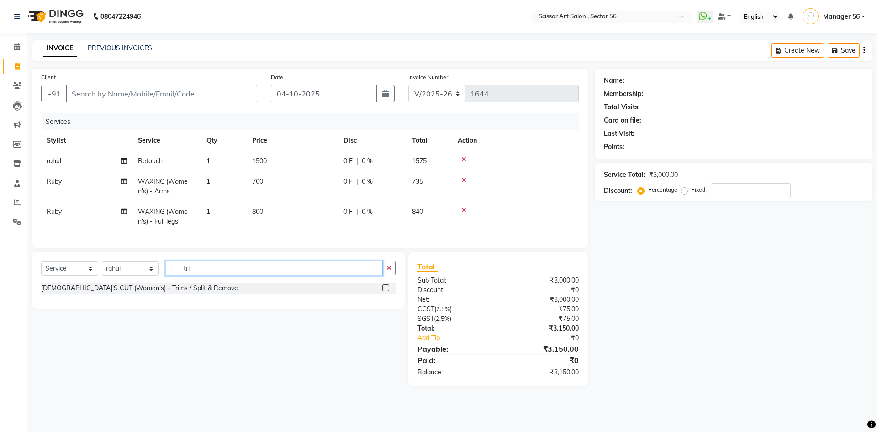
type input "tri"
click at [384, 291] on label at bounding box center [385, 287] width 7 height 7
click at [384, 291] on input "checkbox" at bounding box center [385, 288] width 6 height 6
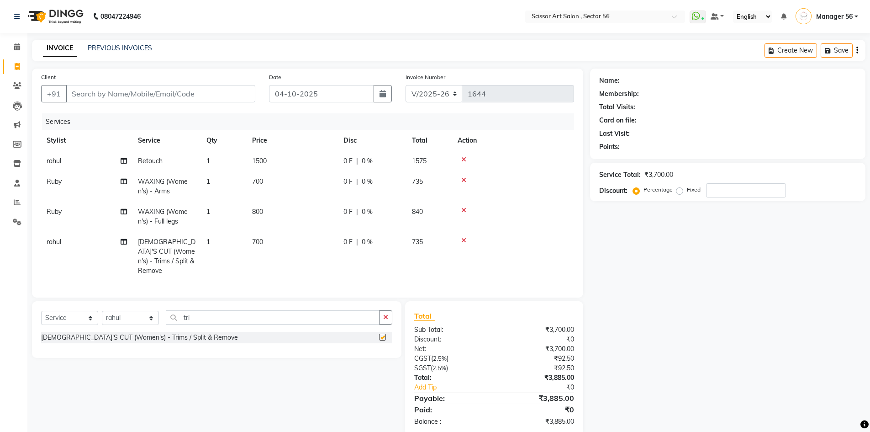
checkbox input "false"
click at [707, 192] on input "number" at bounding box center [746, 190] width 80 height 14
type input "30"
click at [700, 297] on div "Name: Membership: Total Visits: Card on file: Last Visit: Points: Service Total…" at bounding box center [731, 252] width 282 height 367
click at [126, 313] on select "Select Stylist Anees DEV DAS Kiran Manager 56 [PERSON_NAME] [PERSON_NAME] Raano…" at bounding box center [130, 318] width 57 height 14
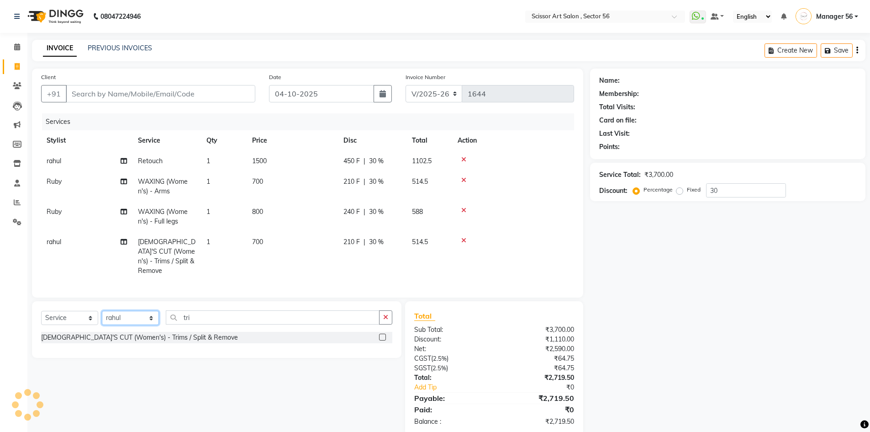
select select "45962"
click at [102, 311] on select "Select Stylist Anees DEV DAS Kiran Manager 56 [PERSON_NAME] [PERSON_NAME] Raano…" at bounding box center [130, 318] width 57 height 14
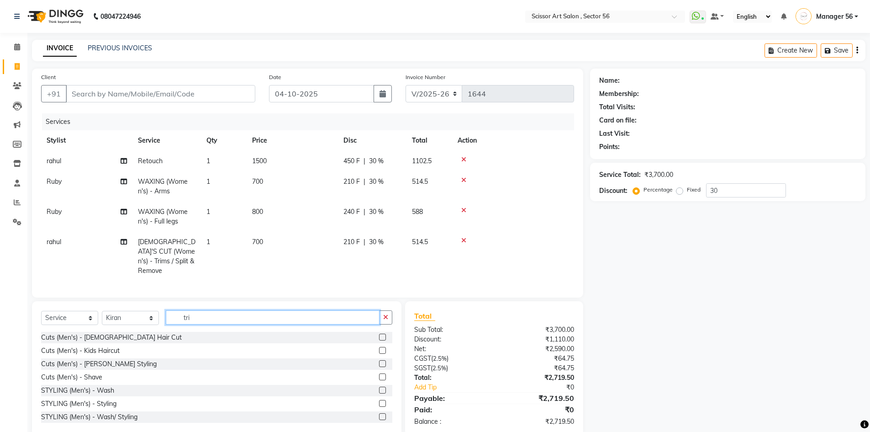
click at [241, 317] on input "tri" at bounding box center [273, 317] width 214 height 14
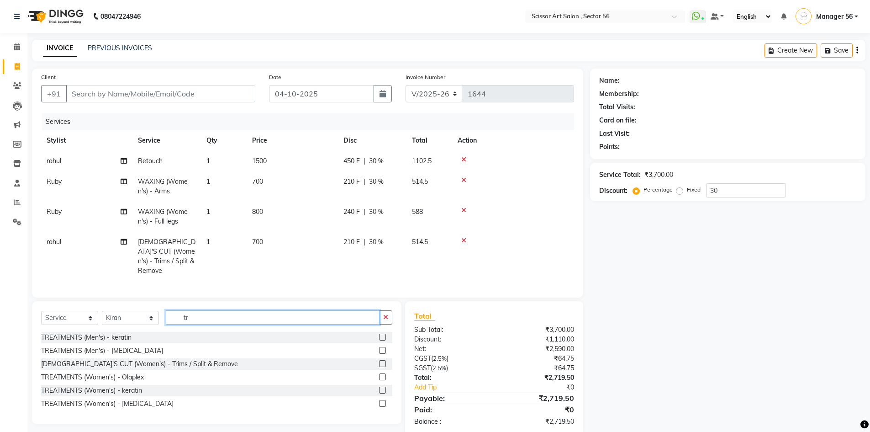
type input "t"
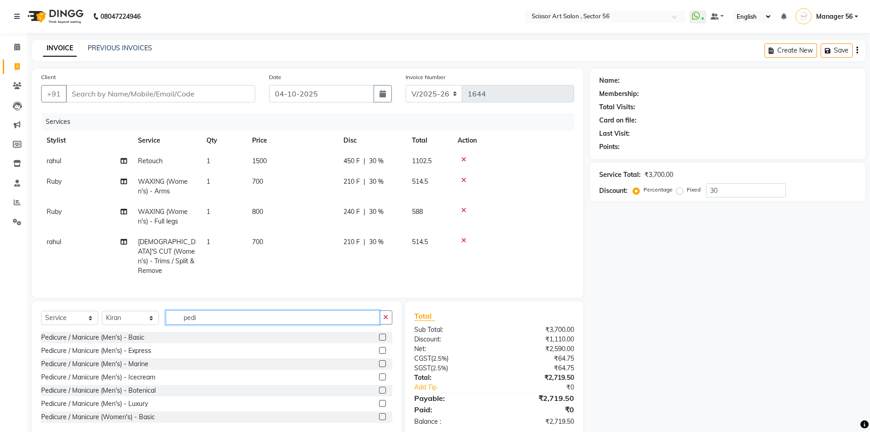
type input "pedi"
click at [379, 414] on label at bounding box center [382, 416] width 7 height 7
click at [379, 414] on input "checkbox" at bounding box center [382, 417] width 6 height 6
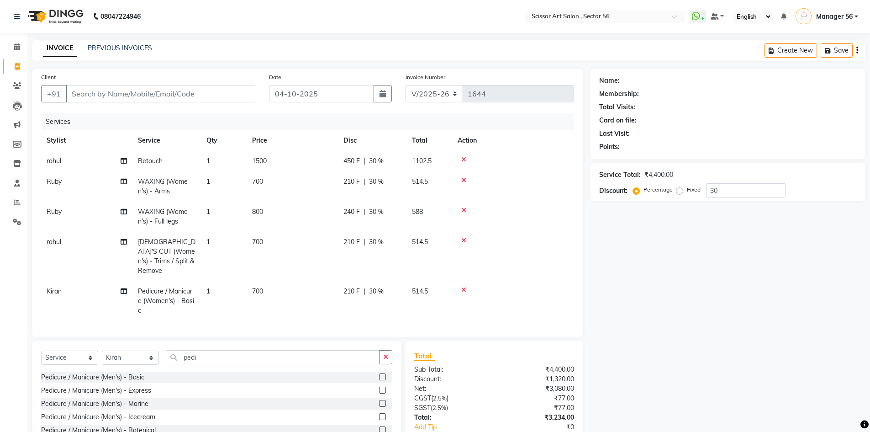
checkbox input "false"
click at [197, 355] on input "pedi" at bounding box center [273, 357] width 214 height 14
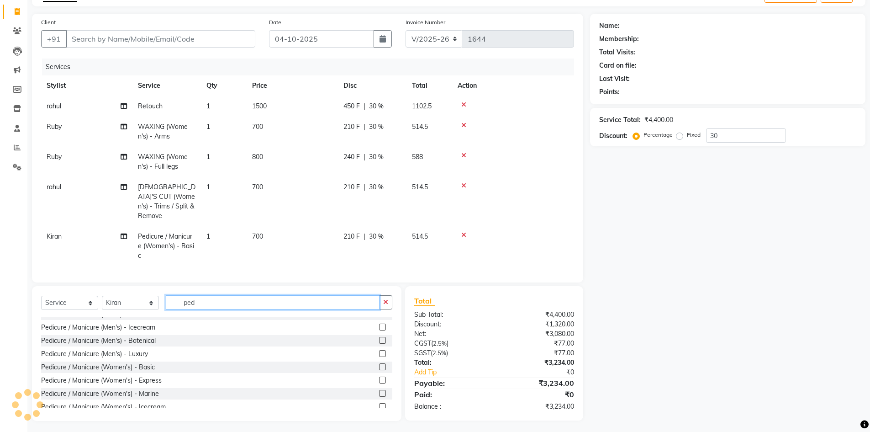
scroll to position [68, 0]
type input "ped"
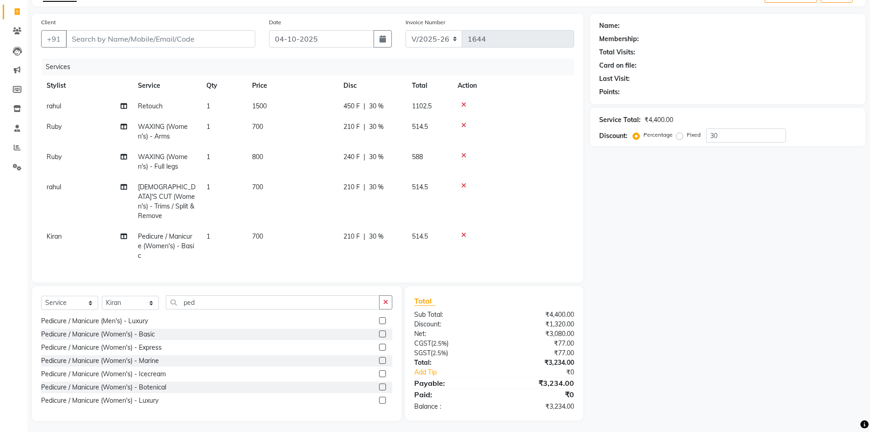
click at [379, 332] on label at bounding box center [382, 333] width 7 height 7
click at [379, 332] on input "checkbox" at bounding box center [382, 334] width 6 height 6
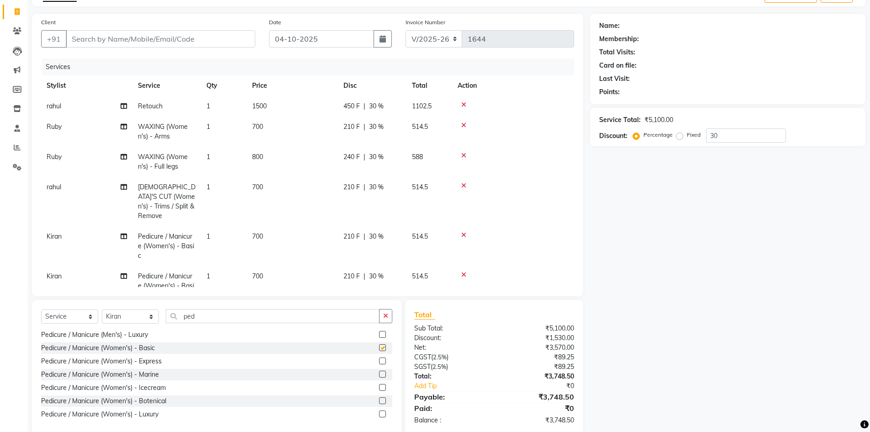
checkbox input "false"
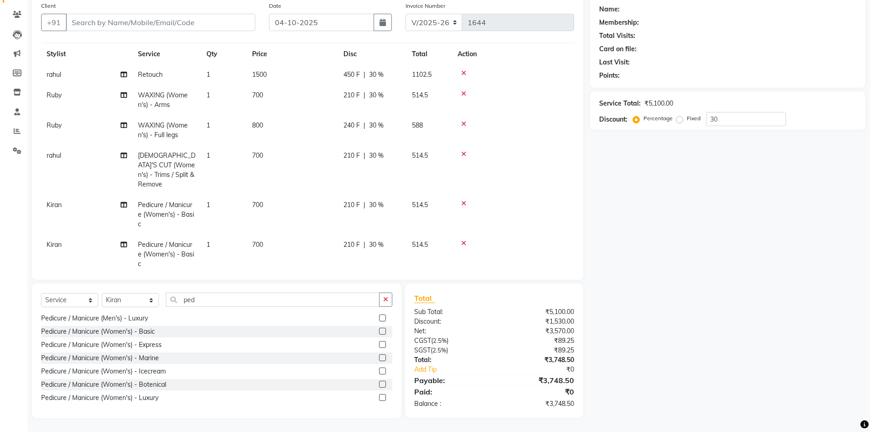
scroll to position [23, 0]
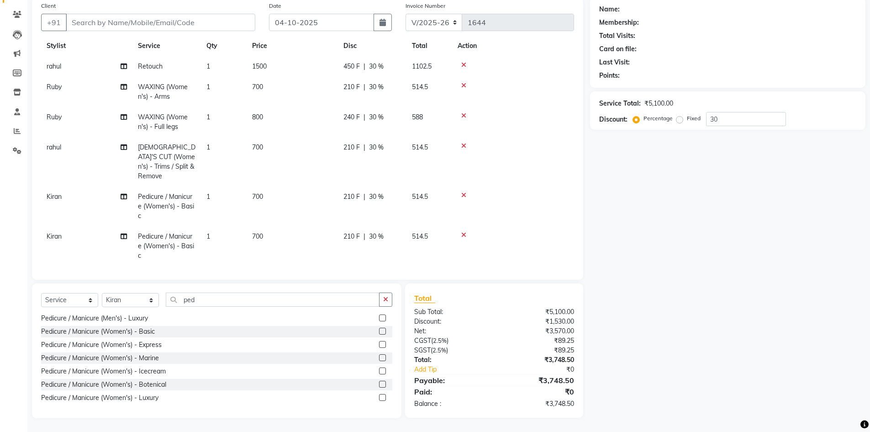
click at [619, 258] on div "Name: Membership: Total Visits: Card on file: Last Visit: Points: Service Total…" at bounding box center [731, 207] width 282 height 421
click at [115, 296] on select "Select Stylist Anees DEV DAS Kiran Manager 56 [PERSON_NAME] [PERSON_NAME] Raano…" at bounding box center [130, 300] width 57 height 14
select select "63014"
click at [102, 293] on select "Select Stylist Anees DEV DAS Kiran Manager 56 [PERSON_NAME] [PERSON_NAME] Raano…" at bounding box center [130, 300] width 57 height 14
click at [232, 301] on input "ped" at bounding box center [273, 299] width 214 height 14
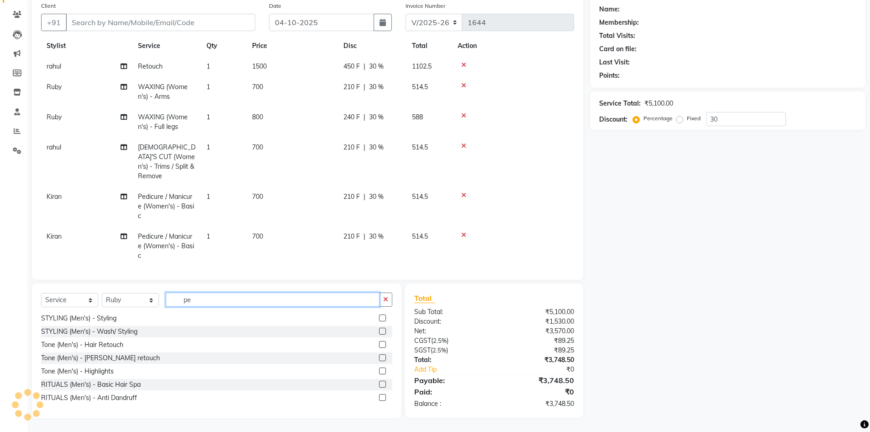
type input "p"
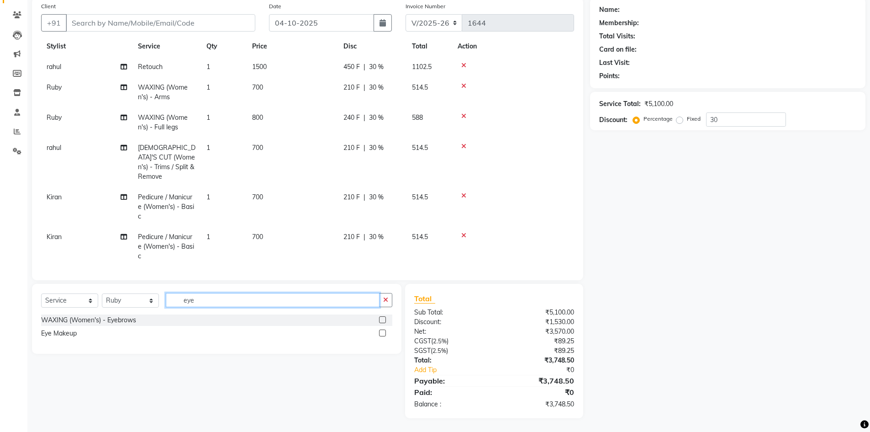
scroll to position [0, 0]
type input "eyebro"
click at [380, 318] on label at bounding box center [382, 319] width 7 height 7
click at [380, 318] on input "checkbox" at bounding box center [382, 320] width 6 height 6
click at [384, 318] on label at bounding box center [382, 319] width 7 height 7
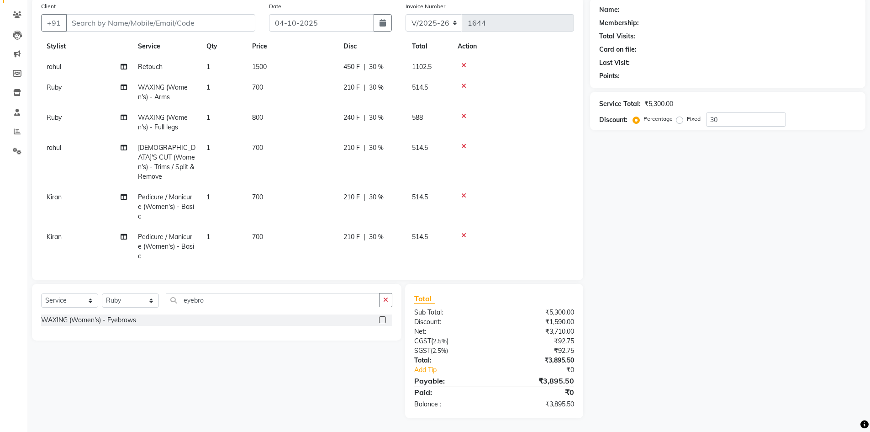
click at [384, 318] on input "checkbox" at bounding box center [382, 320] width 6 height 6
checkbox input "false"
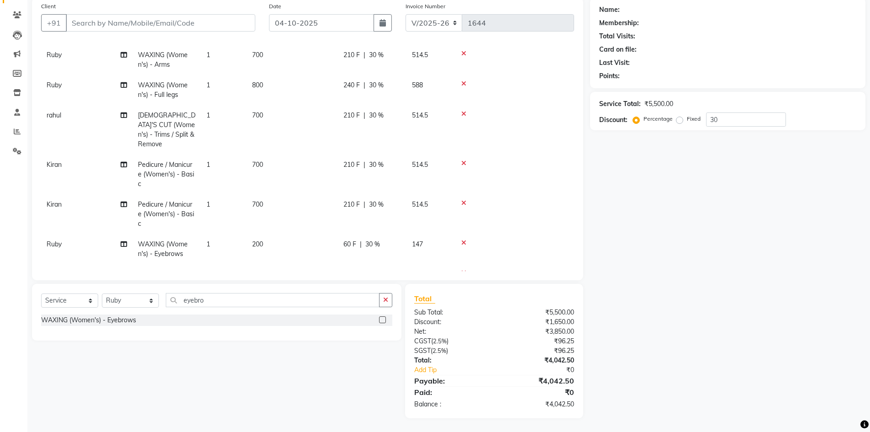
scroll to position [84, 0]
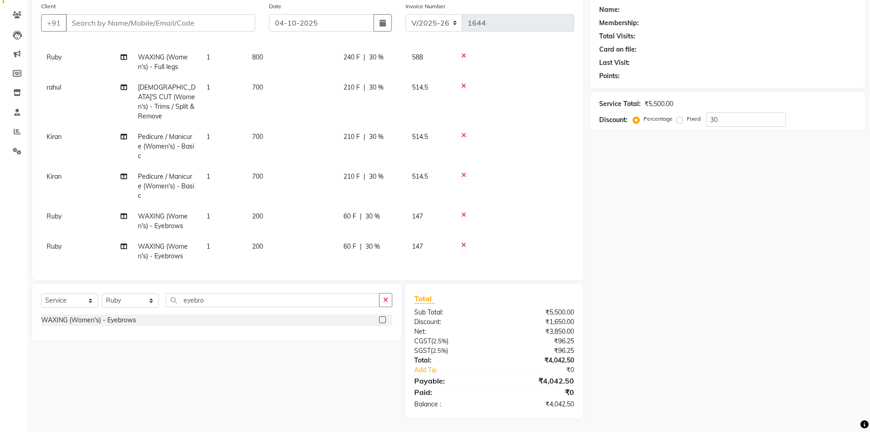
click at [462, 242] on icon at bounding box center [463, 245] width 5 height 6
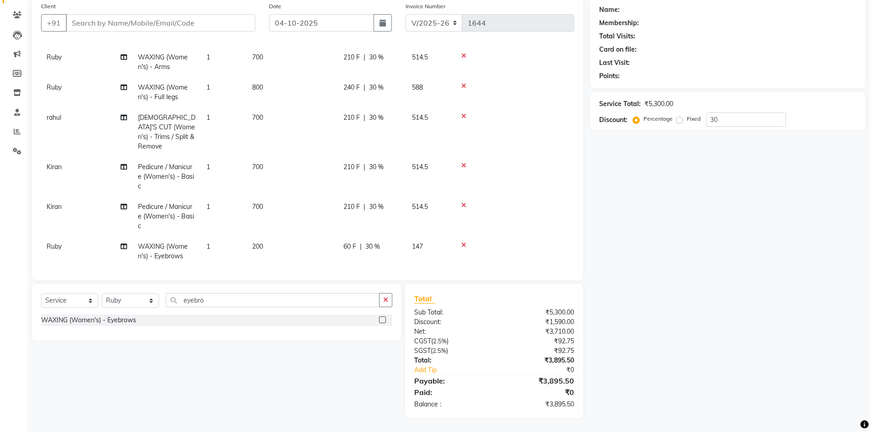
click at [272, 236] on td "200" at bounding box center [292, 251] width 91 height 30
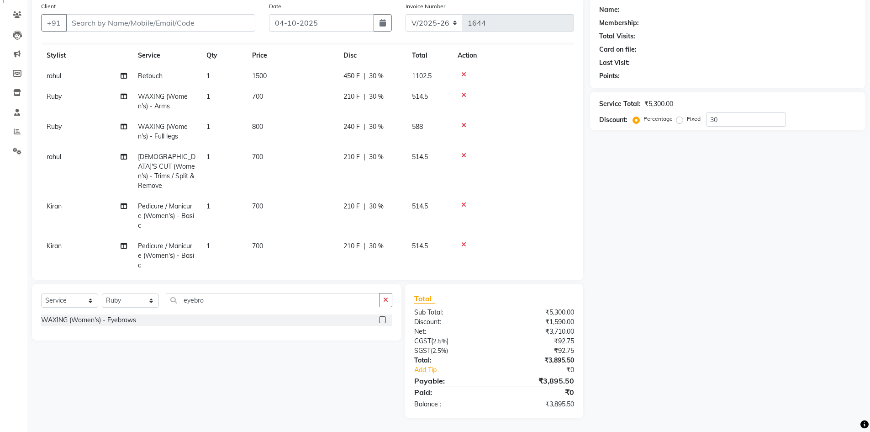
select select "63014"
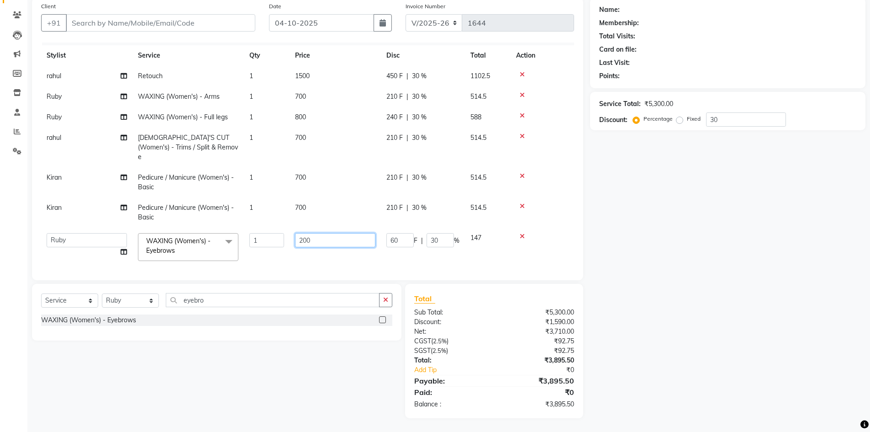
click at [302, 233] on input "200" at bounding box center [335, 240] width 80 height 14
type input "100"
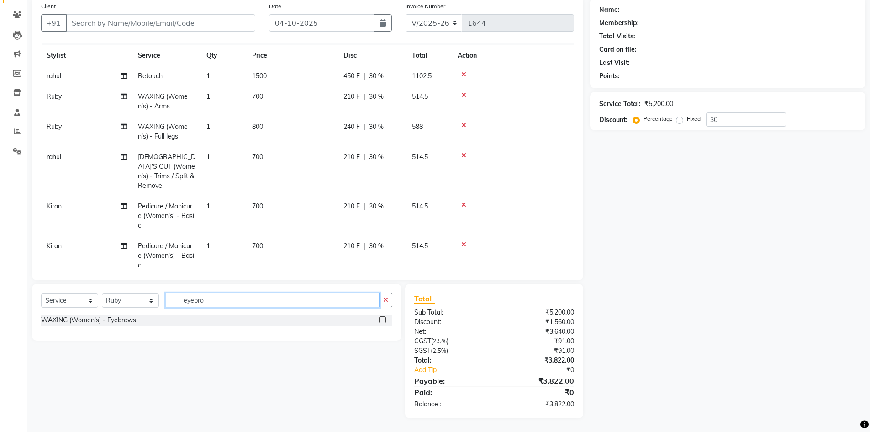
click at [282, 298] on input "eyebro" at bounding box center [273, 300] width 214 height 14
type input "e"
type input "upper"
click at [382, 328] on div at bounding box center [385, 332] width 13 height 11
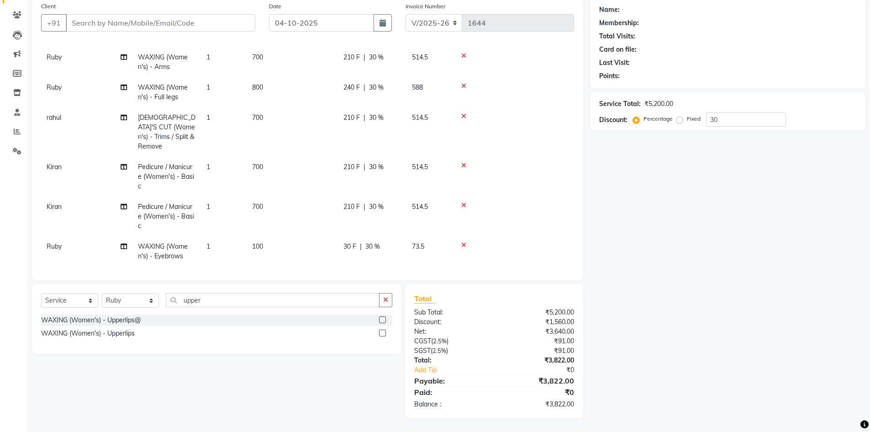
click at [275, 237] on td "100" at bounding box center [292, 251] width 91 height 30
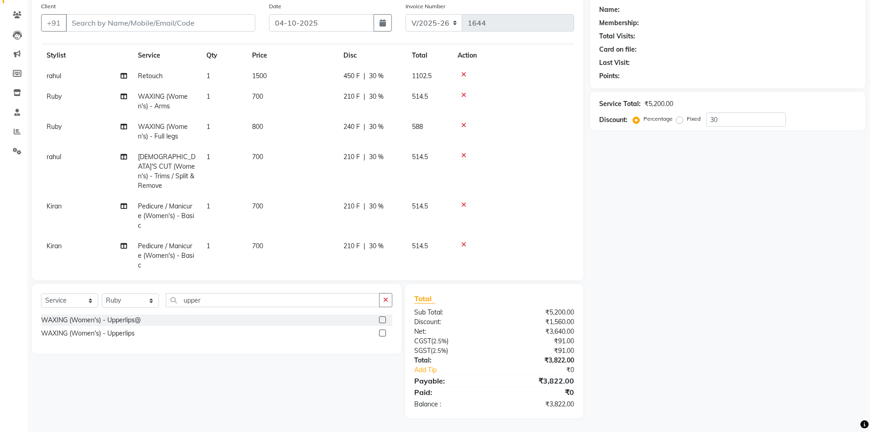
select select "63014"
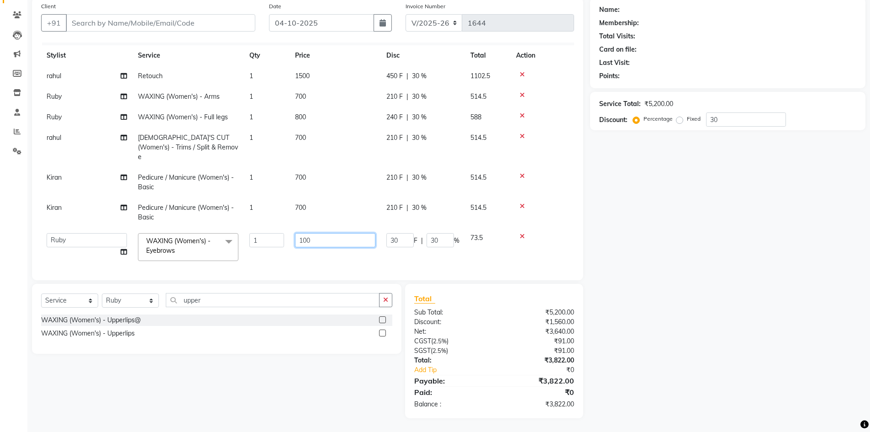
click at [301, 233] on input "100" at bounding box center [335, 240] width 80 height 14
click at [307, 233] on input "100" at bounding box center [335, 240] width 80 height 14
type input "50"
click at [666, 260] on div "Name: Membership: Total Visits: Card on file: Last Visit: Points: Service Total…" at bounding box center [731, 208] width 282 height 420
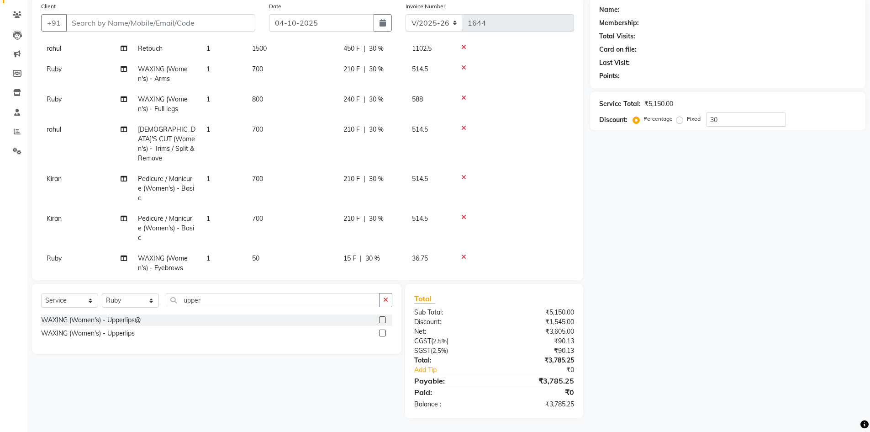
scroll to position [53, 0]
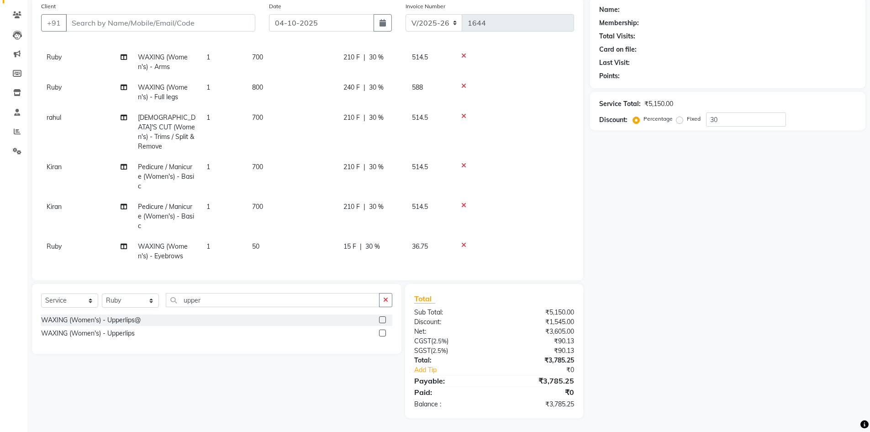
click at [463, 202] on icon at bounding box center [463, 205] width 5 height 6
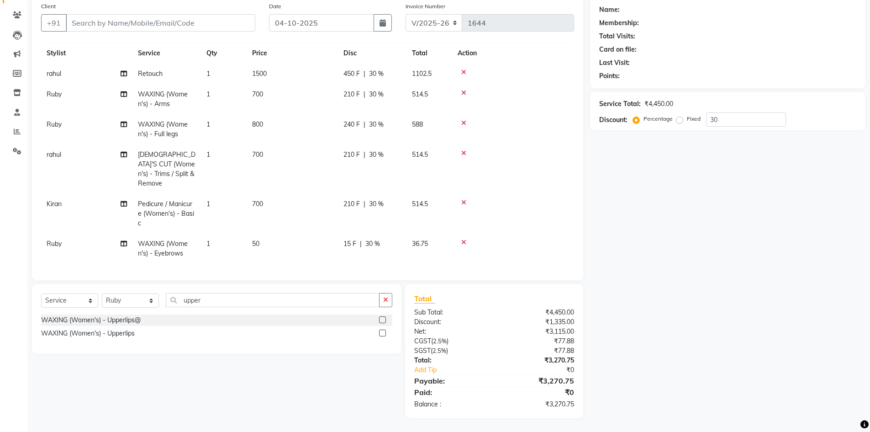
scroll to position [14, 0]
click at [462, 202] on icon at bounding box center [463, 205] width 5 height 6
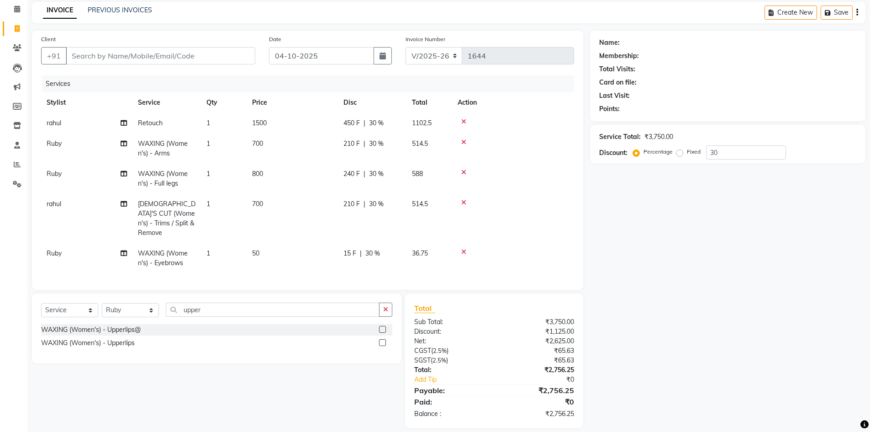
scroll to position [0, 0]
click at [127, 62] on input "Client" at bounding box center [161, 55] width 190 height 17
type input "9"
type input "0"
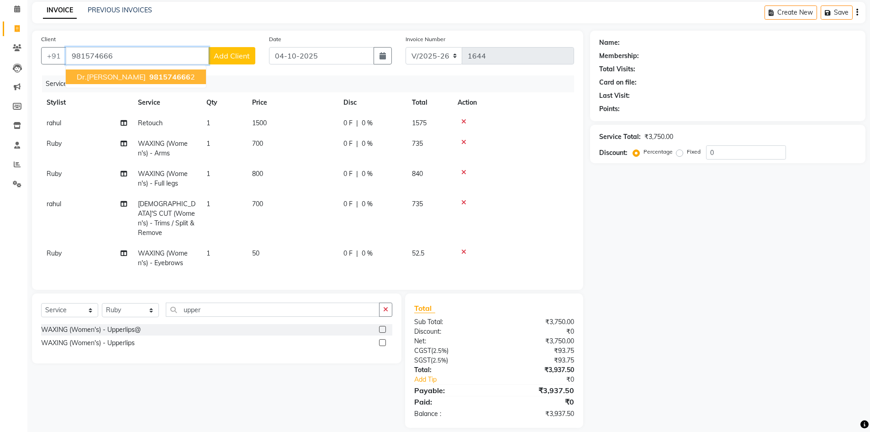
click at [149, 78] on span "981574666" at bounding box center [169, 76] width 41 height 9
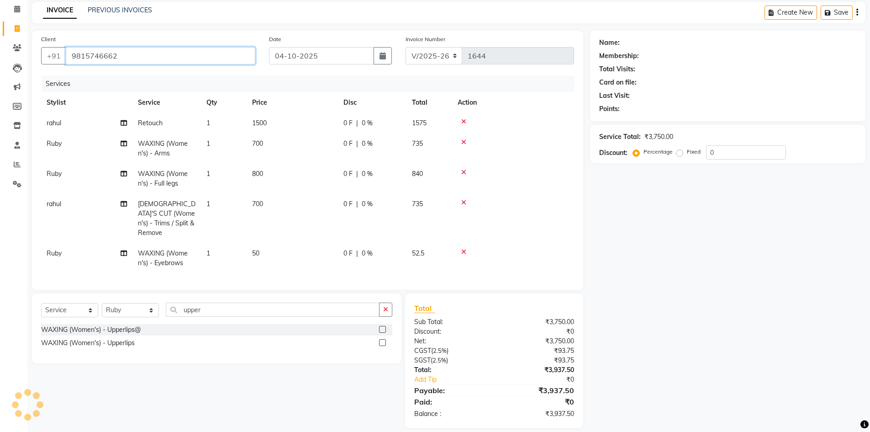
type input "9815746662"
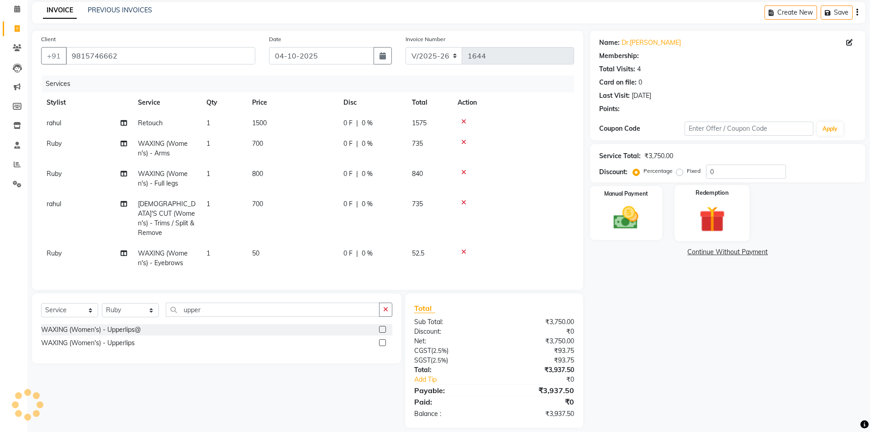
select select "1: Object"
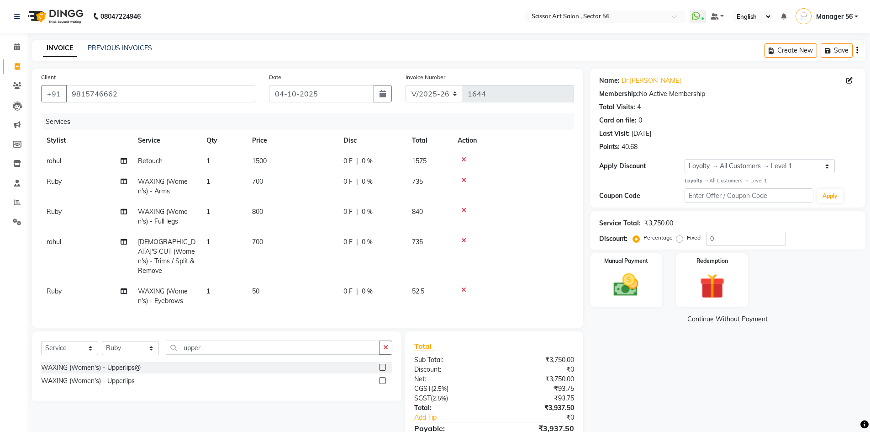
scroll to position [45, 0]
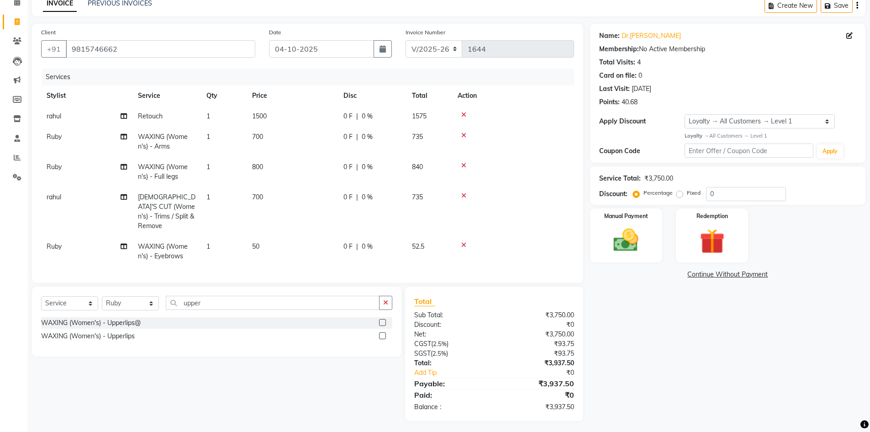
click at [687, 195] on label "Fixed" at bounding box center [694, 193] width 14 height 8
click at [680, 195] on input "Fixed" at bounding box center [681, 193] width 6 height 6
radio input "true"
click at [730, 197] on input "0" at bounding box center [746, 194] width 80 height 14
type input "1237"
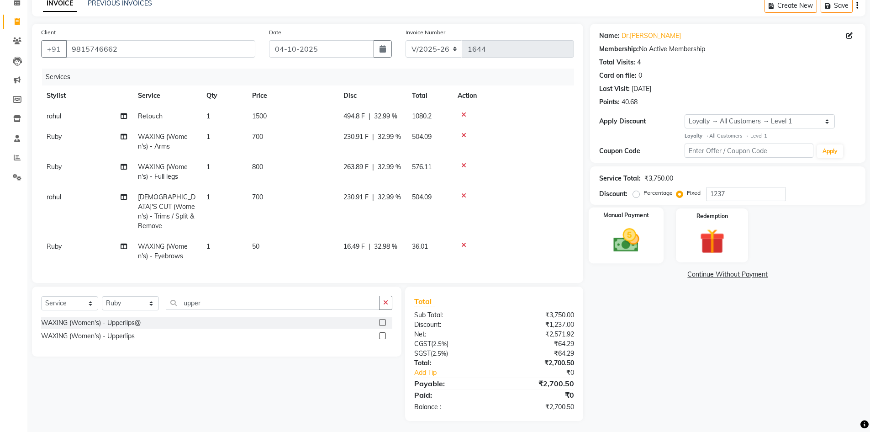
click at [625, 250] on img at bounding box center [626, 240] width 42 height 30
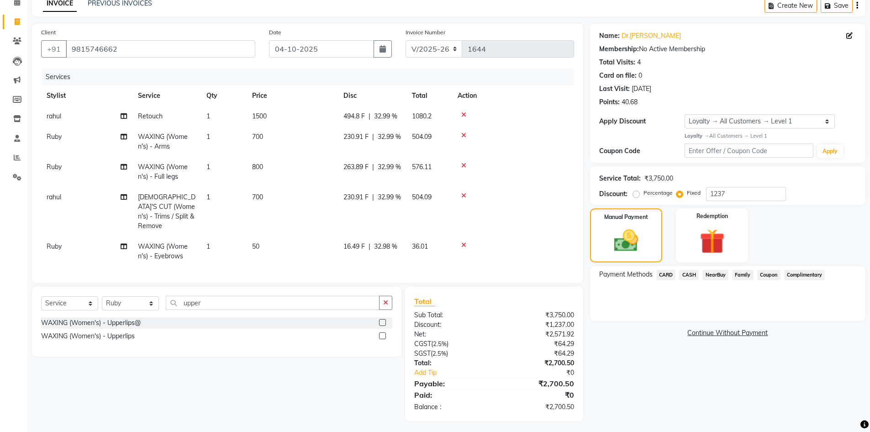
click at [667, 275] on span "CARD" at bounding box center [666, 274] width 20 height 11
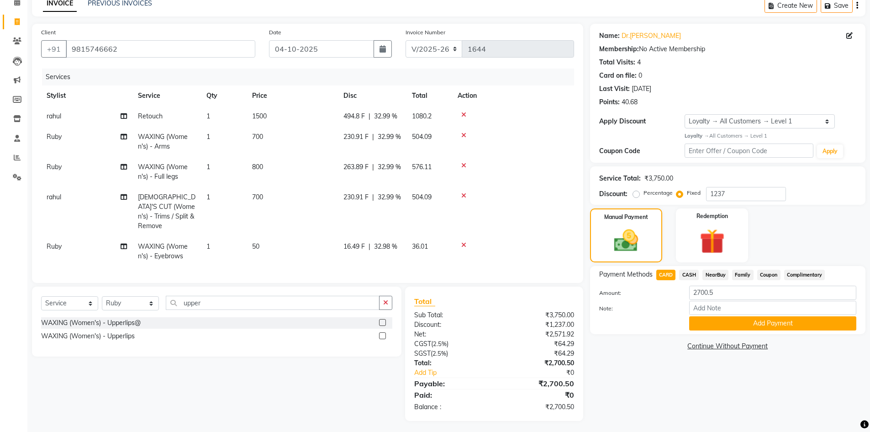
drag, startPoint x: 712, startPoint y: 319, endPoint x: 717, endPoint y: 316, distance: 5.1
click at [713, 319] on button "Add Payment" at bounding box center [772, 323] width 167 height 14
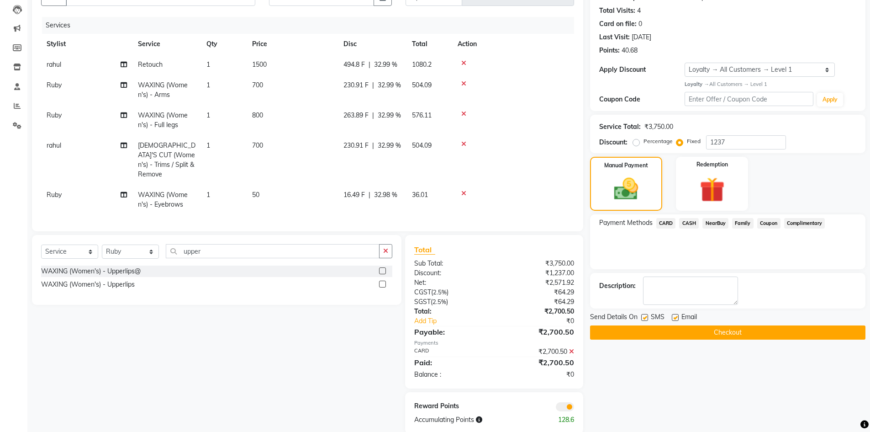
scroll to position [109, 0]
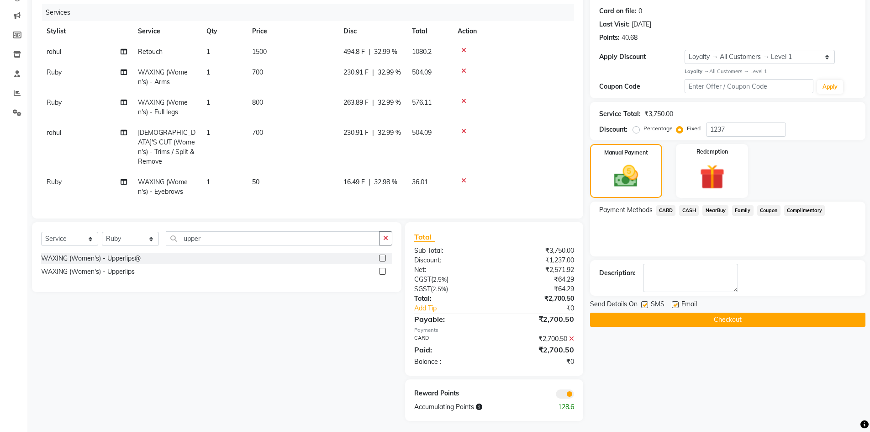
click at [726, 315] on button "Checkout" at bounding box center [727, 319] width 275 height 14
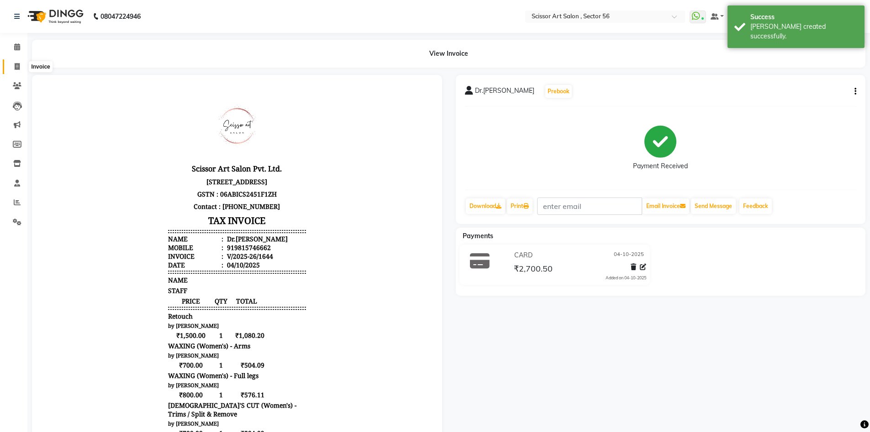
click at [13, 65] on span at bounding box center [17, 67] width 16 height 11
select select "service"
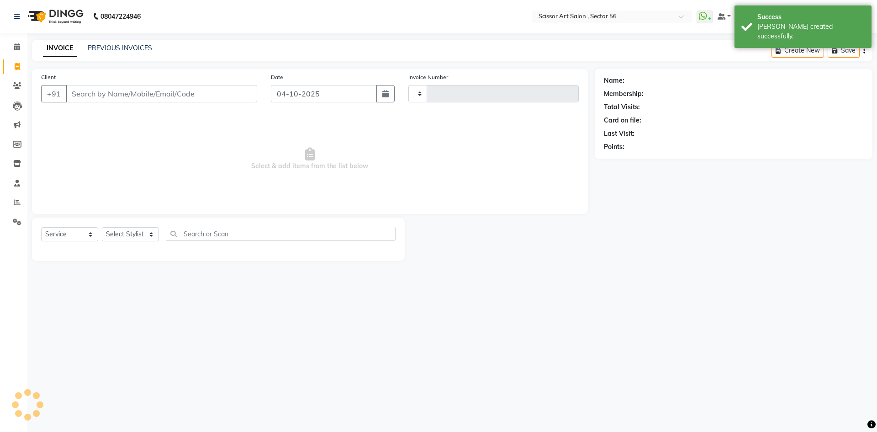
type input "1645"
select select "6185"
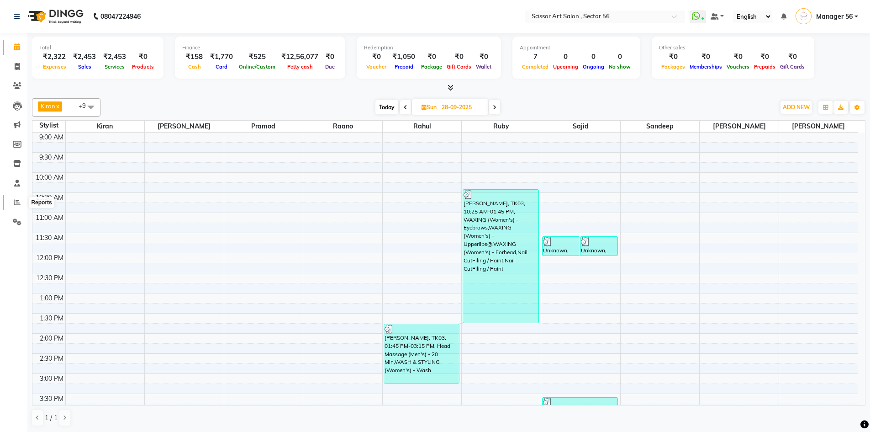
click at [20, 203] on icon at bounding box center [17, 202] width 7 height 7
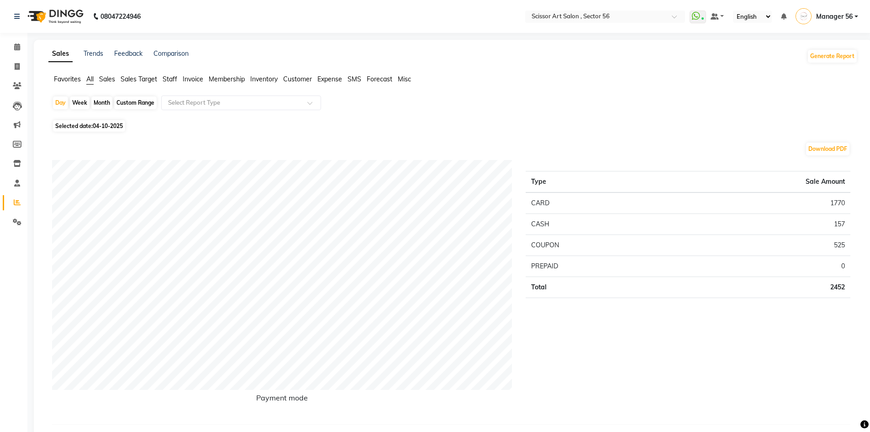
click at [101, 128] on span "04-10-2025" at bounding box center [108, 125] width 30 height 7
select select "10"
select select "2025"
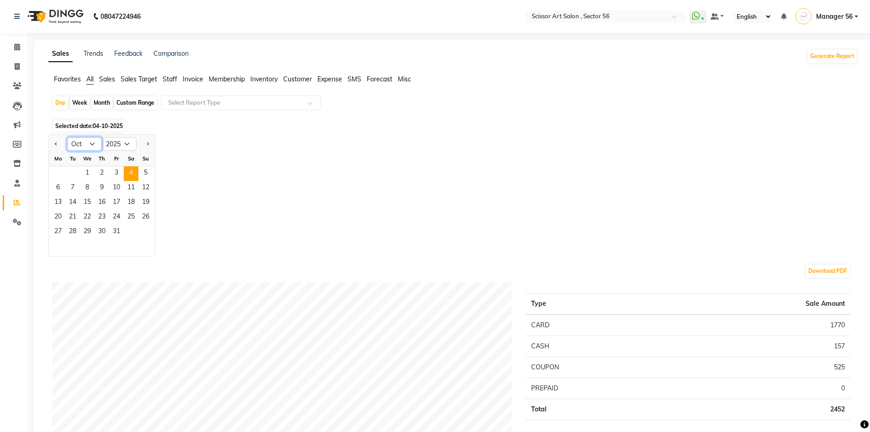
click at [86, 138] on select "Jan Feb Mar Apr May Jun [DATE] Aug Sep Oct Nov Dec" at bounding box center [84, 144] width 35 height 14
select select "9"
click at [67, 137] on select "Jan Feb Mar Apr May Jun [DATE] Aug Sep Oct Nov Dec" at bounding box center [84, 144] width 35 height 14
click at [121, 218] on span "26" at bounding box center [116, 217] width 15 height 15
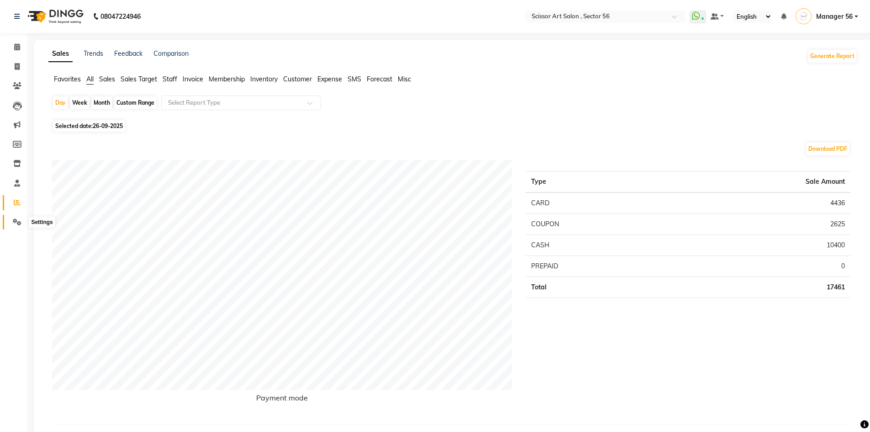
click at [21, 222] on span at bounding box center [17, 222] width 16 height 11
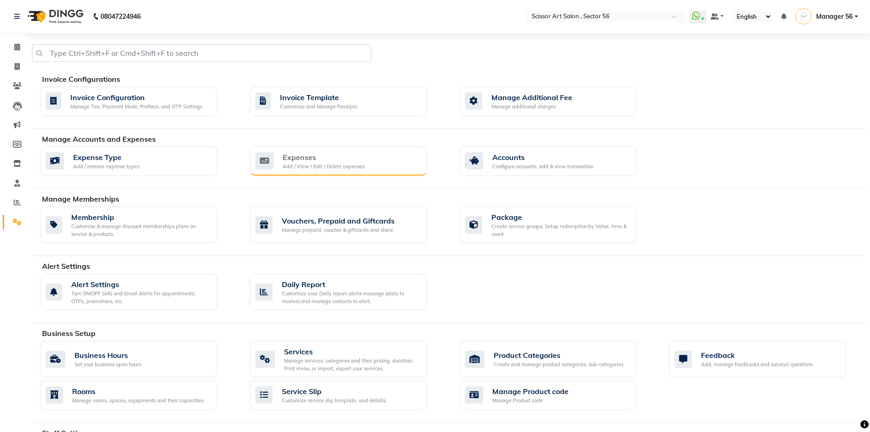
click at [347, 155] on div "Expenses" at bounding box center [324, 157] width 82 height 11
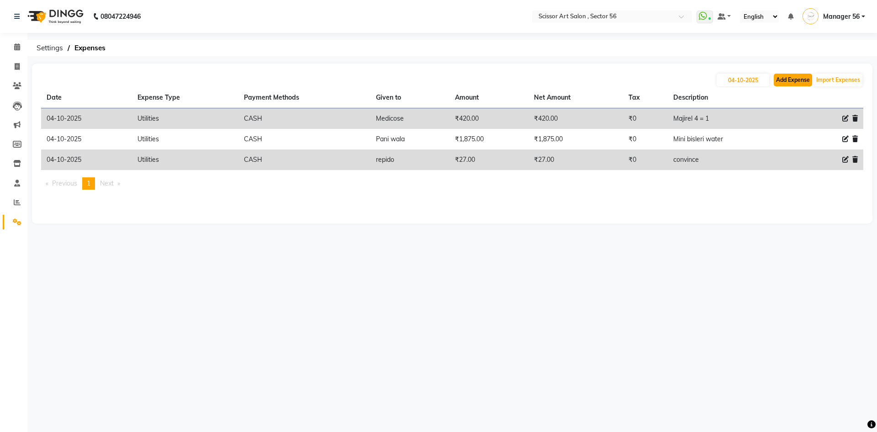
click at [792, 80] on button "Add Expense" at bounding box center [793, 80] width 38 height 13
select select "1"
select select "5170"
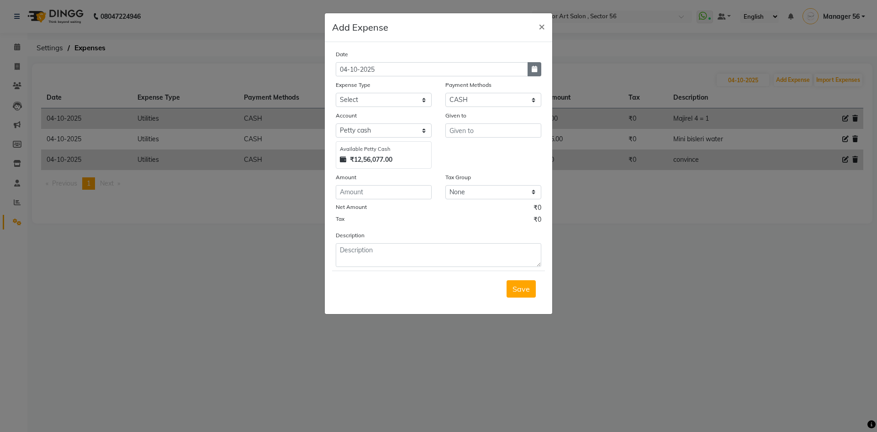
click at [532, 73] on button "button" at bounding box center [534, 69] width 14 height 14
select select "10"
select select "2025"
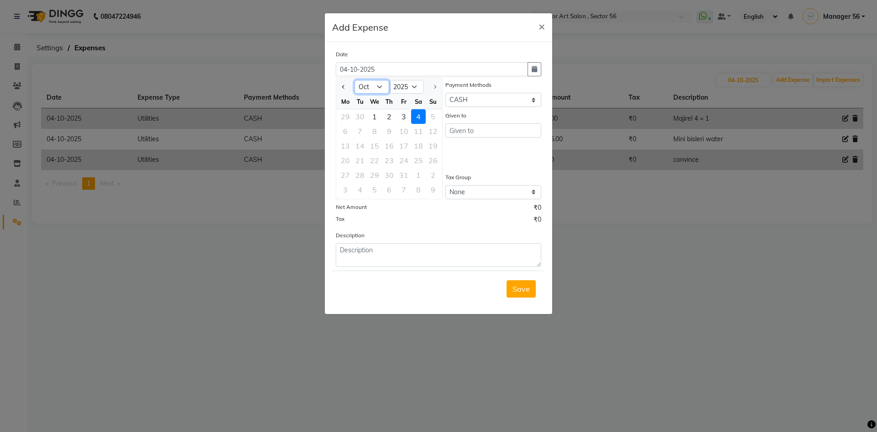
click at [380, 87] on select "Jan Feb Mar Apr May Jun Jul Aug Sep Oct" at bounding box center [371, 87] width 35 height 14
select select "9"
click at [354, 80] on select "Jan Feb Mar Apr May Jun Jul Aug Sep Oct" at bounding box center [371, 87] width 35 height 14
click at [399, 159] on div "26" at bounding box center [403, 160] width 15 height 15
type input "26-09-2025"
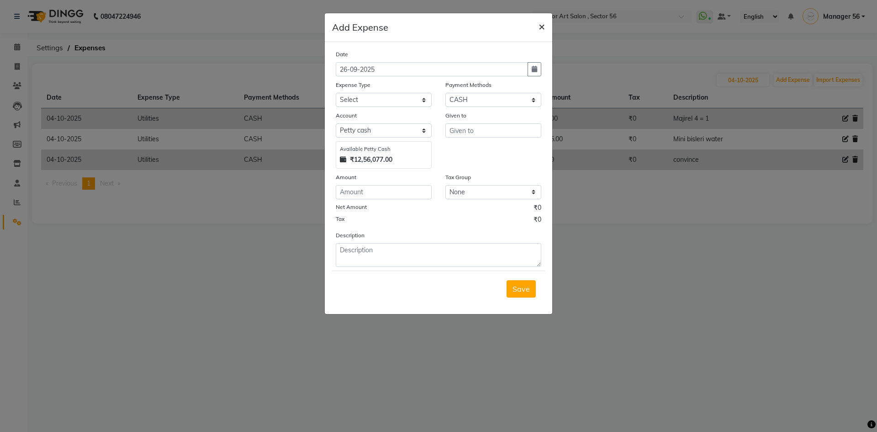
click at [540, 28] on span "×" at bounding box center [541, 26] width 6 height 14
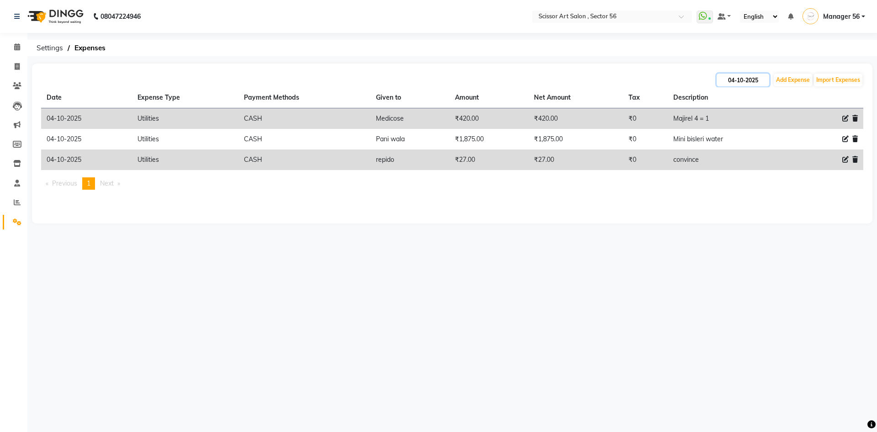
click at [731, 77] on input "04-10-2025" at bounding box center [743, 80] width 53 height 13
select select "10"
select select "2025"
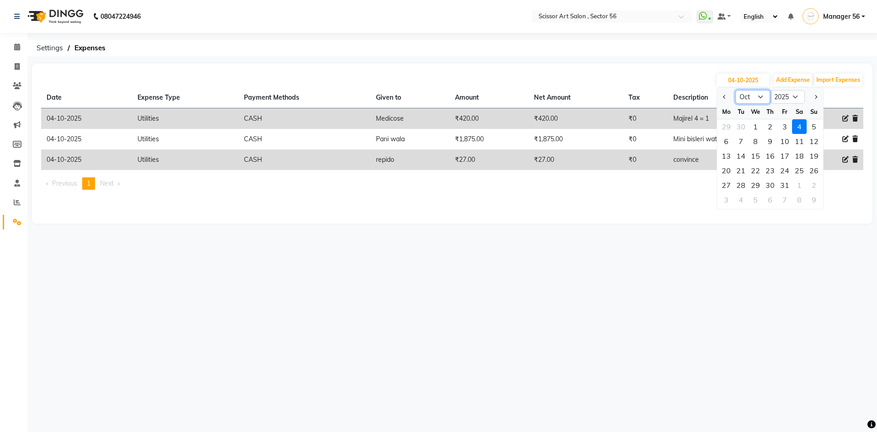
click at [746, 95] on select "Jan Feb Mar Apr May Jun [DATE] Aug Sep Oct Nov Dec" at bounding box center [752, 97] width 35 height 14
select select "9"
click at [735, 90] on select "Jan Feb Mar Apr May Jun [DATE] Aug Sep Oct Nov Dec" at bounding box center [752, 97] width 35 height 14
click at [781, 170] on div "26" at bounding box center [784, 170] width 15 height 15
type input "26-09-2025"
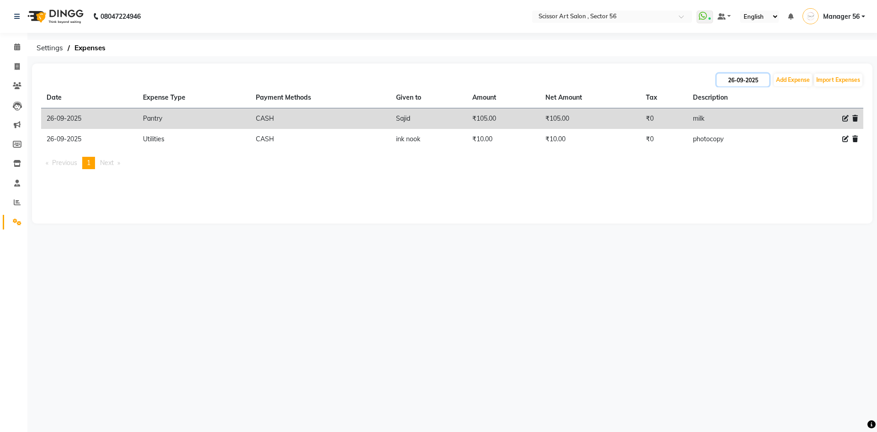
click at [758, 81] on input "26-09-2025" at bounding box center [743, 80] width 53 height 13
select select "9"
select select "2025"
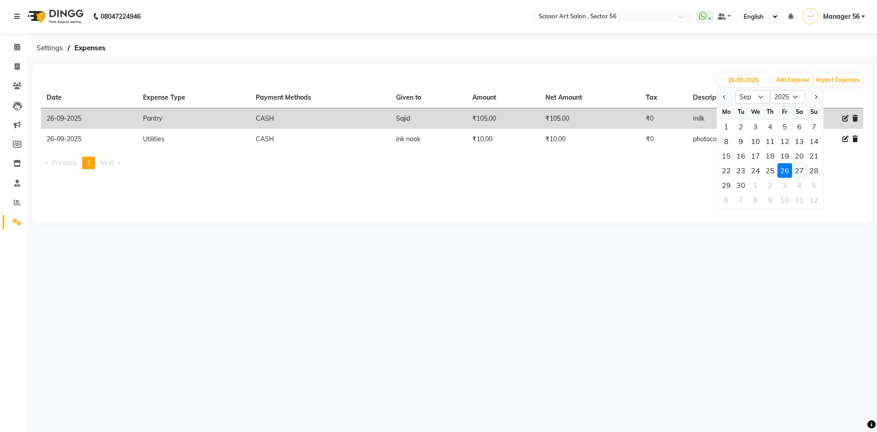
click at [796, 169] on div "27" at bounding box center [799, 170] width 15 height 15
type input "27-09-2025"
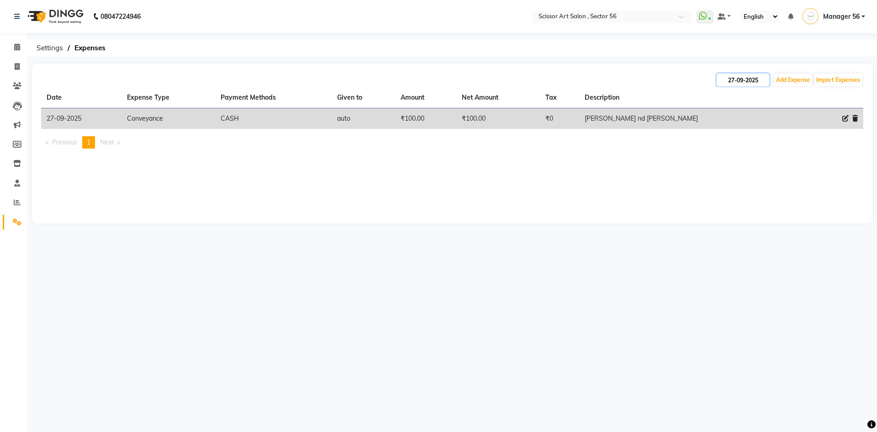
click at [761, 80] on input "27-09-2025" at bounding box center [743, 80] width 53 height 13
select select "9"
select select "2025"
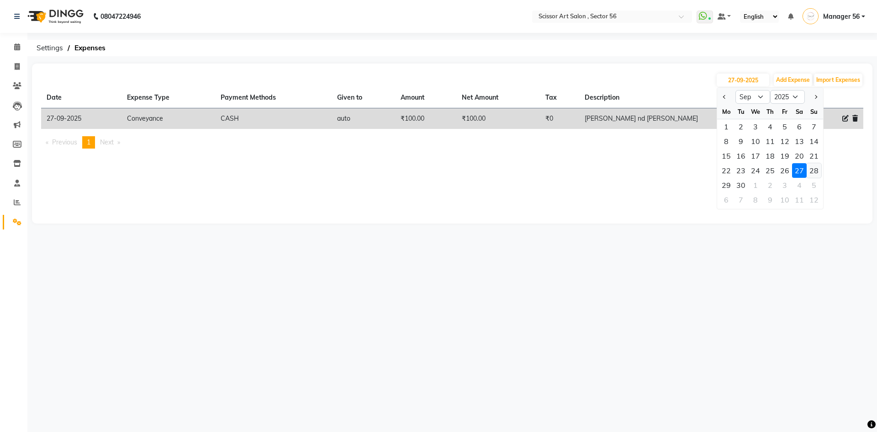
click at [813, 169] on div "28" at bounding box center [814, 170] width 15 height 15
type input "28-09-2025"
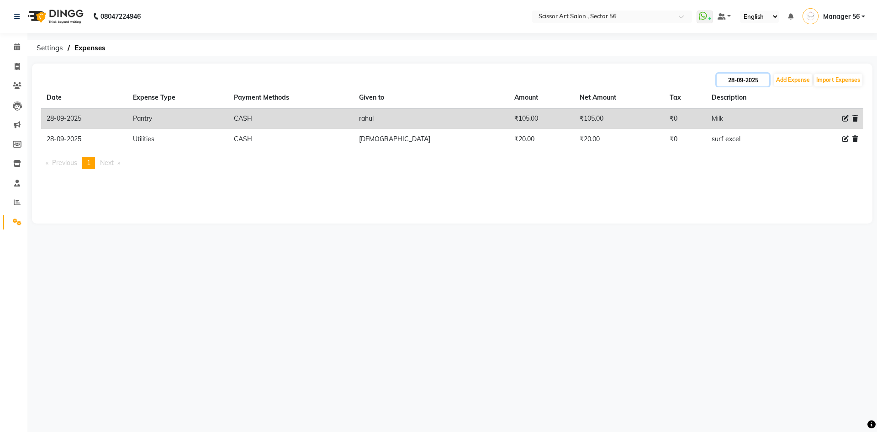
click at [761, 79] on input "28-09-2025" at bounding box center [743, 80] width 53 height 13
select select "9"
select select "2025"
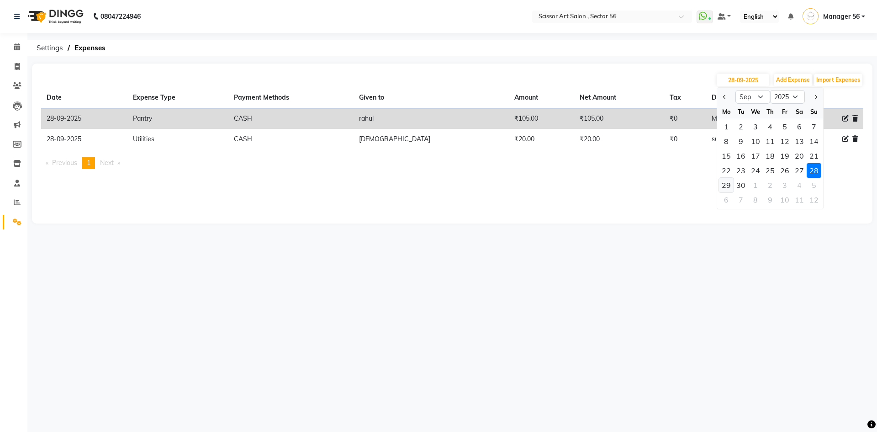
click at [730, 188] on div "29" at bounding box center [726, 185] width 15 height 15
type input "29-09-2025"
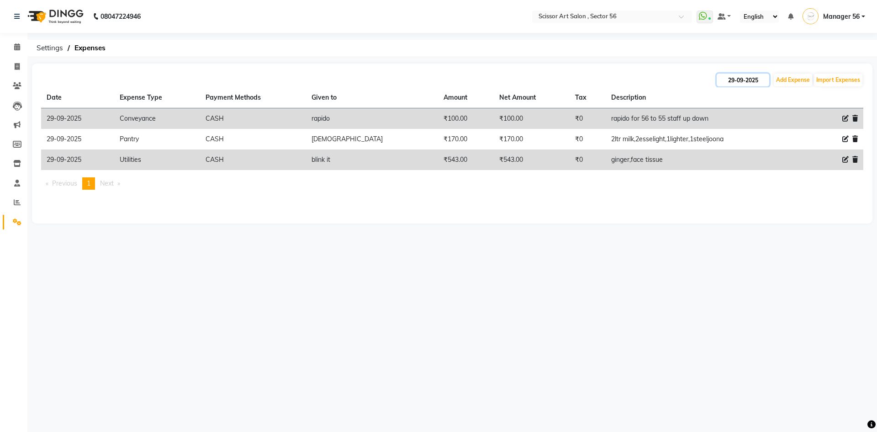
click at [736, 79] on input "29-09-2025" at bounding box center [743, 80] width 53 height 13
select select "9"
select select "2025"
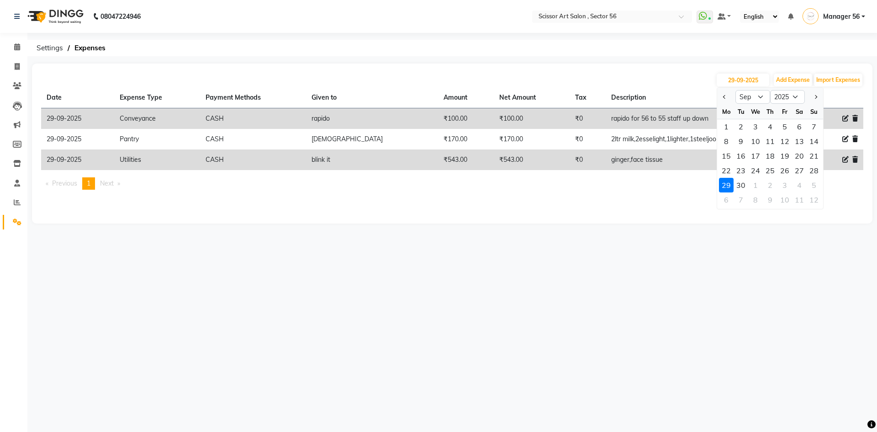
click at [654, 74] on div "29-09-2025 Jan Feb Mar Apr May Jun Jul Aug Sep Oct Nov Dec 2015 2016 2017 2018 …" at bounding box center [452, 80] width 822 height 15
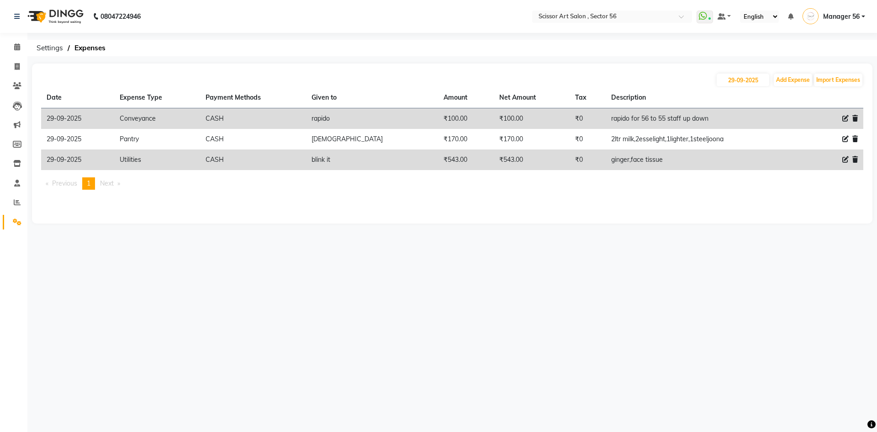
click at [702, 84] on div "29-09-2025 Add Expense Import Expenses" at bounding box center [452, 80] width 822 height 15
click at [21, 66] on span at bounding box center [17, 67] width 16 height 11
select select "6185"
select select "service"
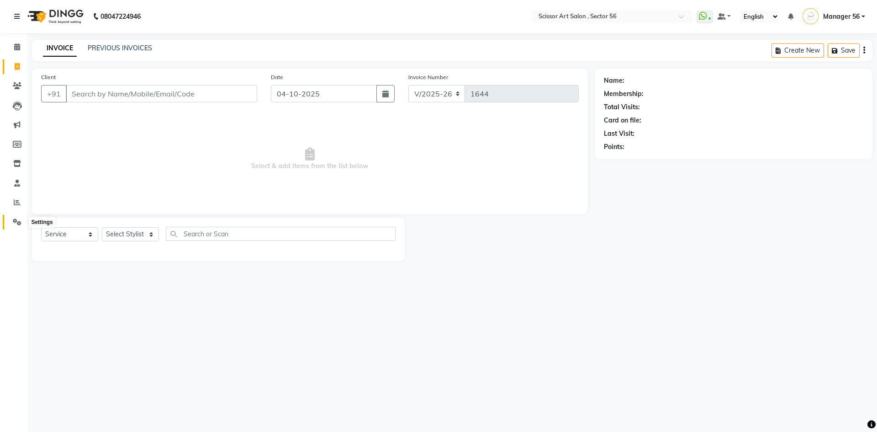
click at [17, 217] on span at bounding box center [17, 222] width 16 height 11
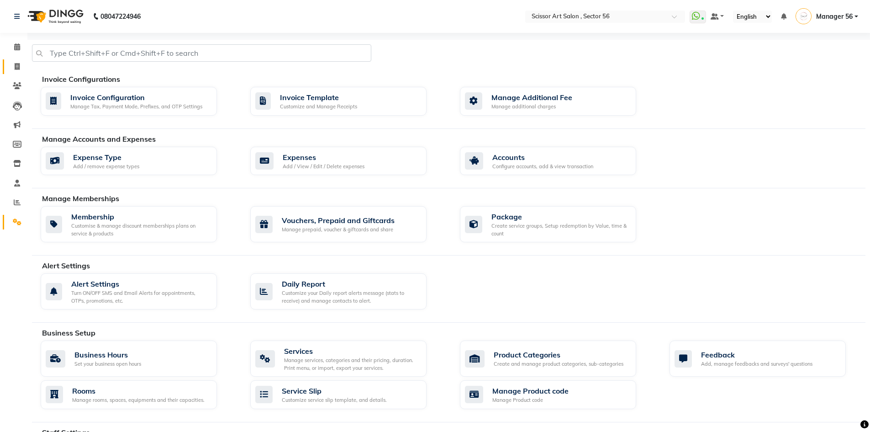
click at [21, 72] on link "Invoice" at bounding box center [14, 66] width 22 height 15
select select "6185"
select select "service"
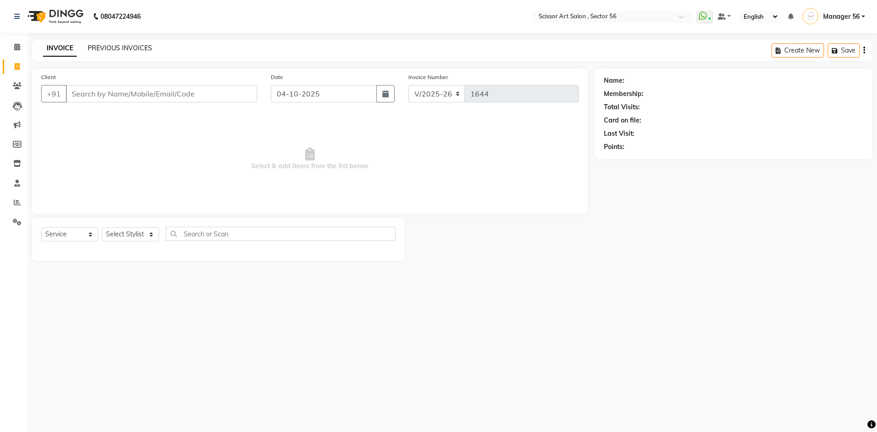
click at [128, 49] on link "PREVIOUS INVOICES" at bounding box center [120, 48] width 64 height 8
